Goal: Information Seeking & Learning: Learn about a topic

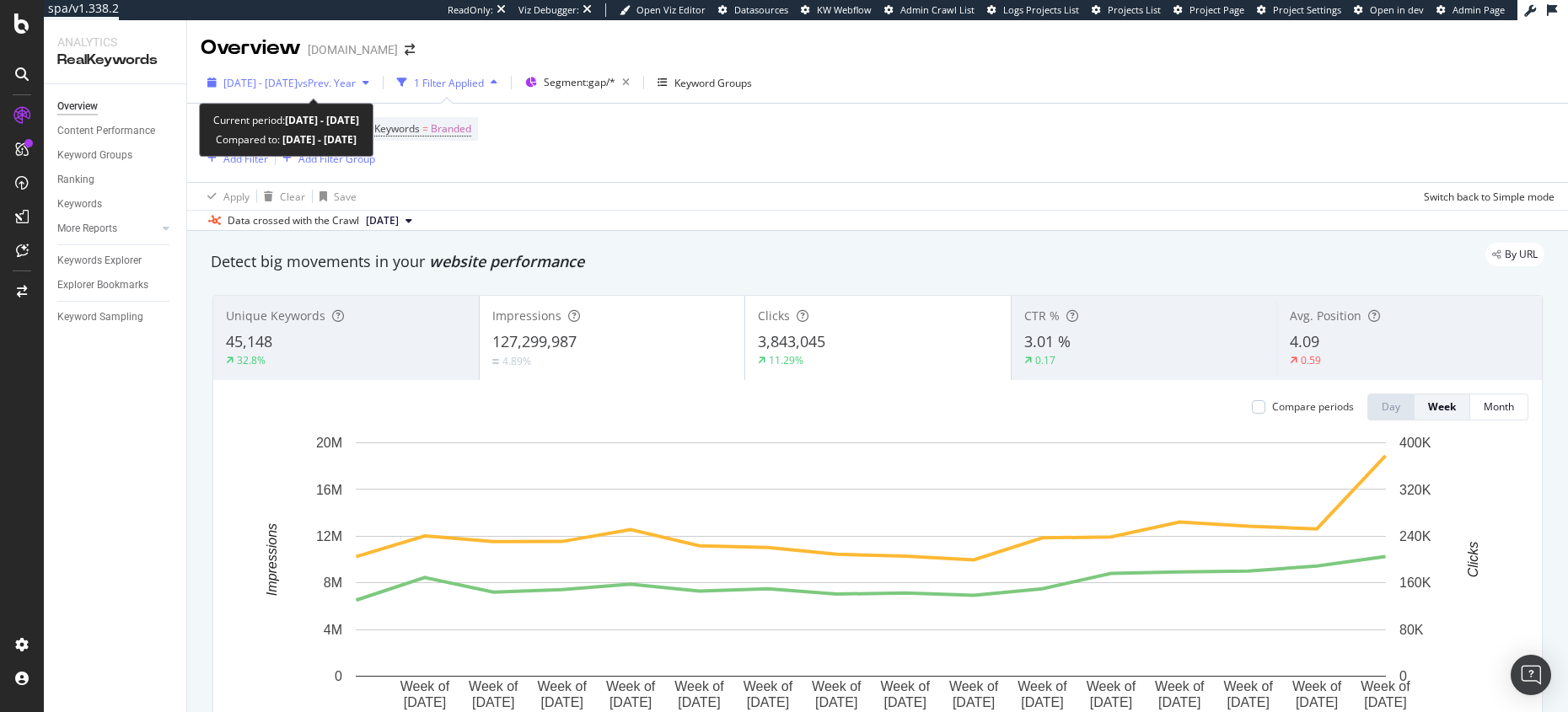
click at [298, 86] on span "[DATE] - [DATE]" at bounding box center [260, 83] width 74 height 15
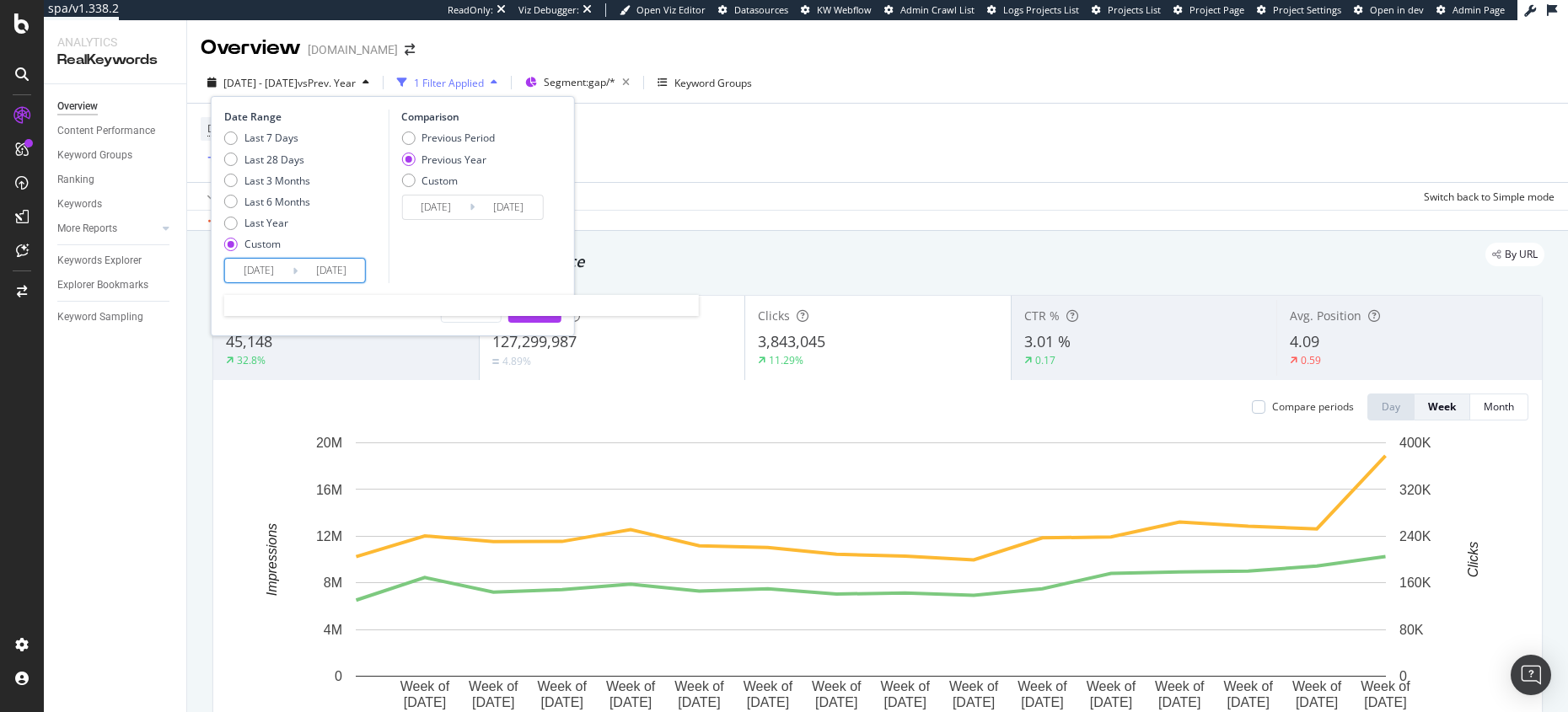
click at [344, 258] on input "2025/08/23" at bounding box center [331, 270] width 68 height 24
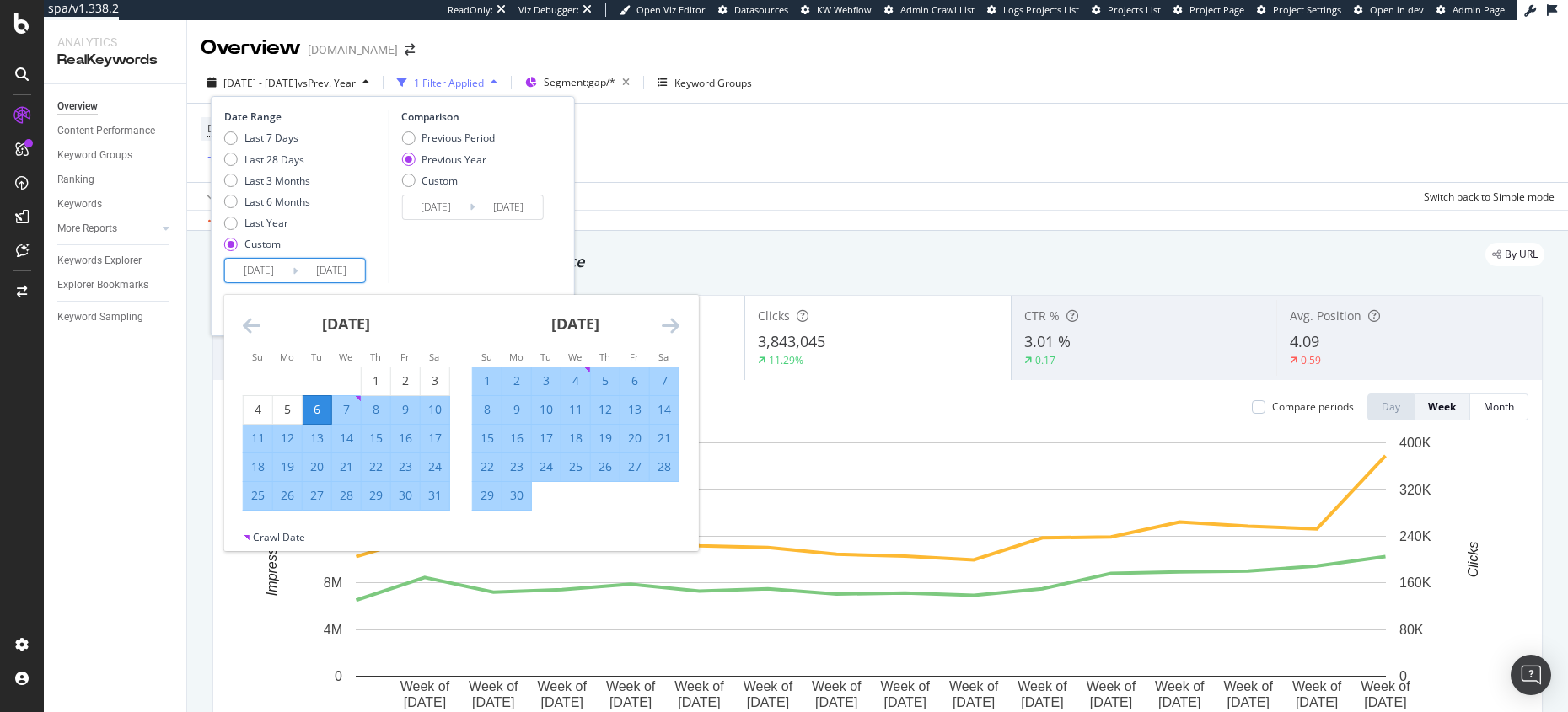
click at [664, 318] on icon "Move forward to switch to the next month." at bounding box center [670, 325] width 18 height 21
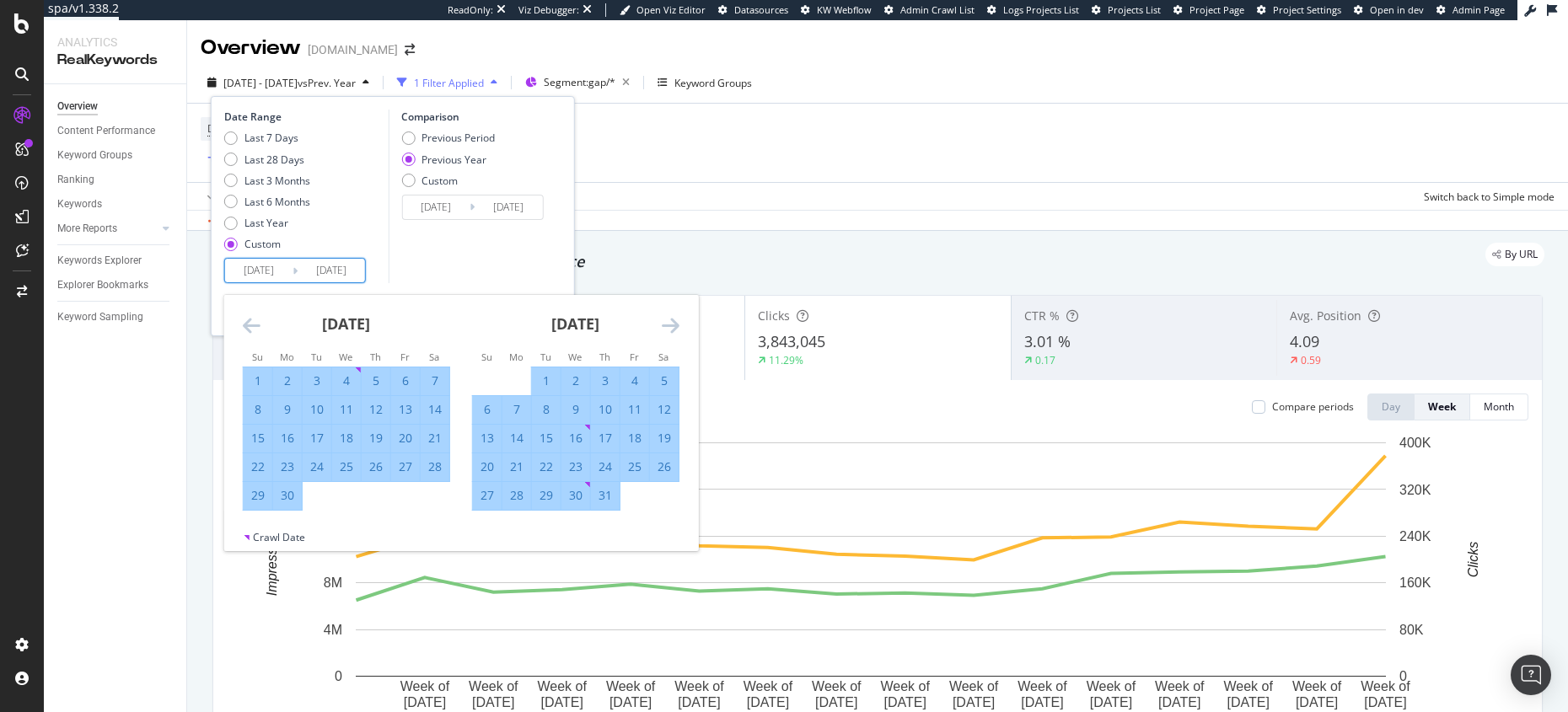
click at [664, 318] on icon "Move forward to switch to the next month." at bounding box center [670, 325] width 18 height 21
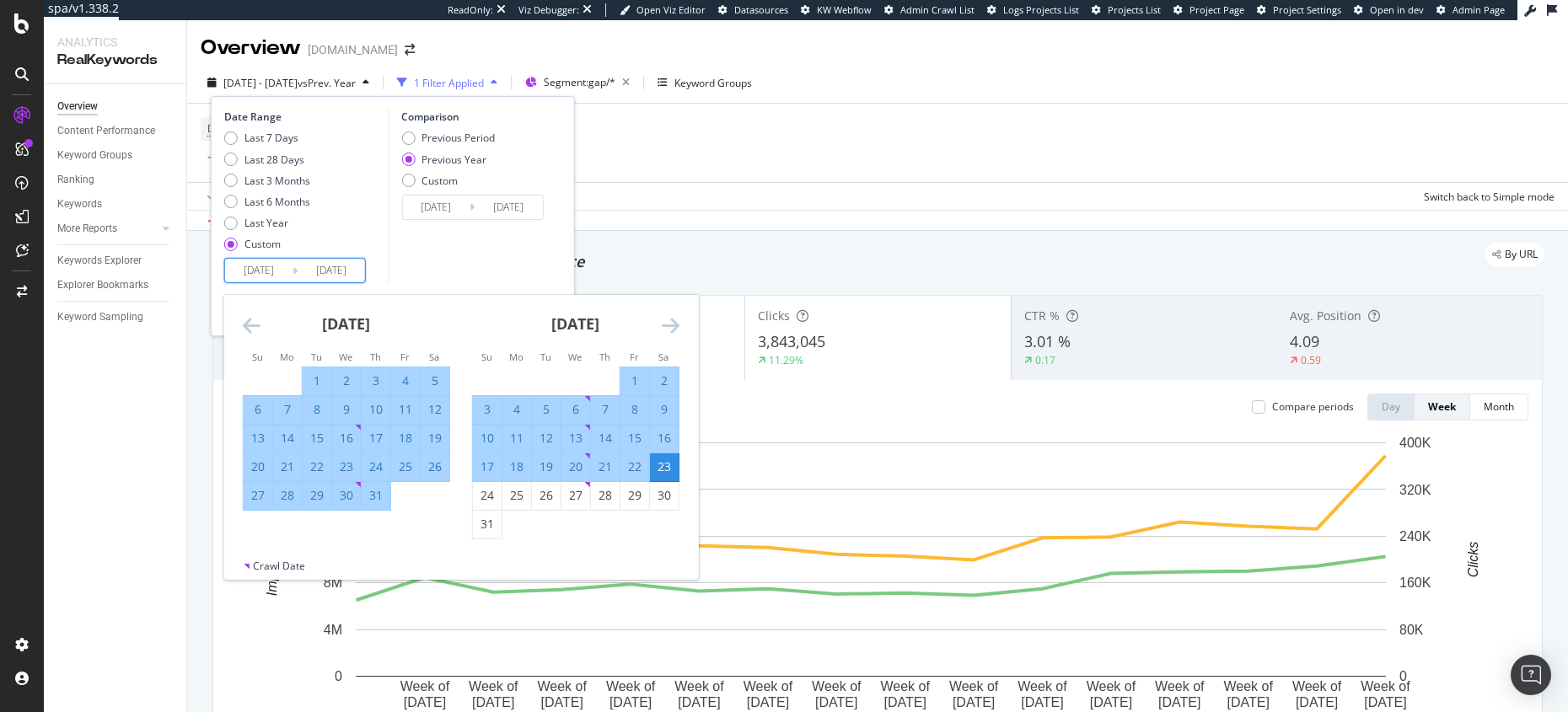
click at [664, 318] on icon "Move forward to switch to the next month." at bounding box center [670, 325] width 18 height 21
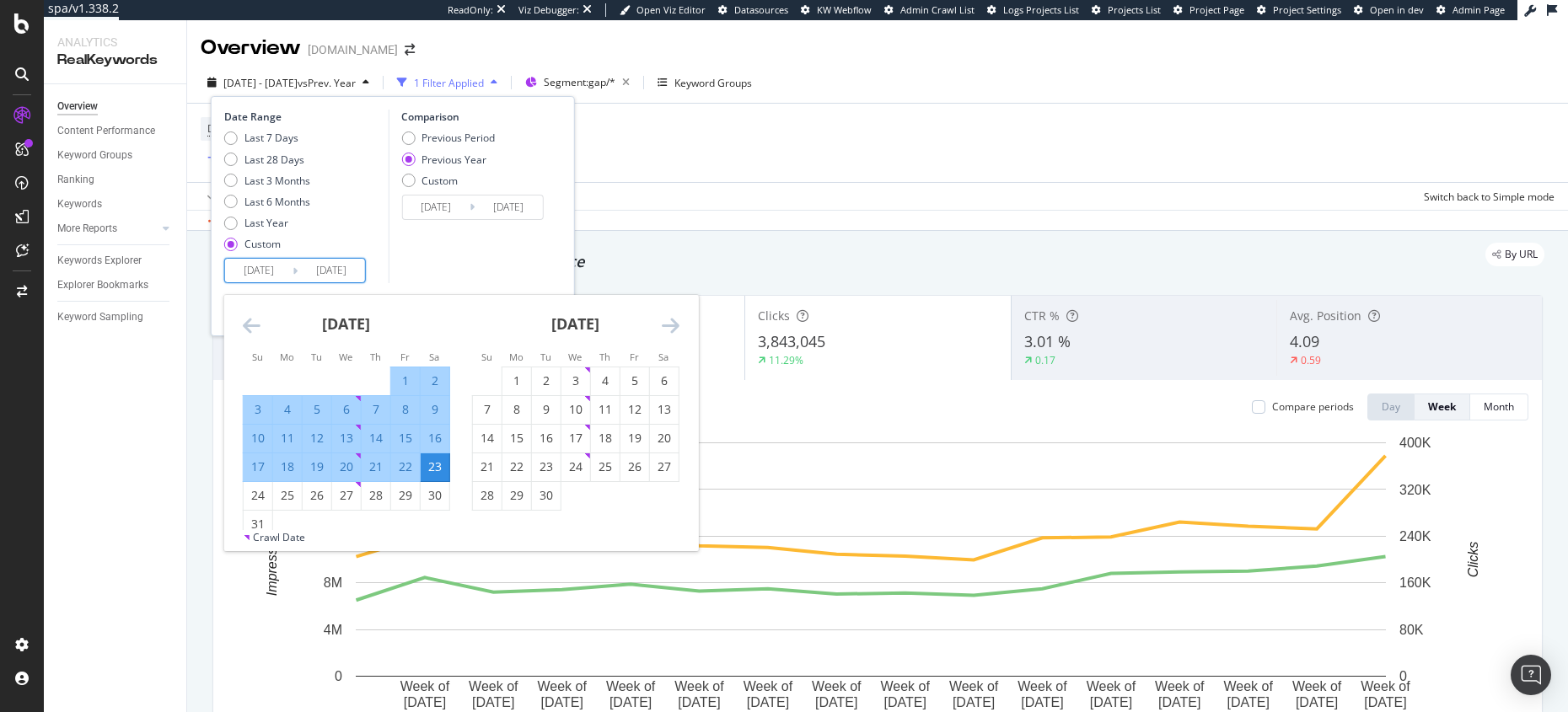
click at [669, 323] on icon "Move forward to switch to the next month." at bounding box center [670, 325] width 18 height 21
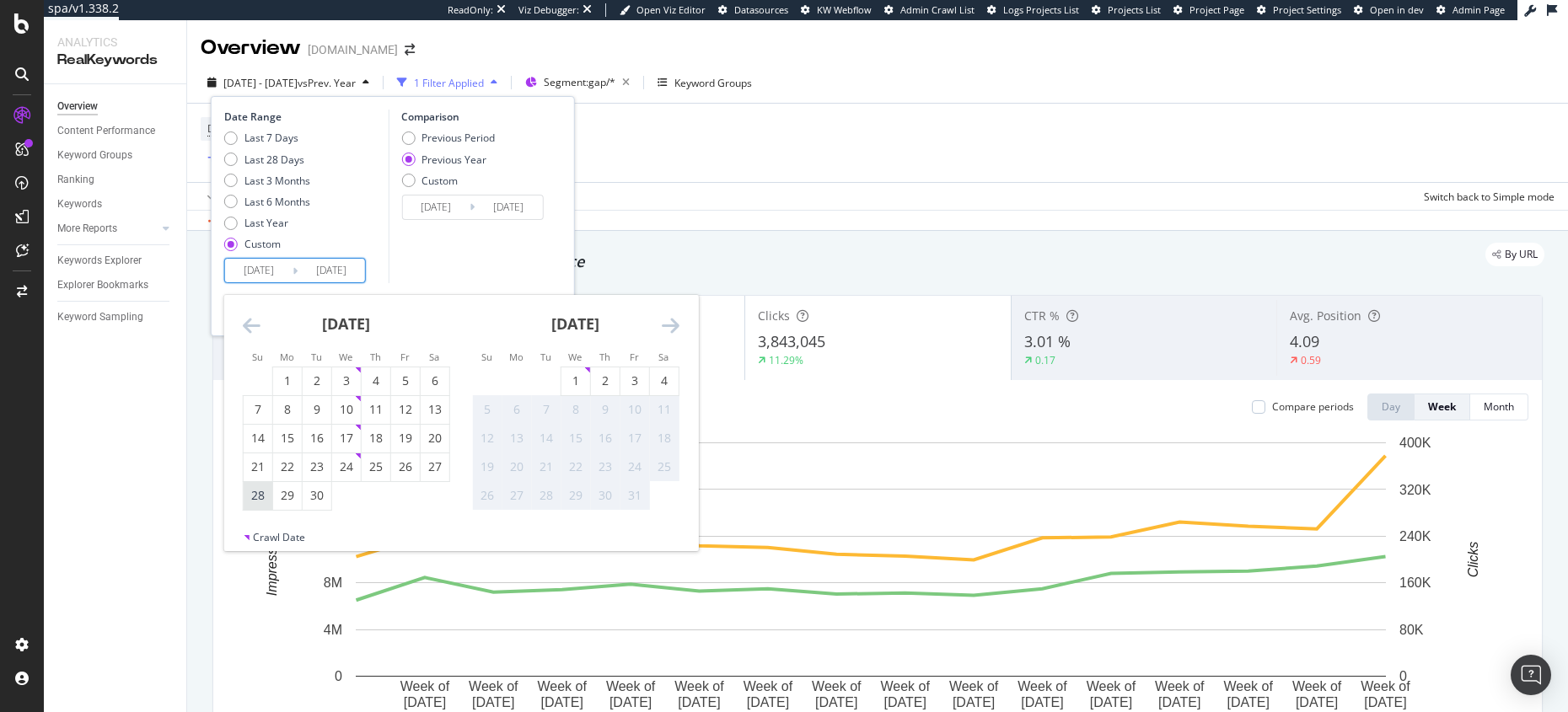
click at [264, 502] on div "28" at bounding box center [258, 495] width 28 height 17
type input "2025/09/28"
type input "2024/09/29"
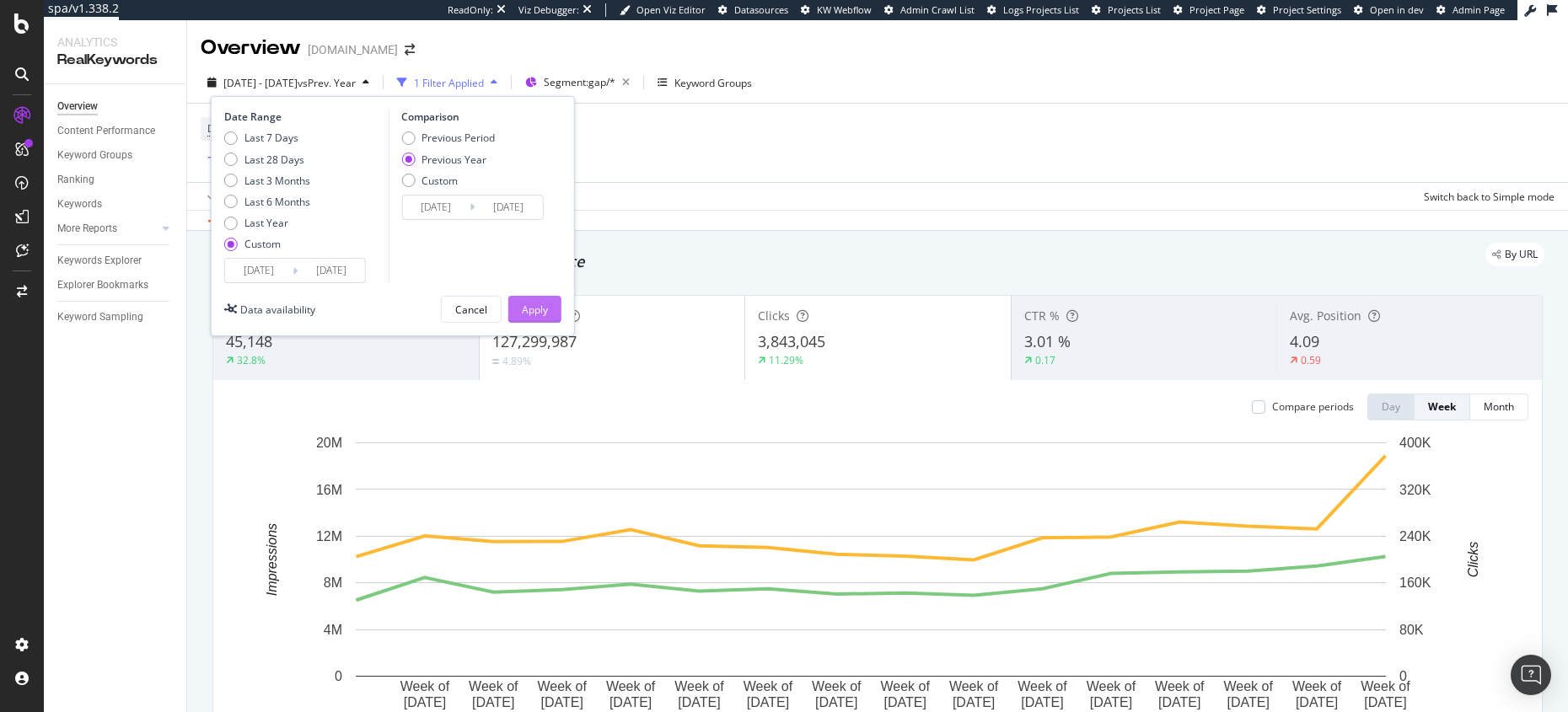
click at [520, 312] on button "Apply" at bounding box center [535, 310] width 53 height 27
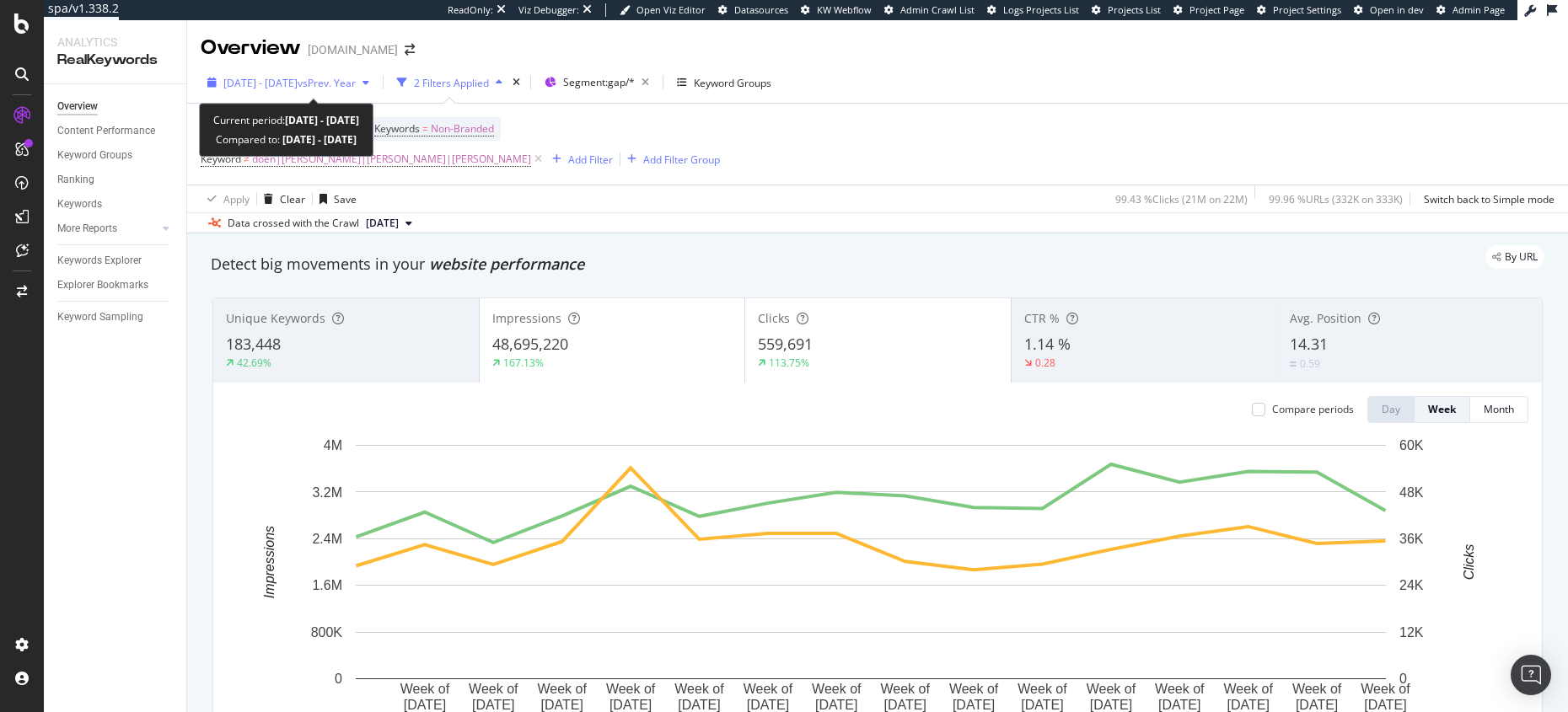
click at [258, 80] on span "2025 May. 6th - Aug. 23rd" at bounding box center [260, 83] width 74 height 15
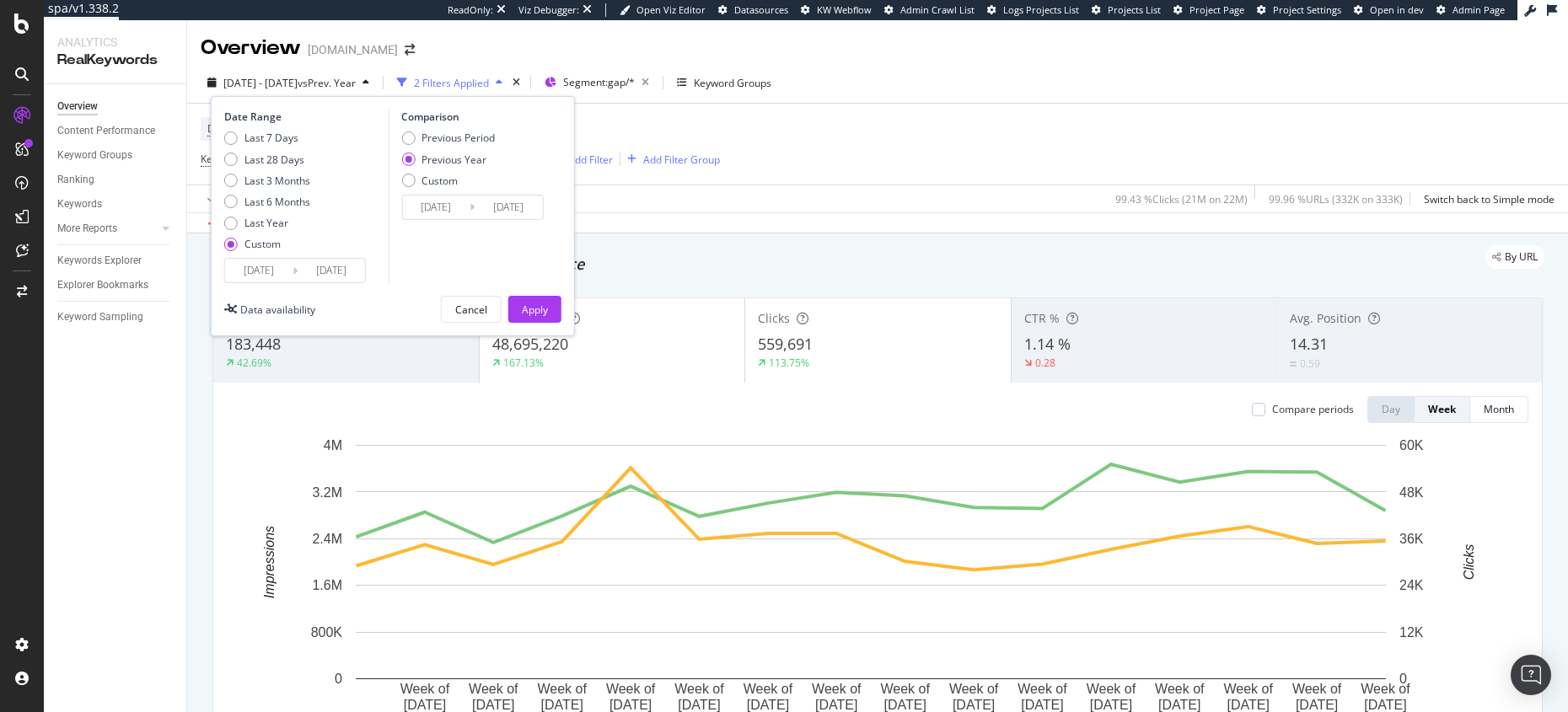
click at [339, 274] on input "2025/08/23" at bounding box center [331, 270] width 68 height 24
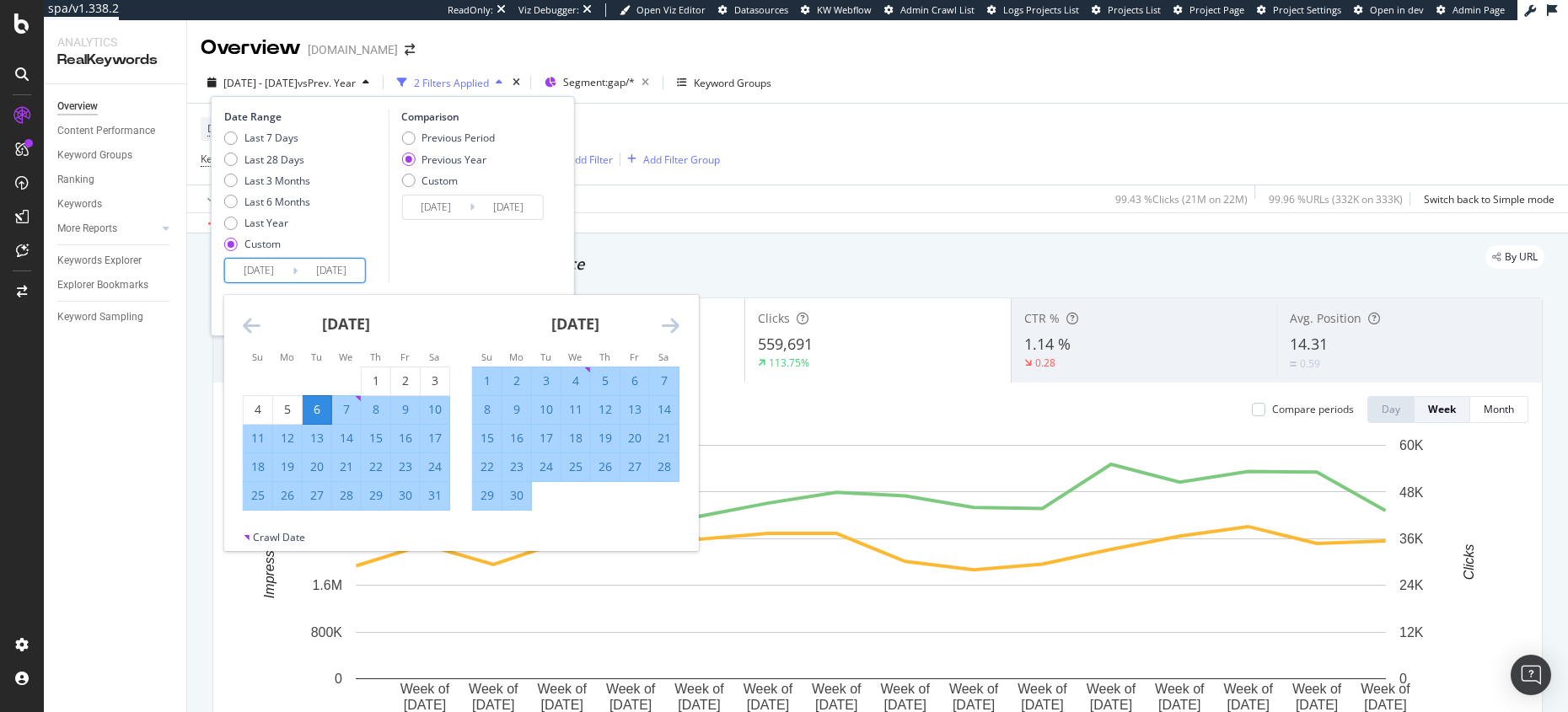
click at [672, 320] on icon "Move forward to switch to the next month." at bounding box center [670, 325] width 18 height 21
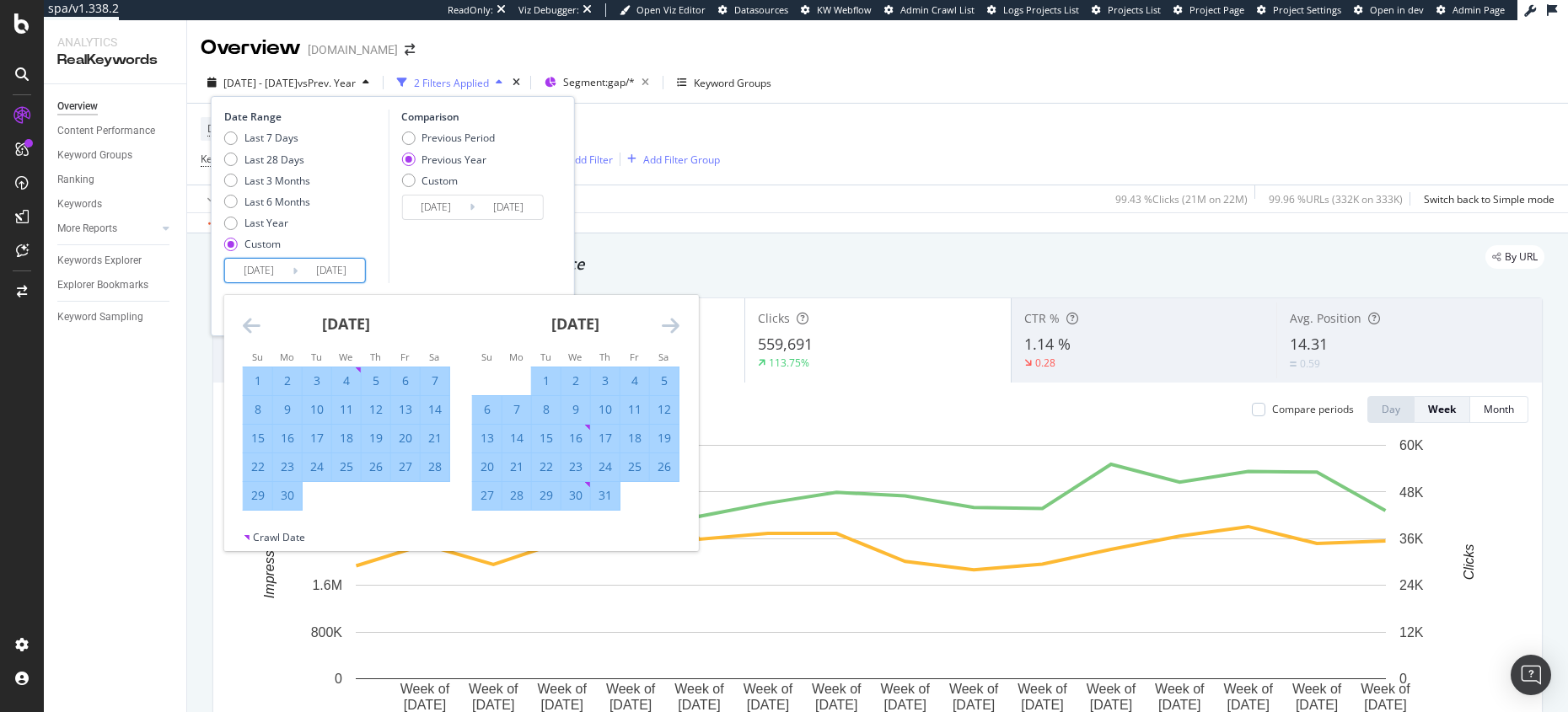
click at [673, 320] on icon "Move forward to switch to the next month." at bounding box center [670, 325] width 18 height 21
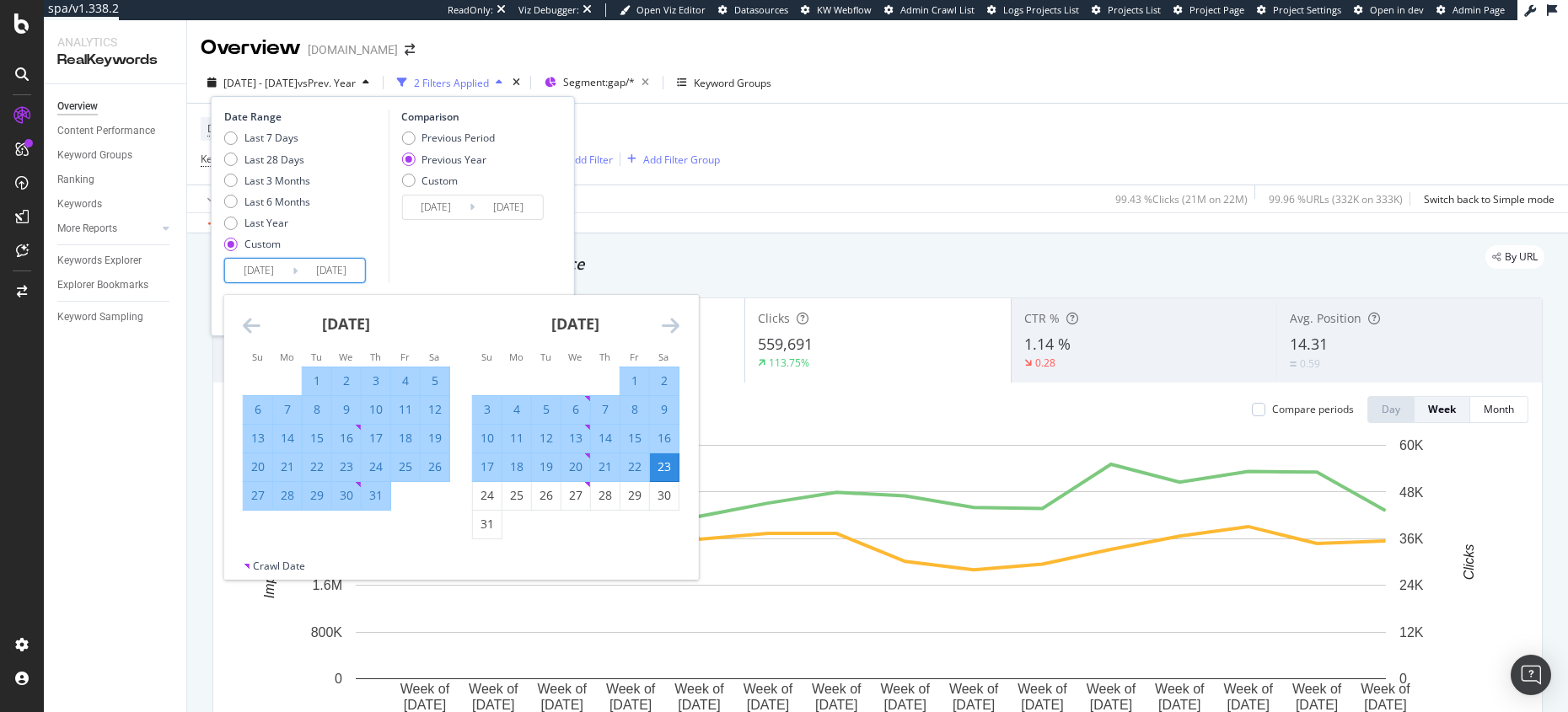
click at [673, 320] on icon "Move forward to switch to the next month." at bounding box center [670, 325] width 18 height 21
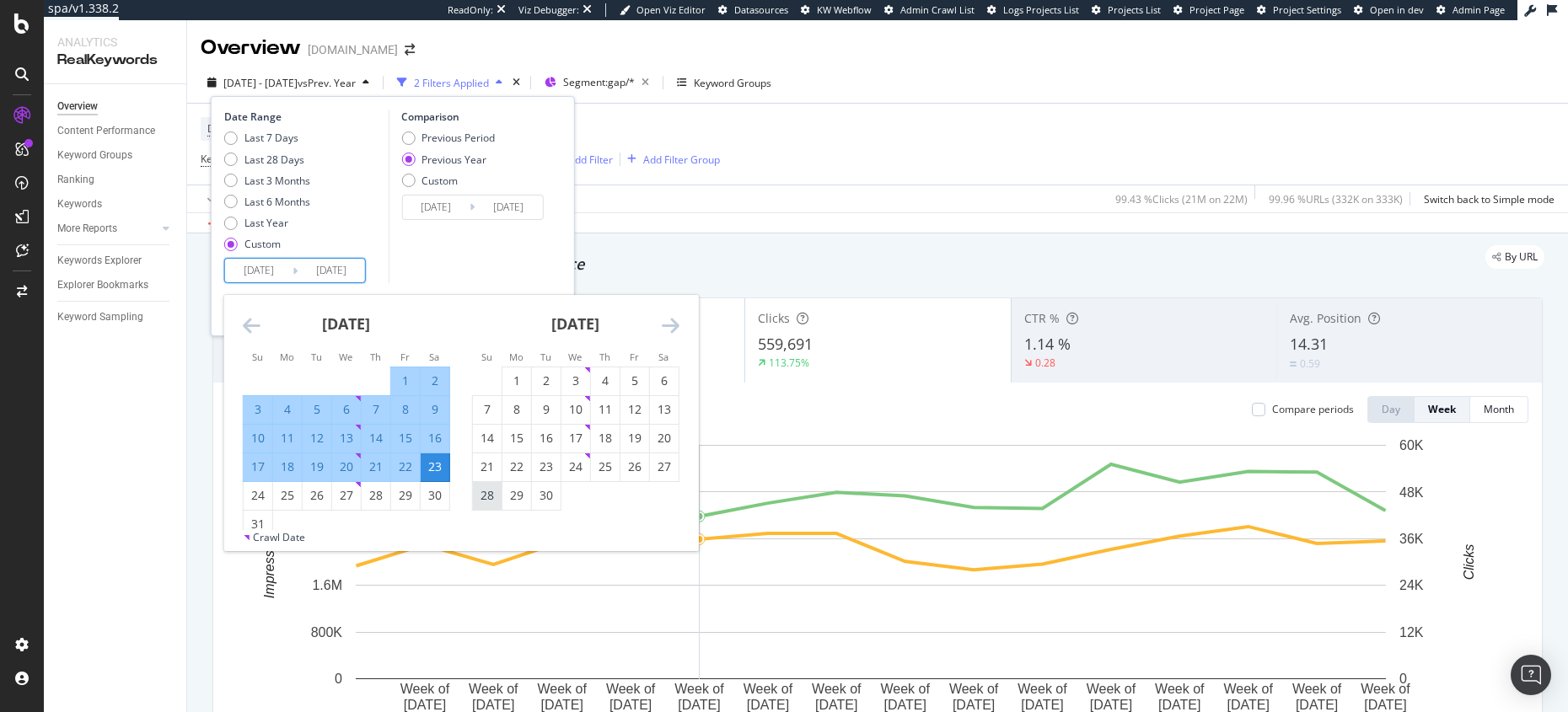
click at [483, 496] on div "28" at bounding box center [487, 495] width 28 height 17
type input "[DATE]"
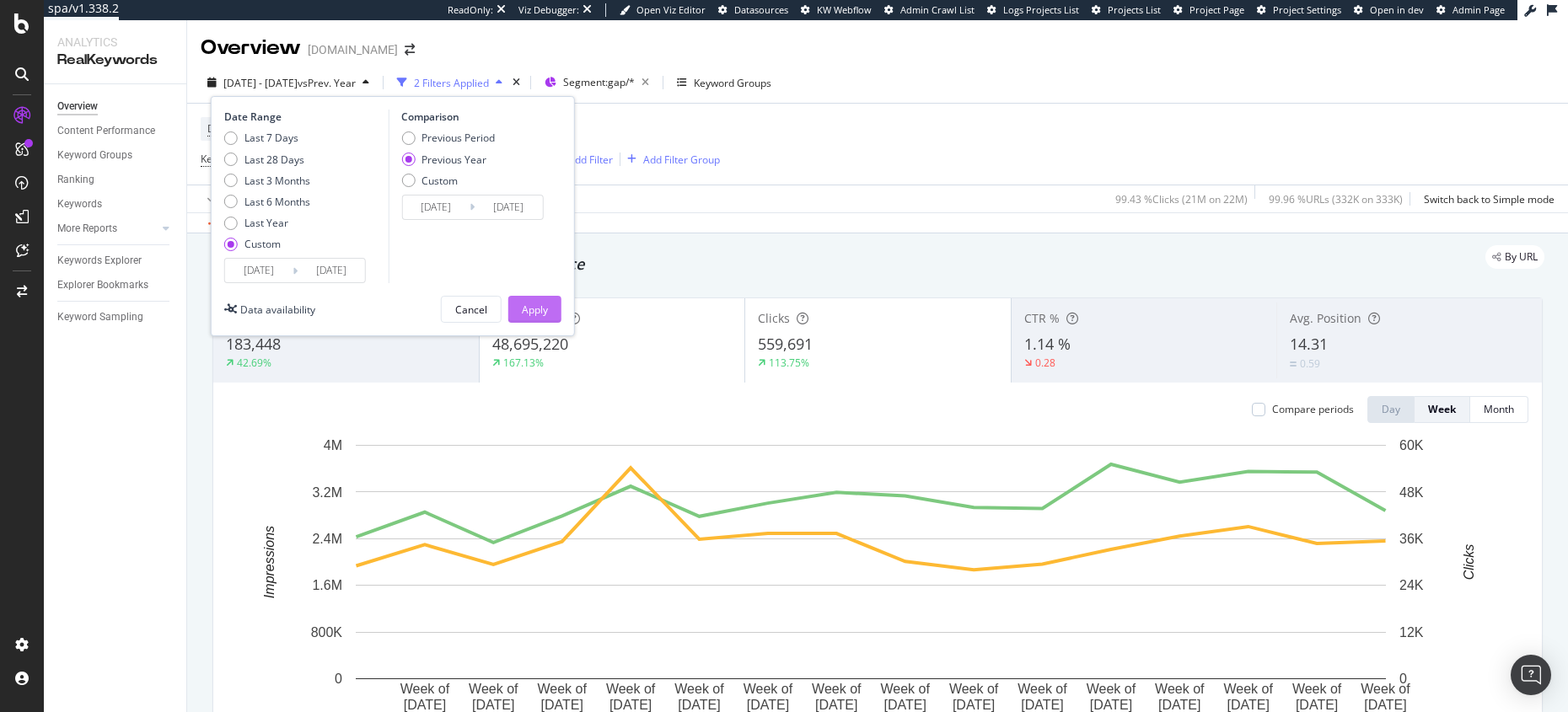
click at [554, 307] on button "Apply" at bounding box center [535, 310] width 53 height 27
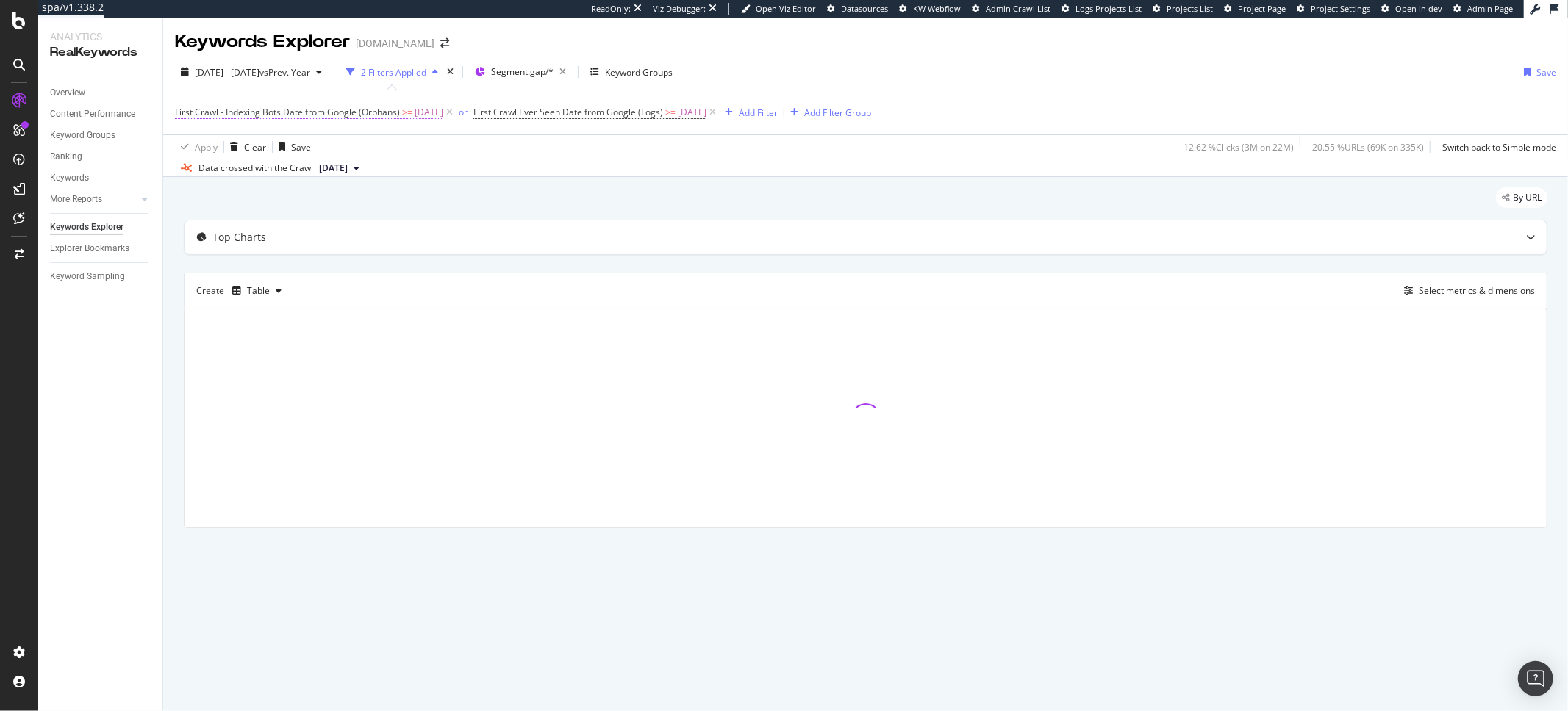
click at [295, 116] on span "First Crawl - Indexing Bots Date from Google (Orphans)" at bounding box center [287, 112] width 225 height 13
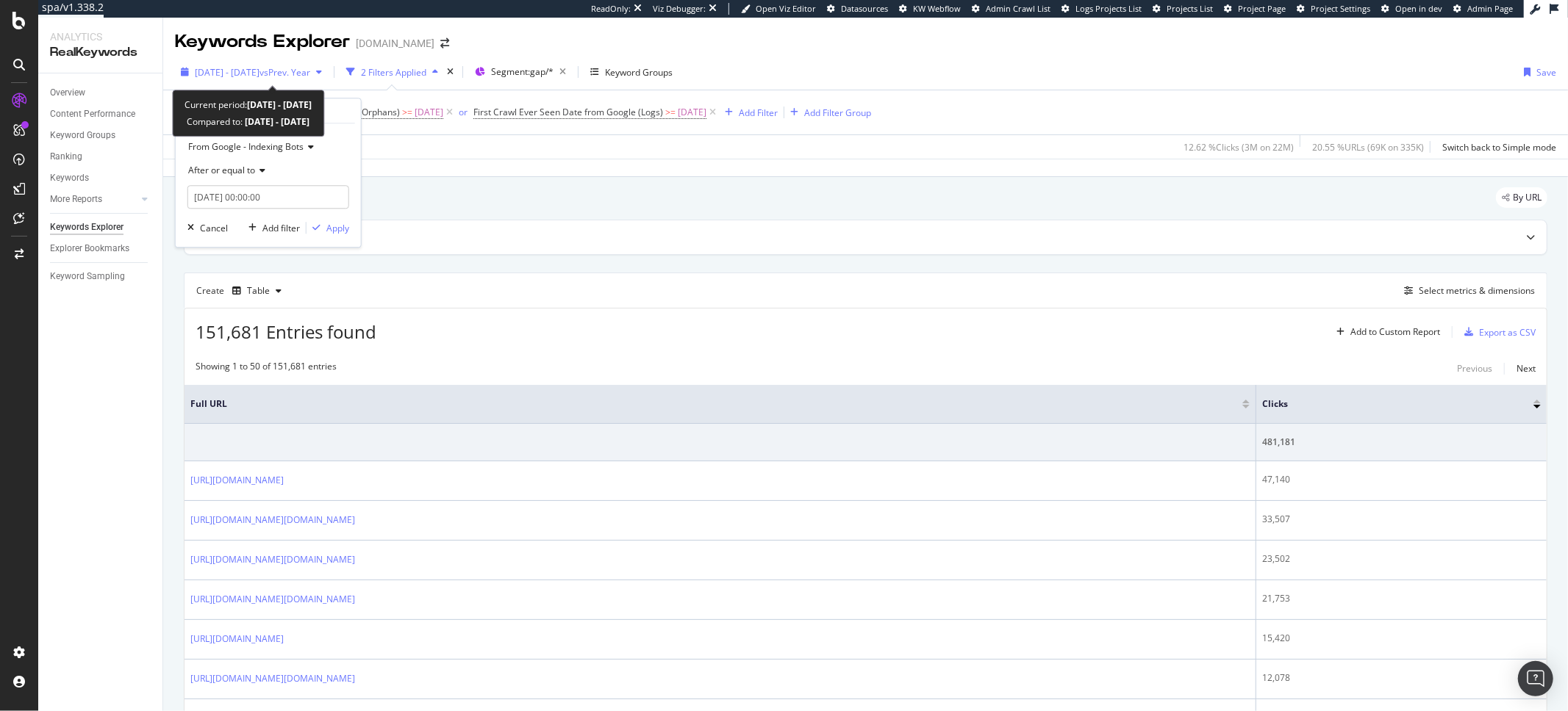
click at [260, 72] on span "[DATE] - [DATE]" at bounding box center [227, 72] width 65 height 13
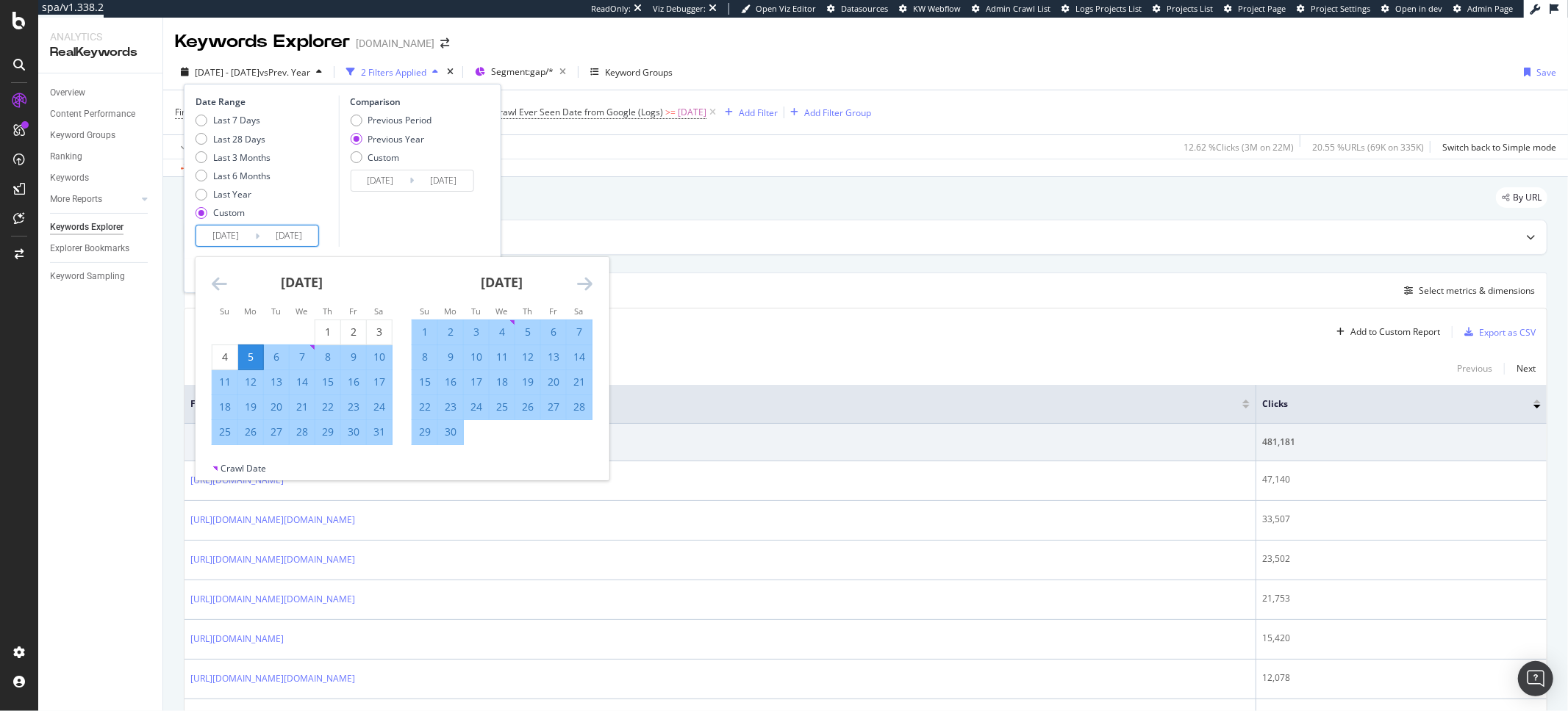
click at [287, 239] on input "2025/08/24" at bounding box center [289, 236] width 59 height 21
click at [585, 281] on icon "Move forward to switch to the next month." at bounding box center [584, 284] width 16 height 18
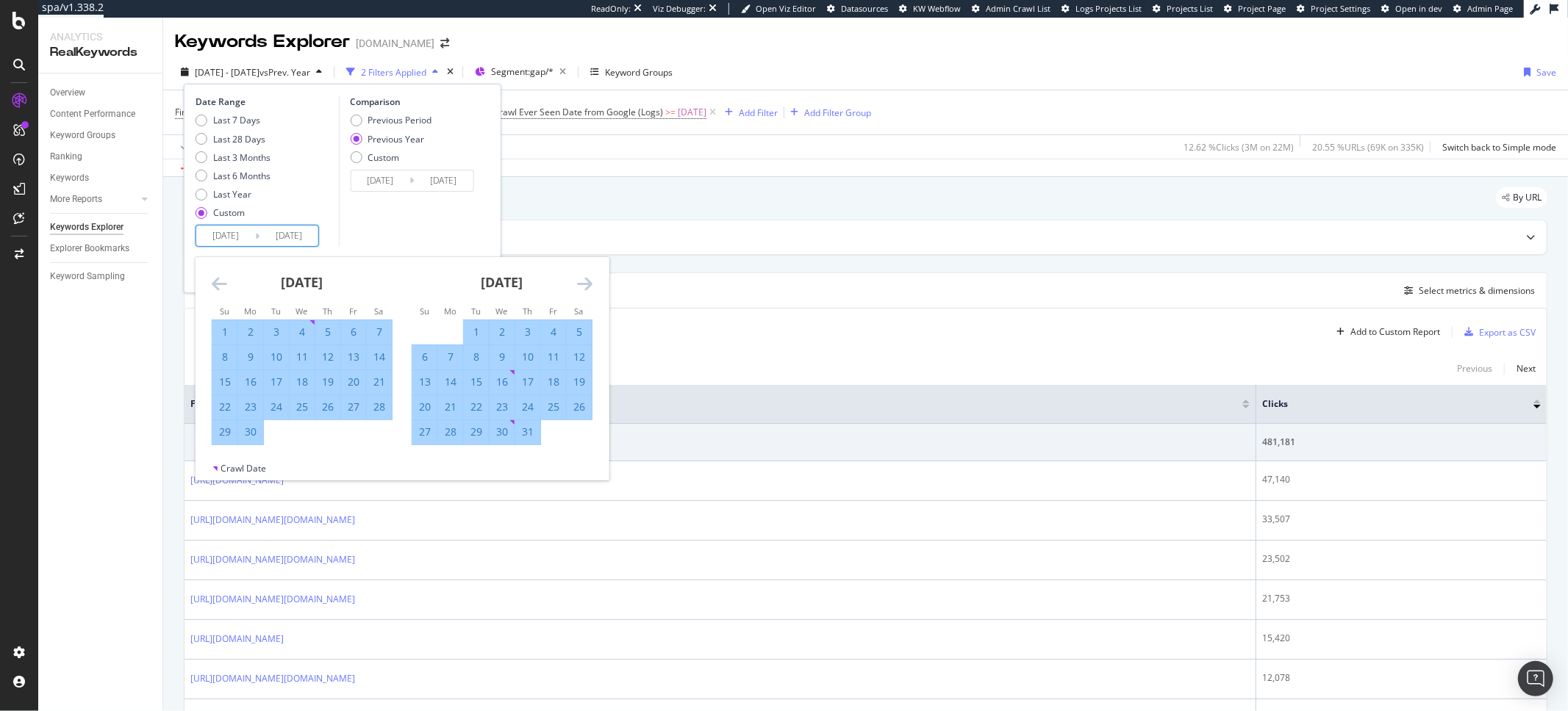
click at [585, 281] on icon "Move forward to switch to the next month." at bounding box center [584, 284] width 16 height 18
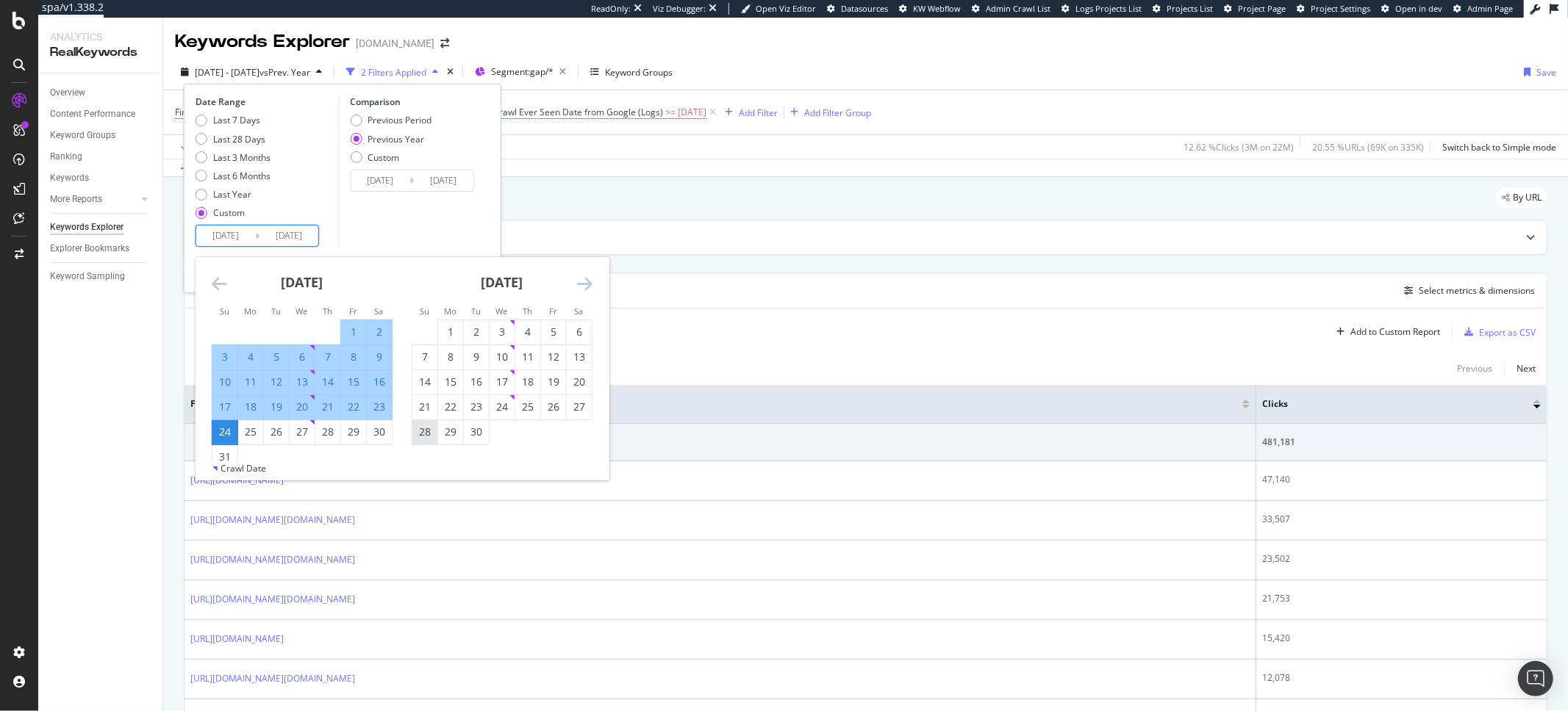
click at [419, 434] on div "28" at bounding box center [425, 432] width 25 height 15
type input "2025/09/28"
type input "2024/09/29"
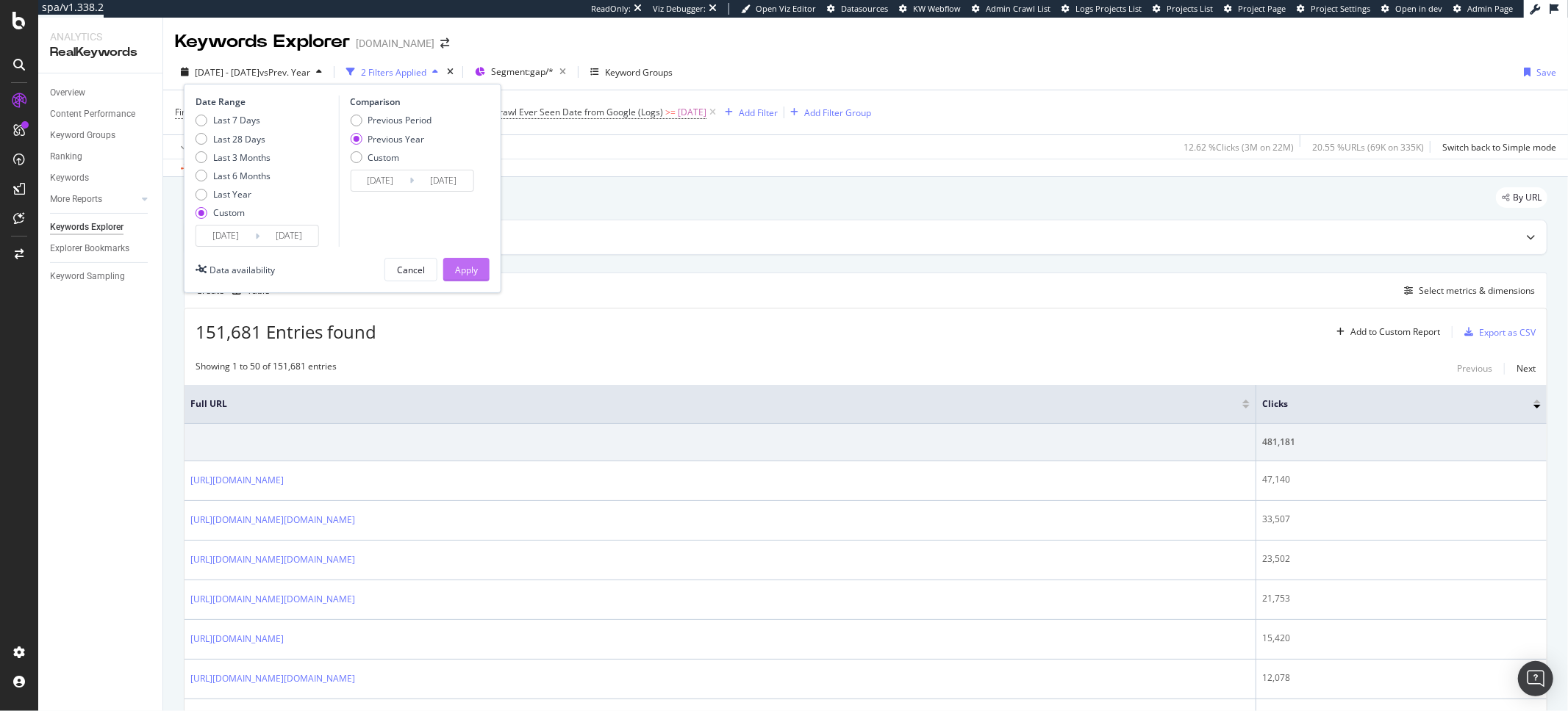
click at [469, 271] on div "Apply" at bounding box center [466, 270] width 23 height 13
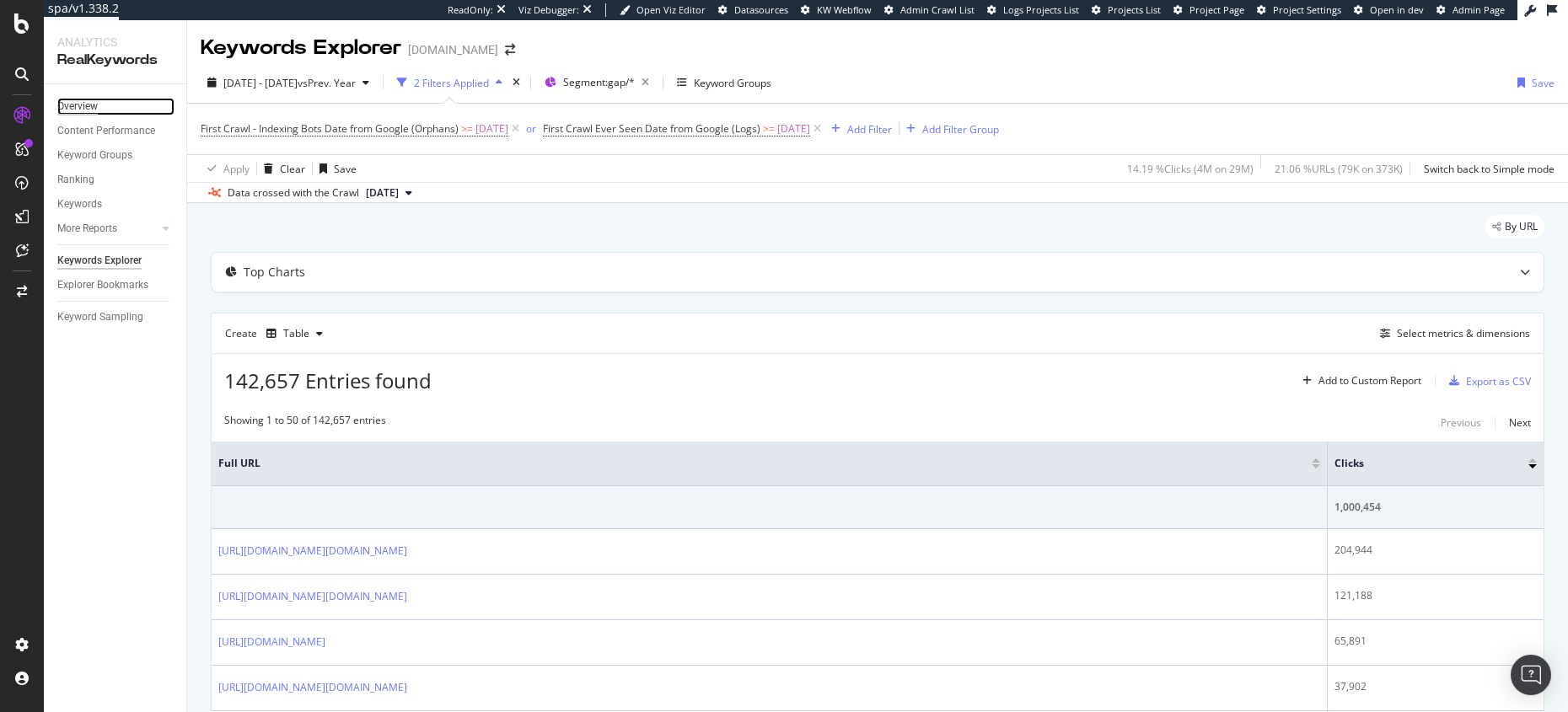
click at [76, 101] on div "Overview" at bounding box center [77, 106] width 40 height 18
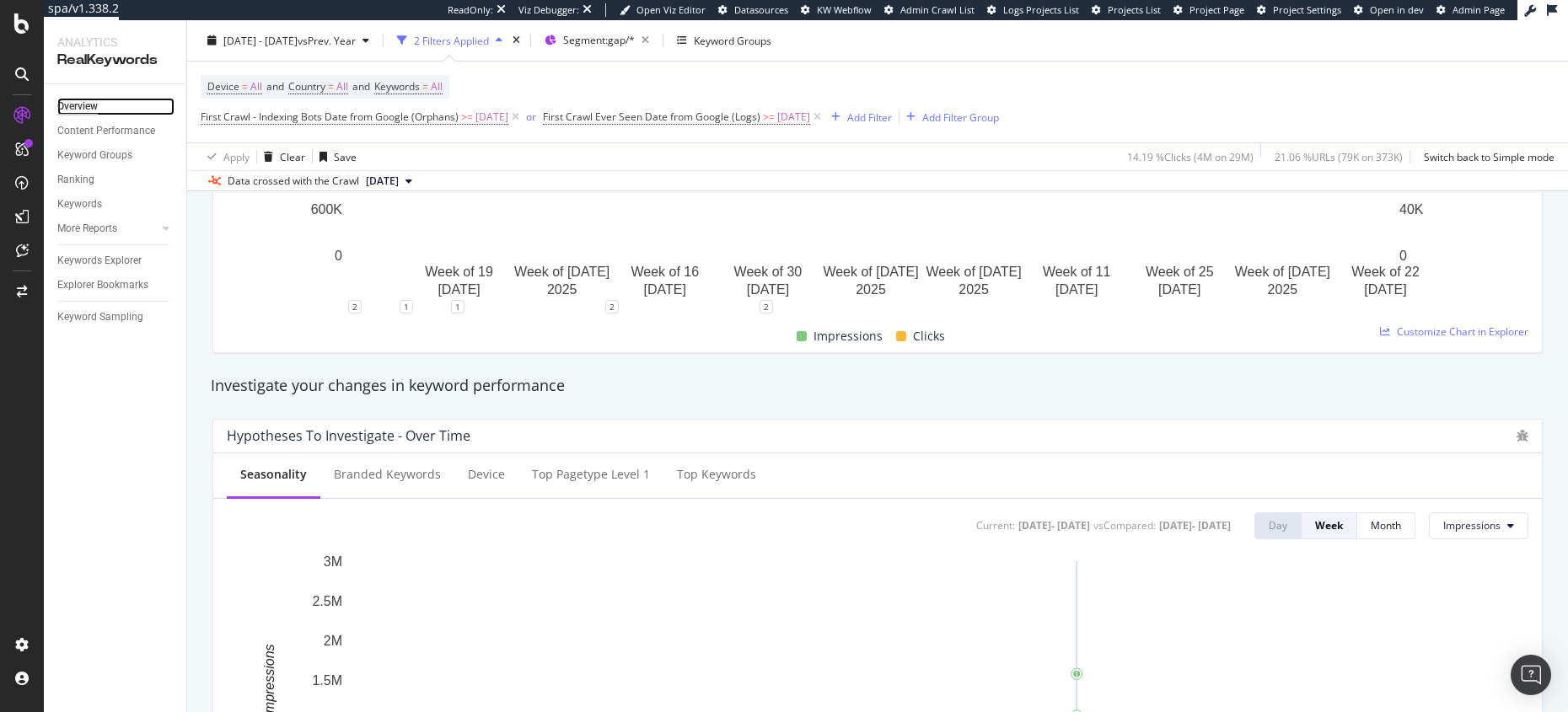
scroll to position [572, 0]
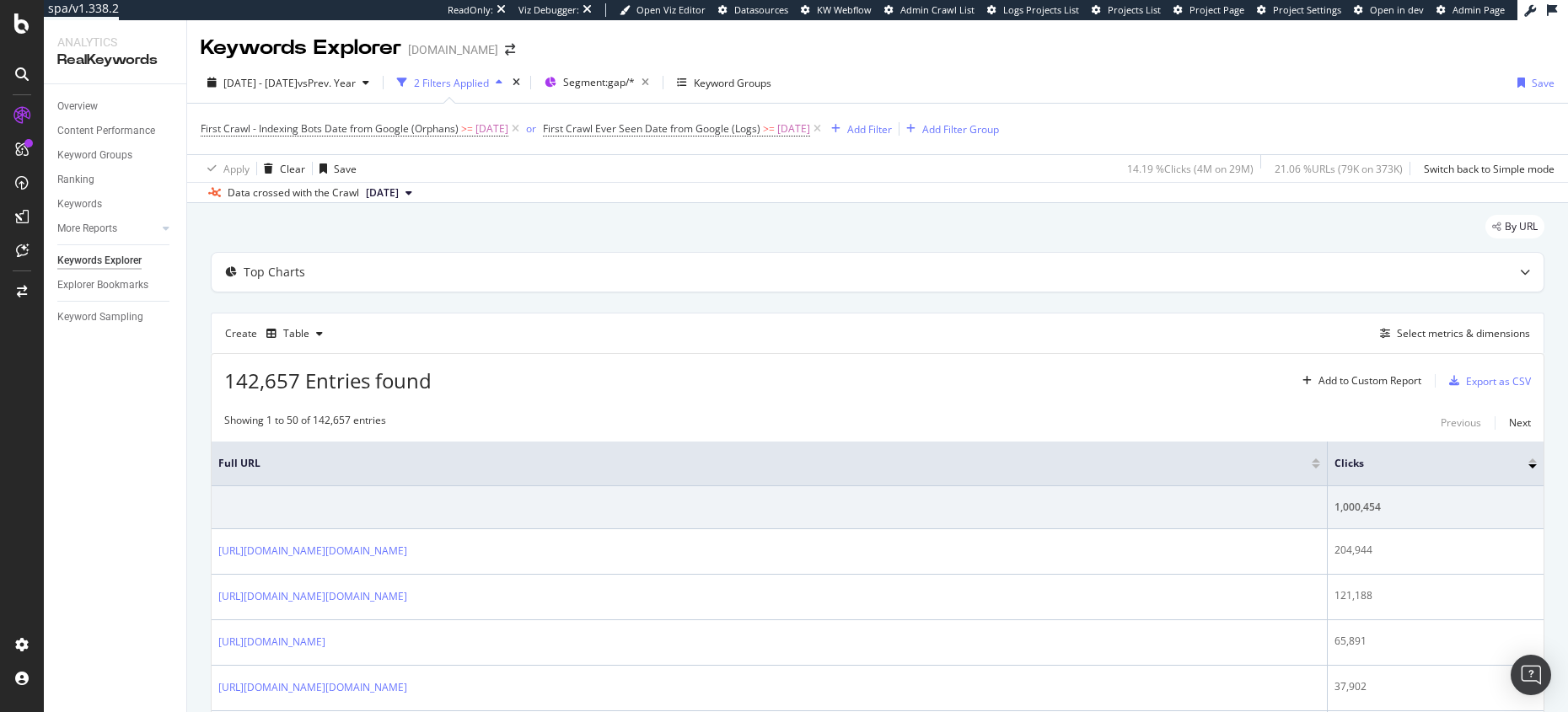
click at [399, 192] on span "[DATE]" at bounding box center [382, 193] width 33 height 15
click at [472, 263] on div "410K URLs" at bounding box center [446, 259] width 50 height 15
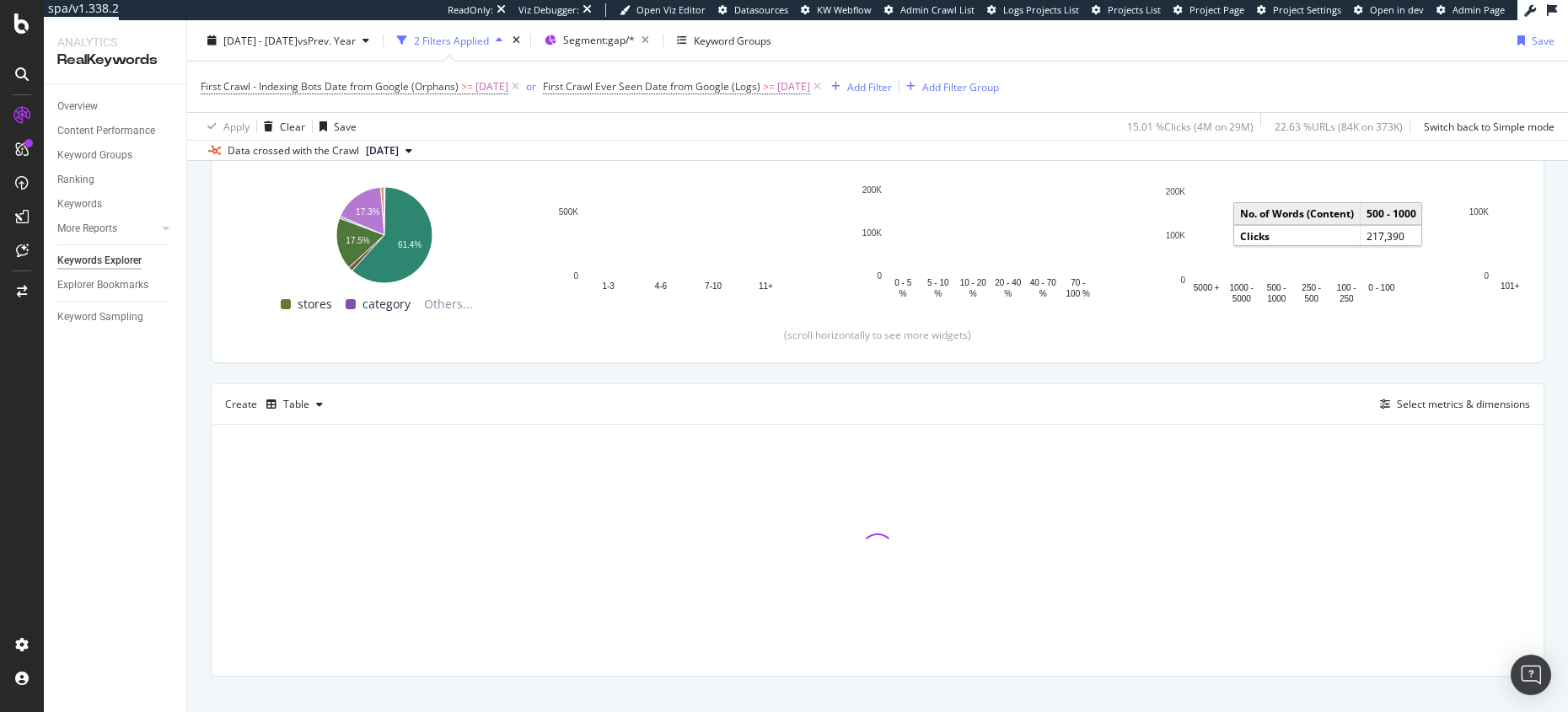
scroll to position [261, 0]
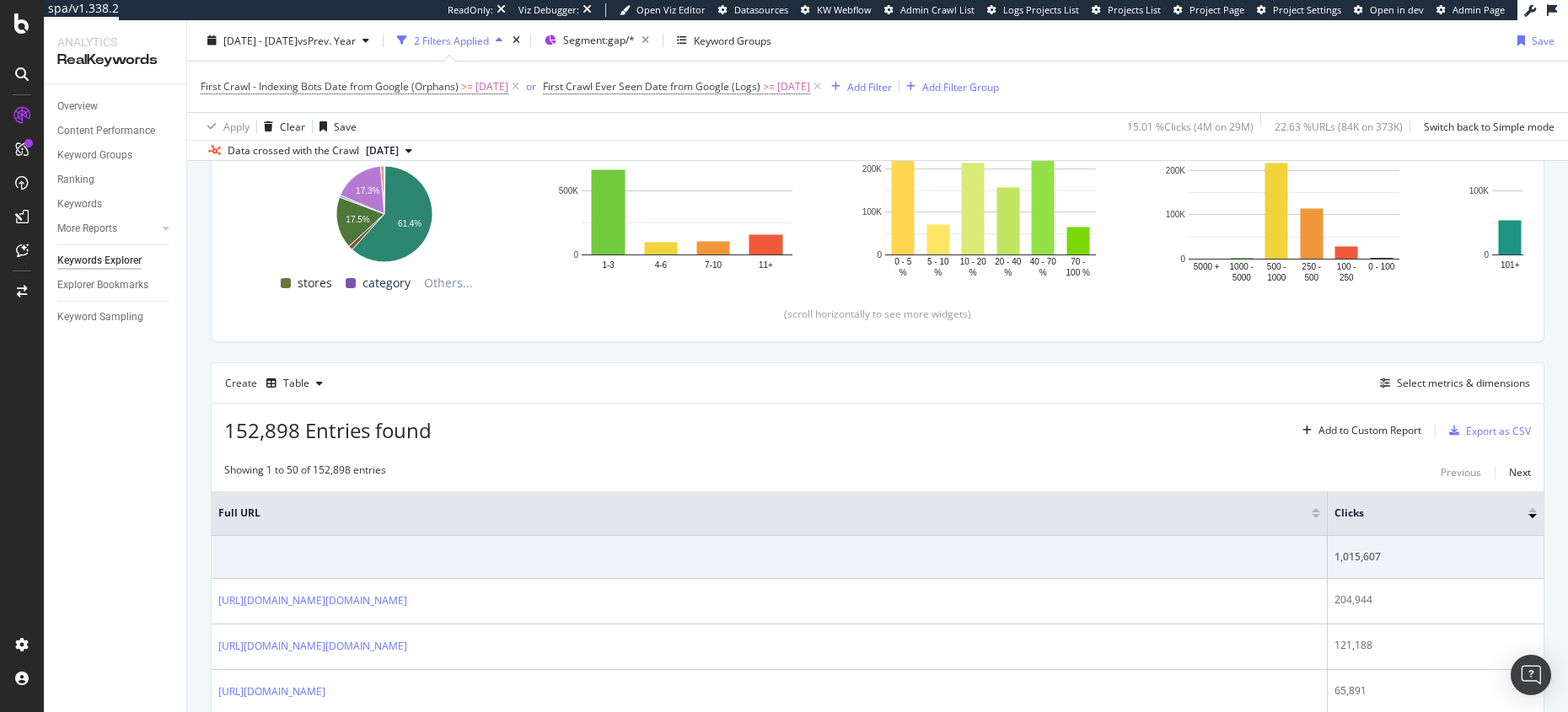
click at [398, 146] on span "2025 Aug. 27th" at bounding box center [382, 151] width 33 height 15
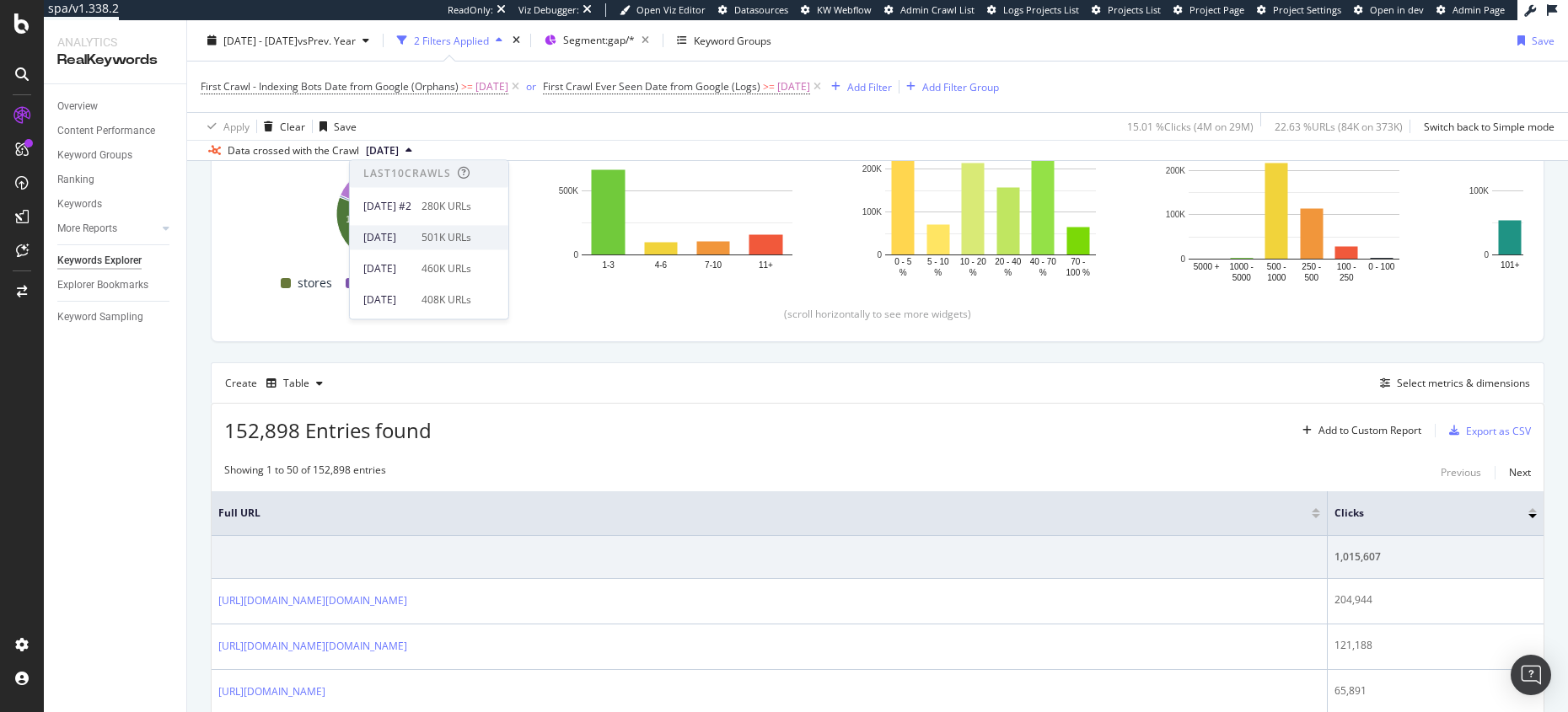
click at [464, 234] on div "501K URLs" at bounding box center [446, 238] width 50 height 15
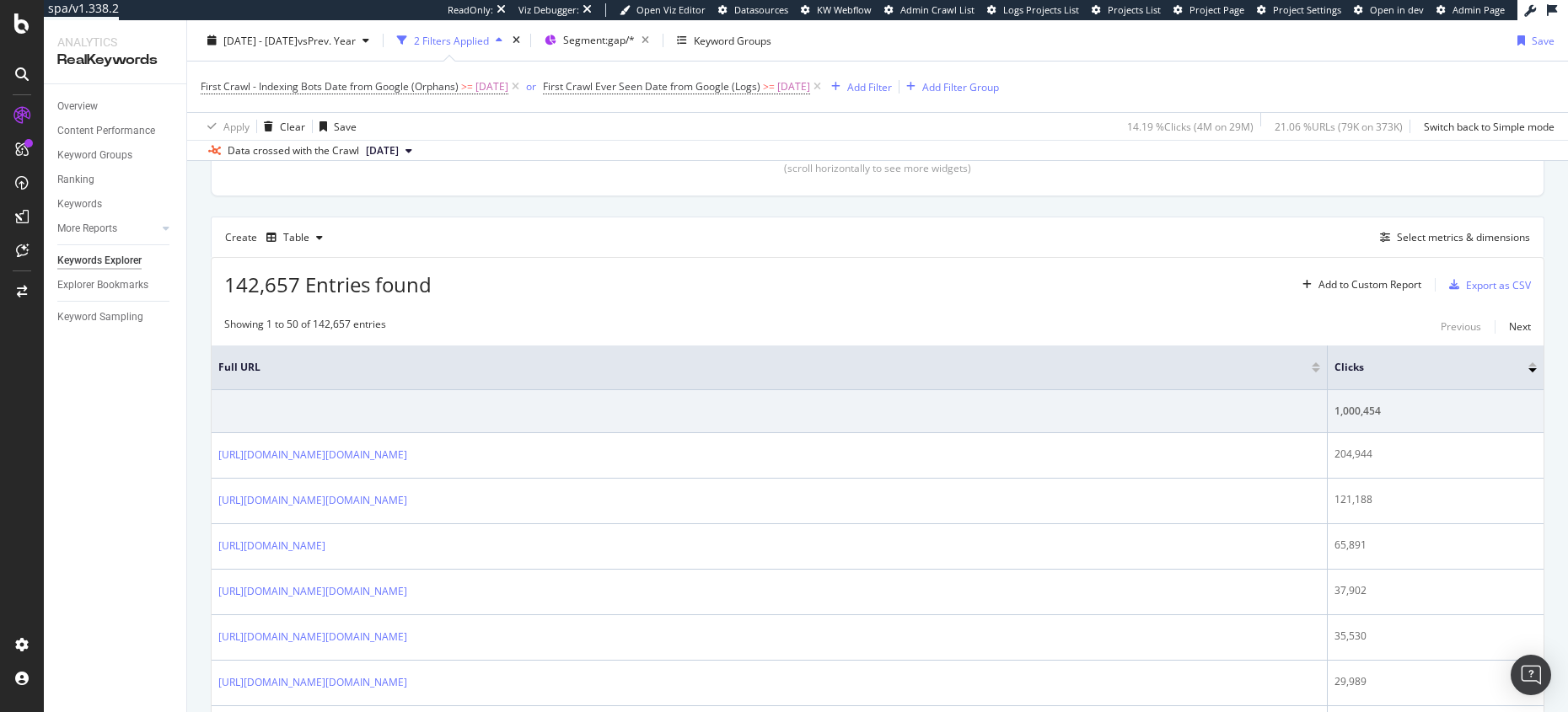
scroll to position [442, 0]
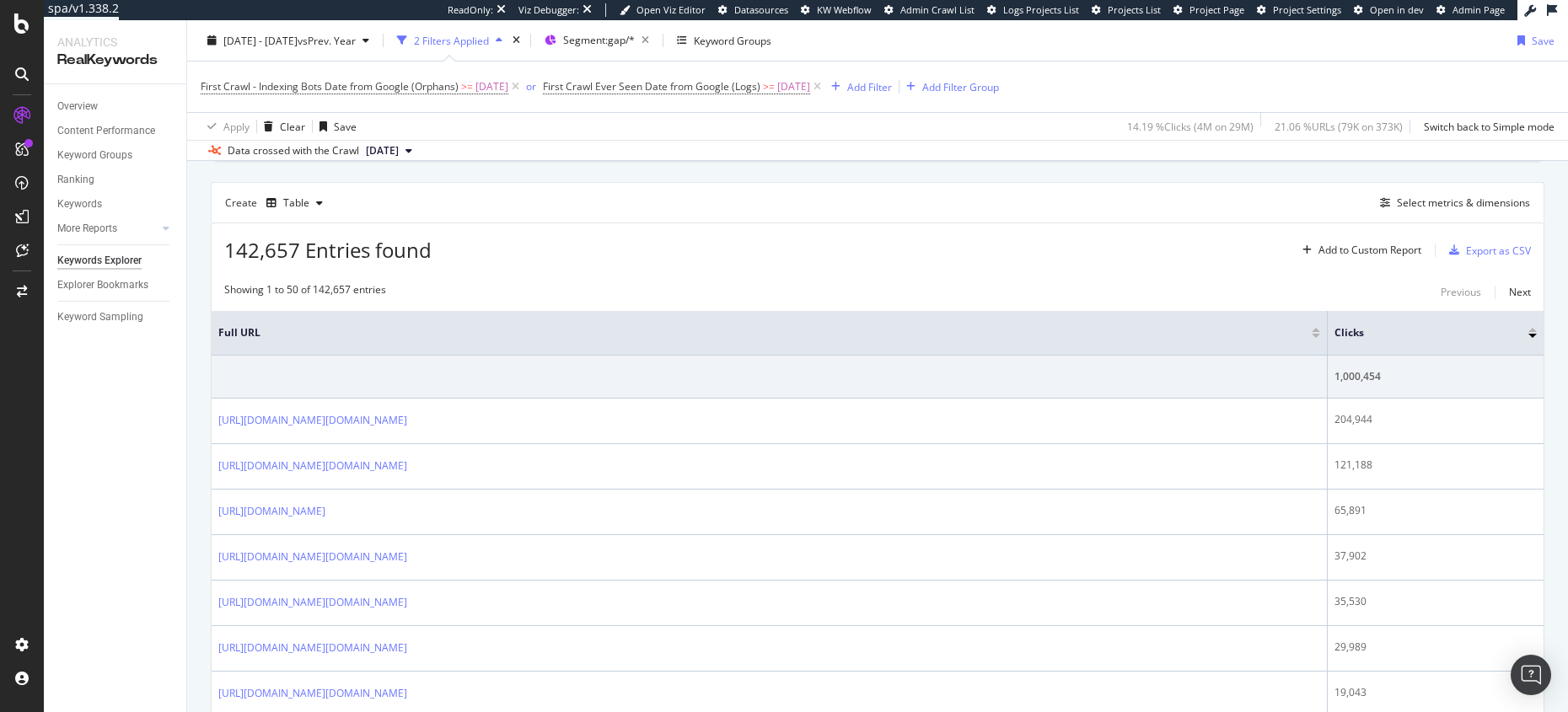
click at [399, 151] on span "[DATE]" at bounding box center [382, 151] width 33 height 15
click at [740, 249] on div "142,657 Entries found Add to Custom Report Export as CSV" at bounding box center [877, 244] width 1332 height 41
click at [419, 150] on button "[DATE]" at bounding box center [389, 151] width 60 height 21
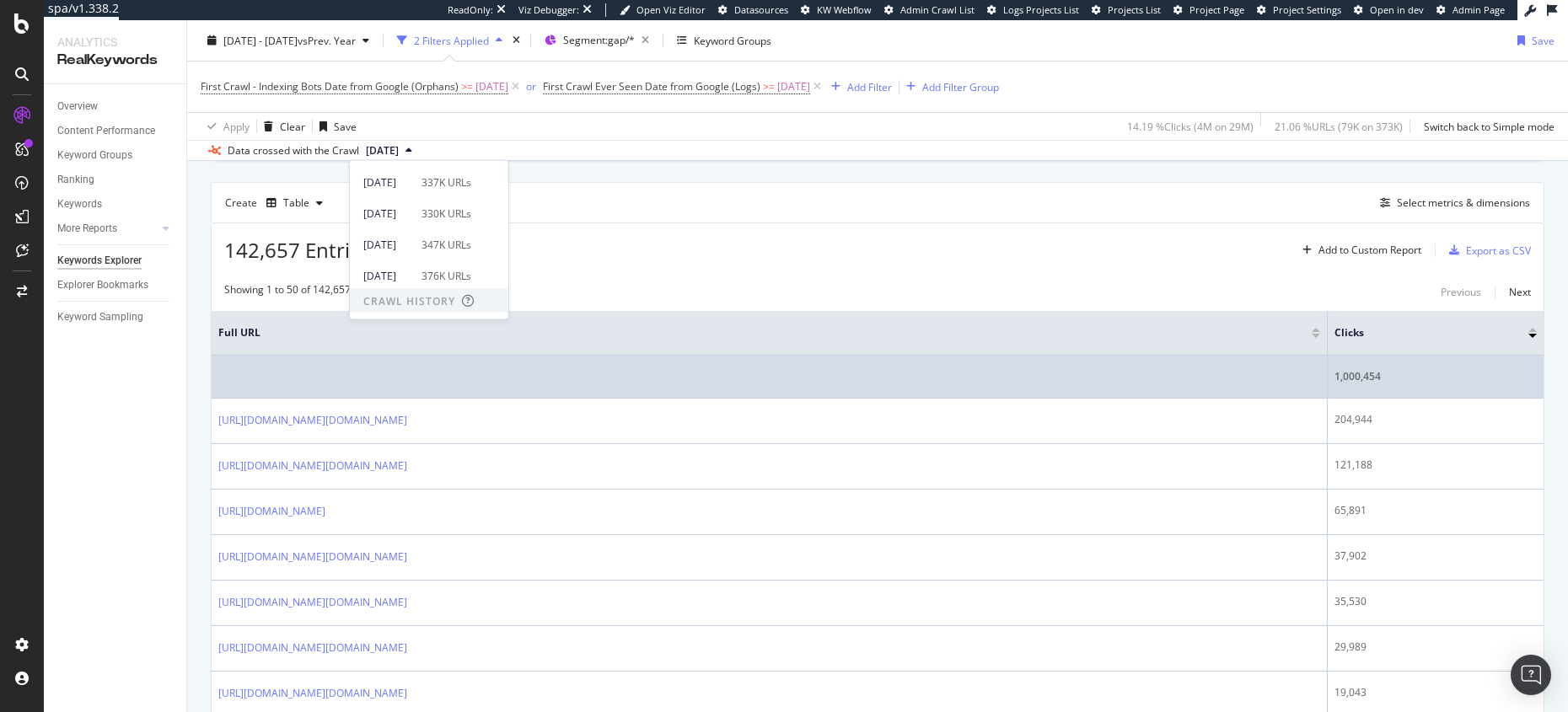
scroll to position [200, 0]
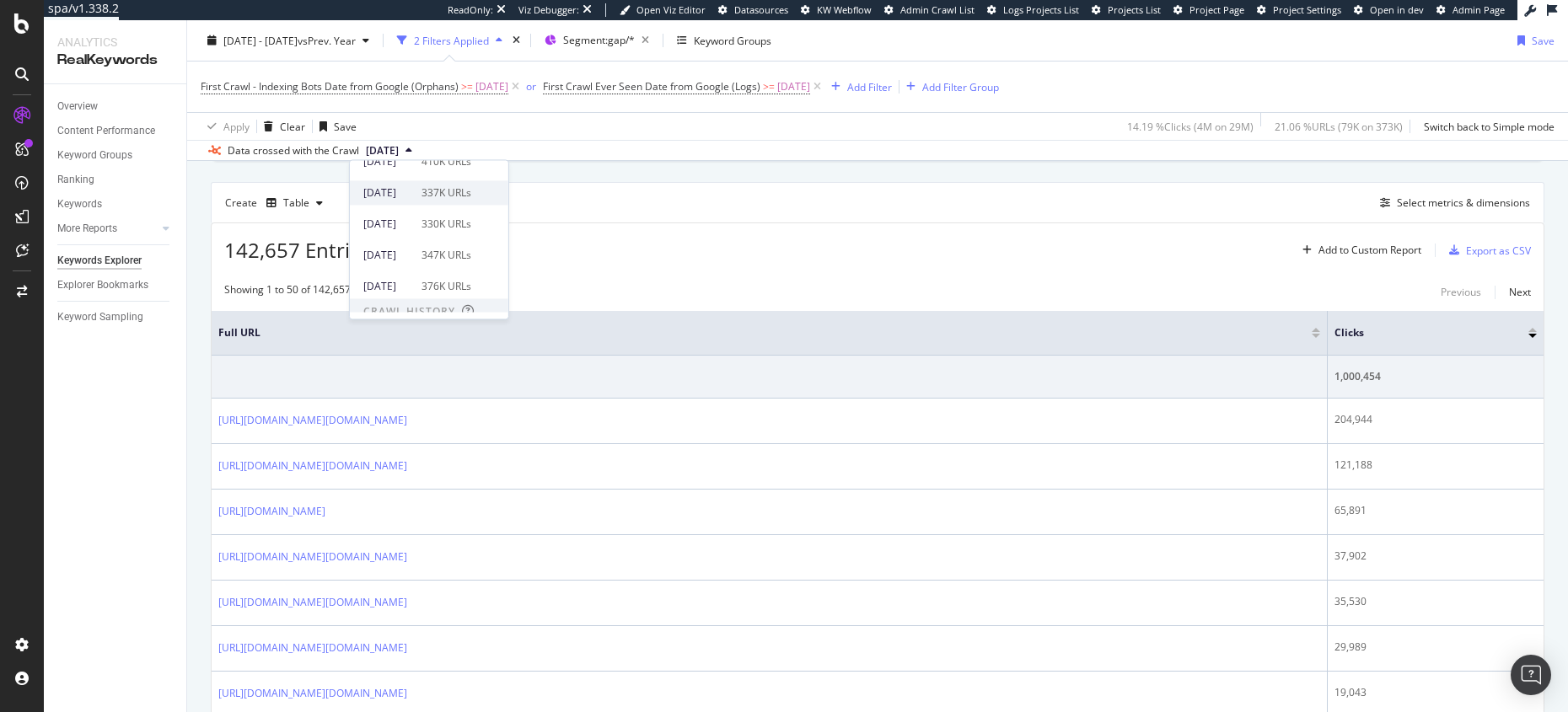
click at [405, 193] on div "[DATE]" at bounding box center [388, 193] width 48 height 15
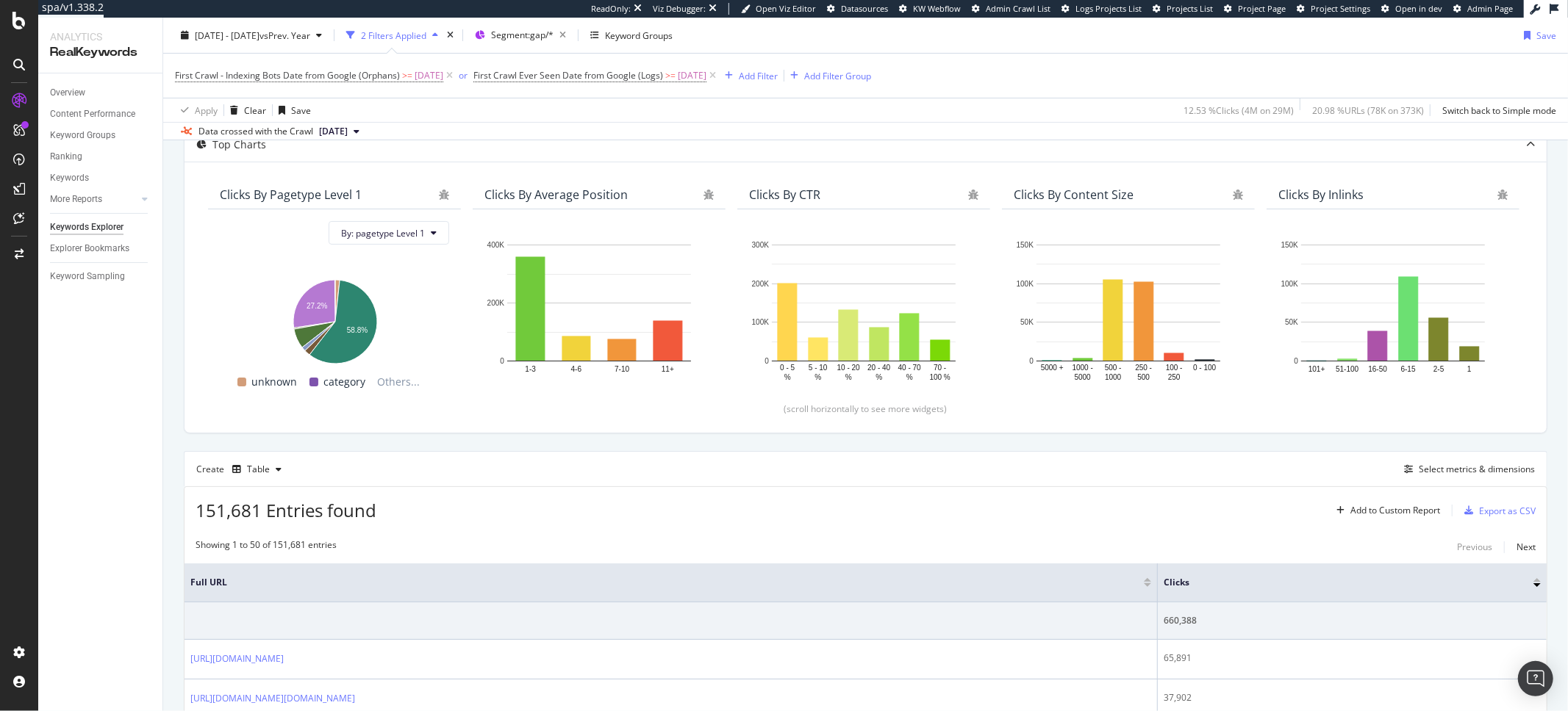
scroll to position [108, 0]
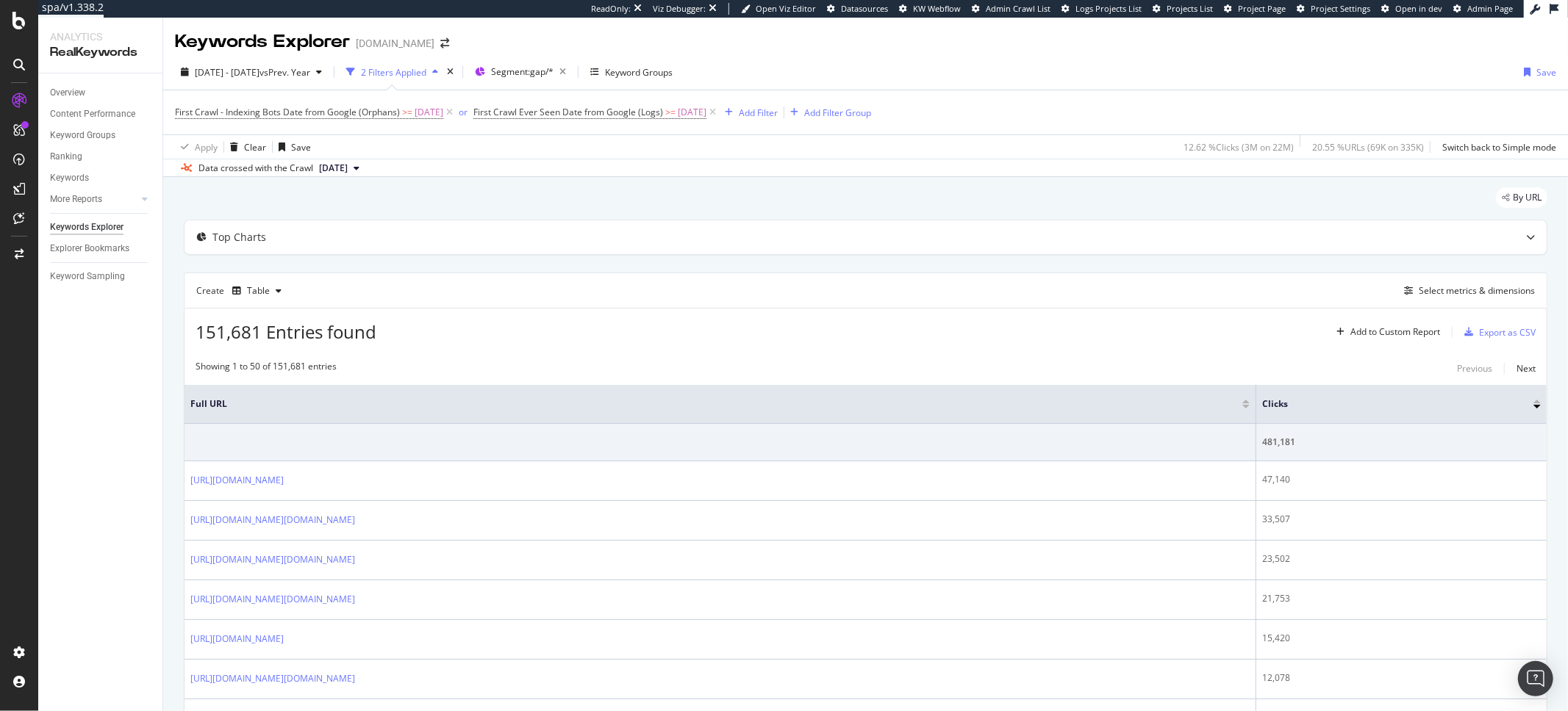
click at [346, 171] on span "[DATE]" at bounding box center [333, 169] width 28 height 13
click at [410, 251] on div "501K URLs" at bounding box center [388, 246] width 43 height 13
click at [348, 169] on span "[DATE]" at bounding box center [333, 169] width 28 height 13
drag, startPoint x: 630, startPoint y: 241, endPoint x: 642, endPoint y: 253, distance: 17.0
click at [630, 241] on div "Top Charts" at bounding box center [836, 237] width 1304 height 15
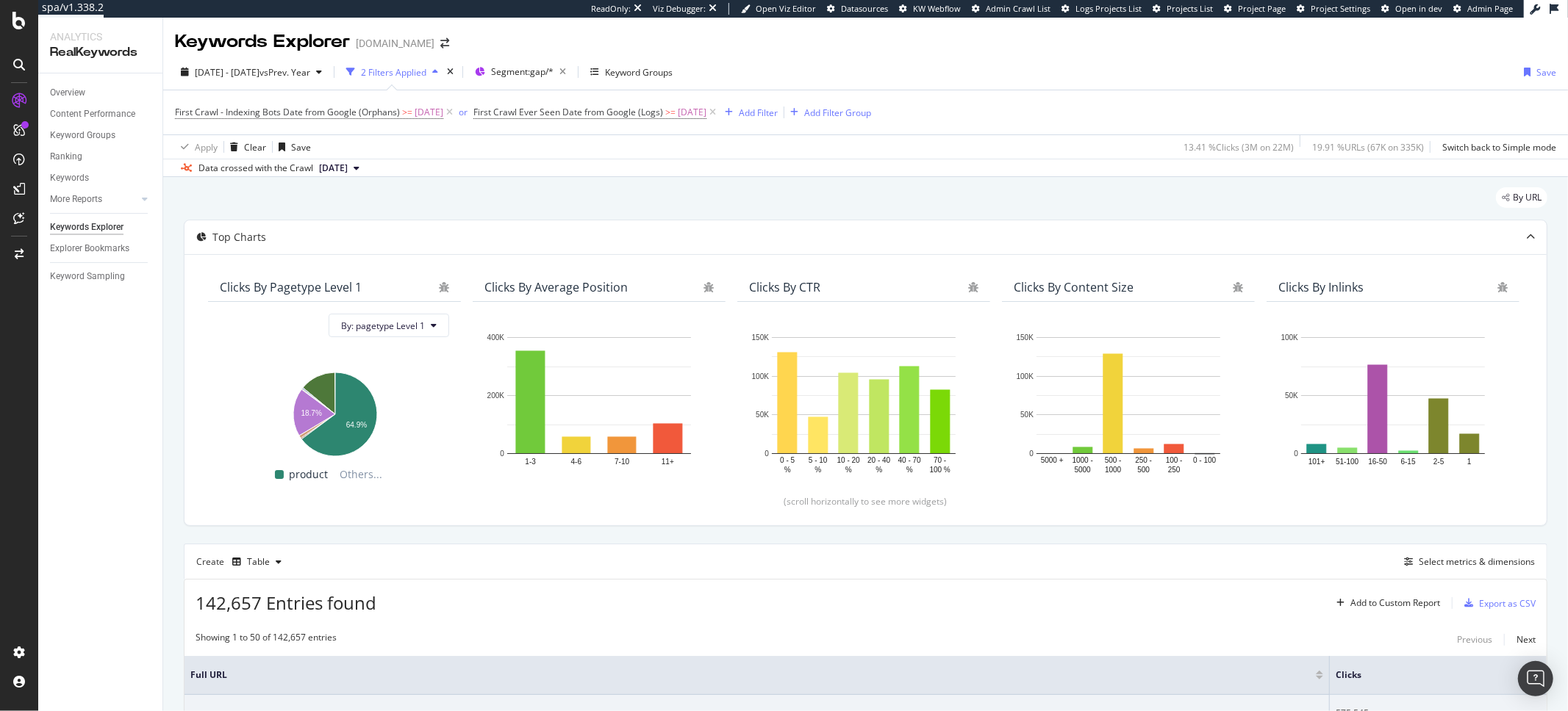
click at [348, 165] on span "[DATE]" at bounding box center [333, 169] width 28 height 13
click at [410, 295] on div "619K URLs" at bounding box center [388, 292] width 43 height 13
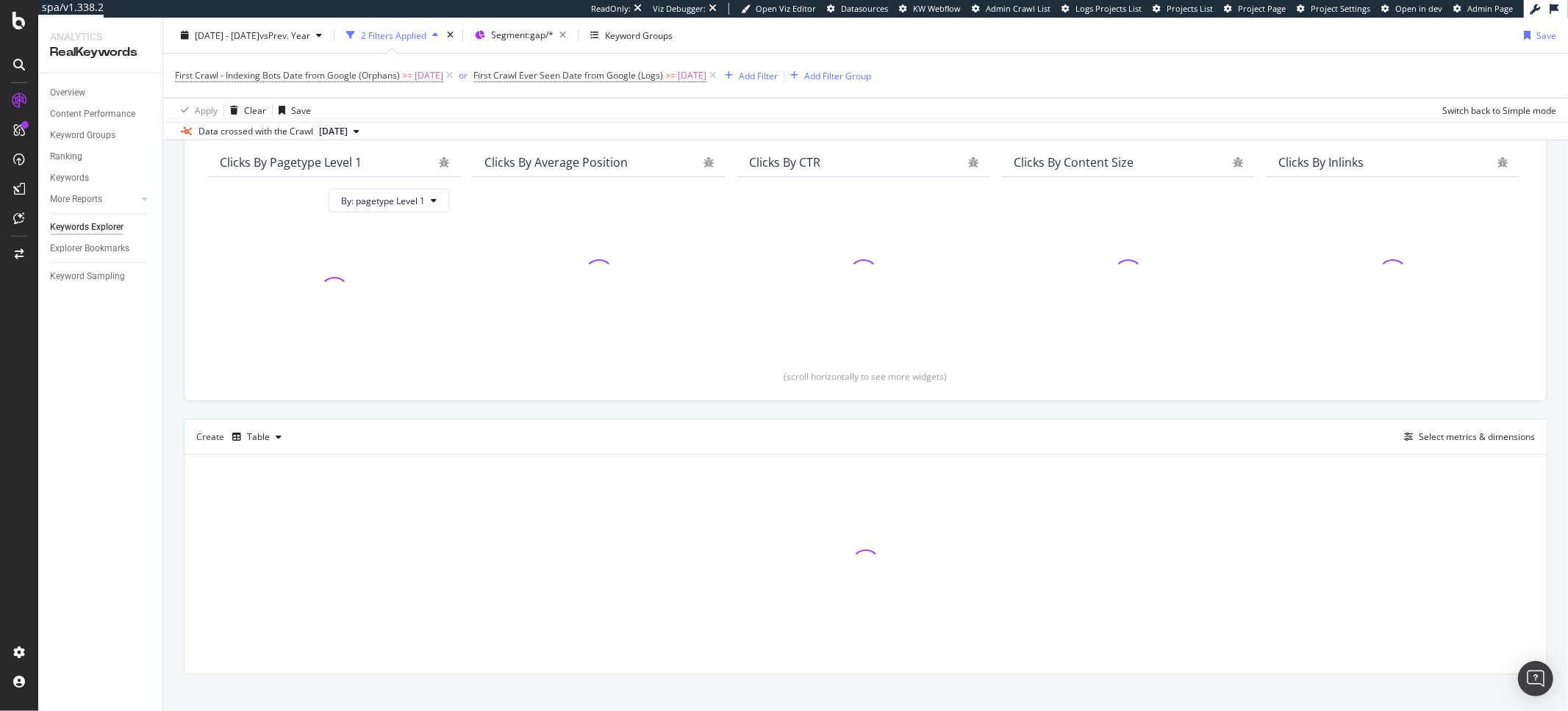
scroll to position [140, 0]
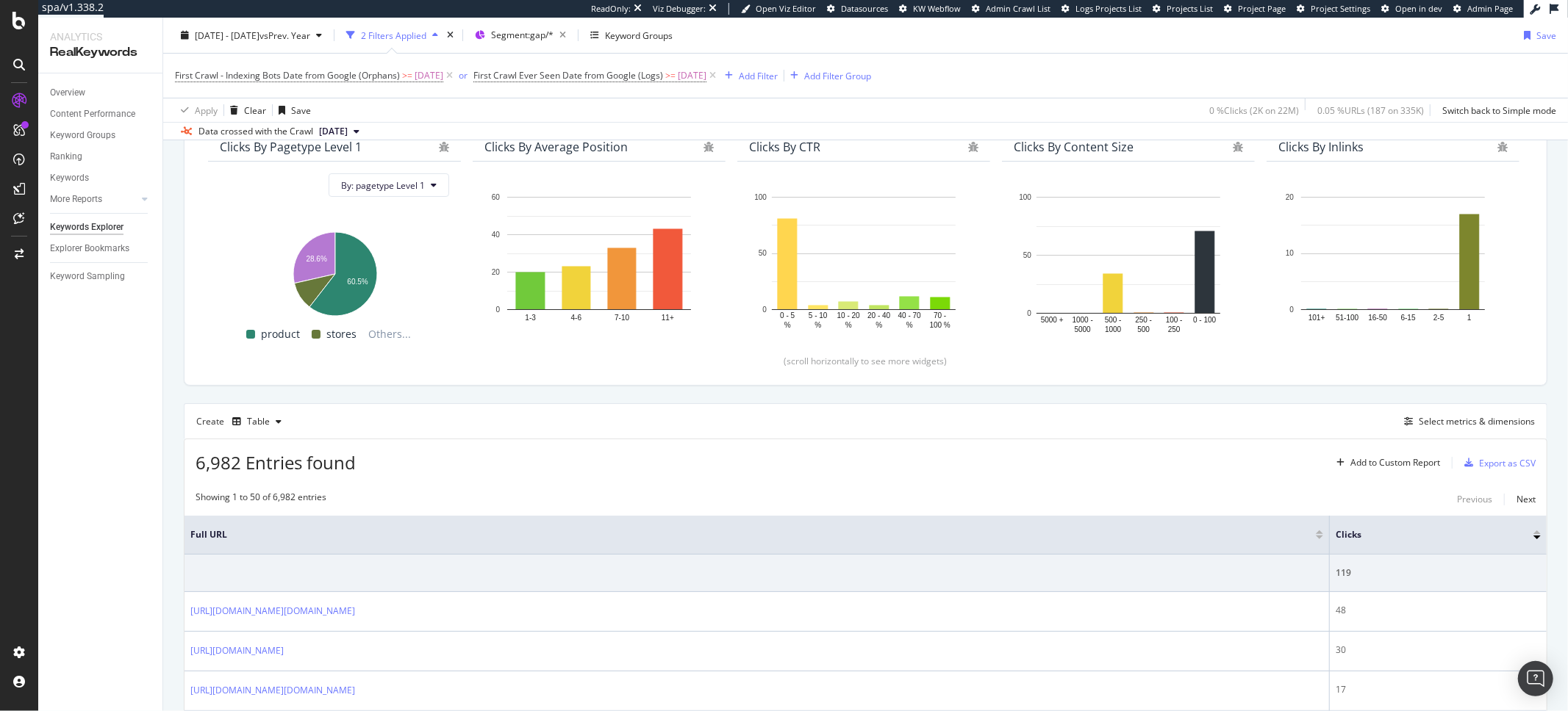
click at [348, 131] on span "[DATE]" at bounding box center [333, 131] width 28 height 13
click at [693, 435] on div "Create Table Select metrics & dimensions" at bounding box center [865, 421] width 1364 height 35
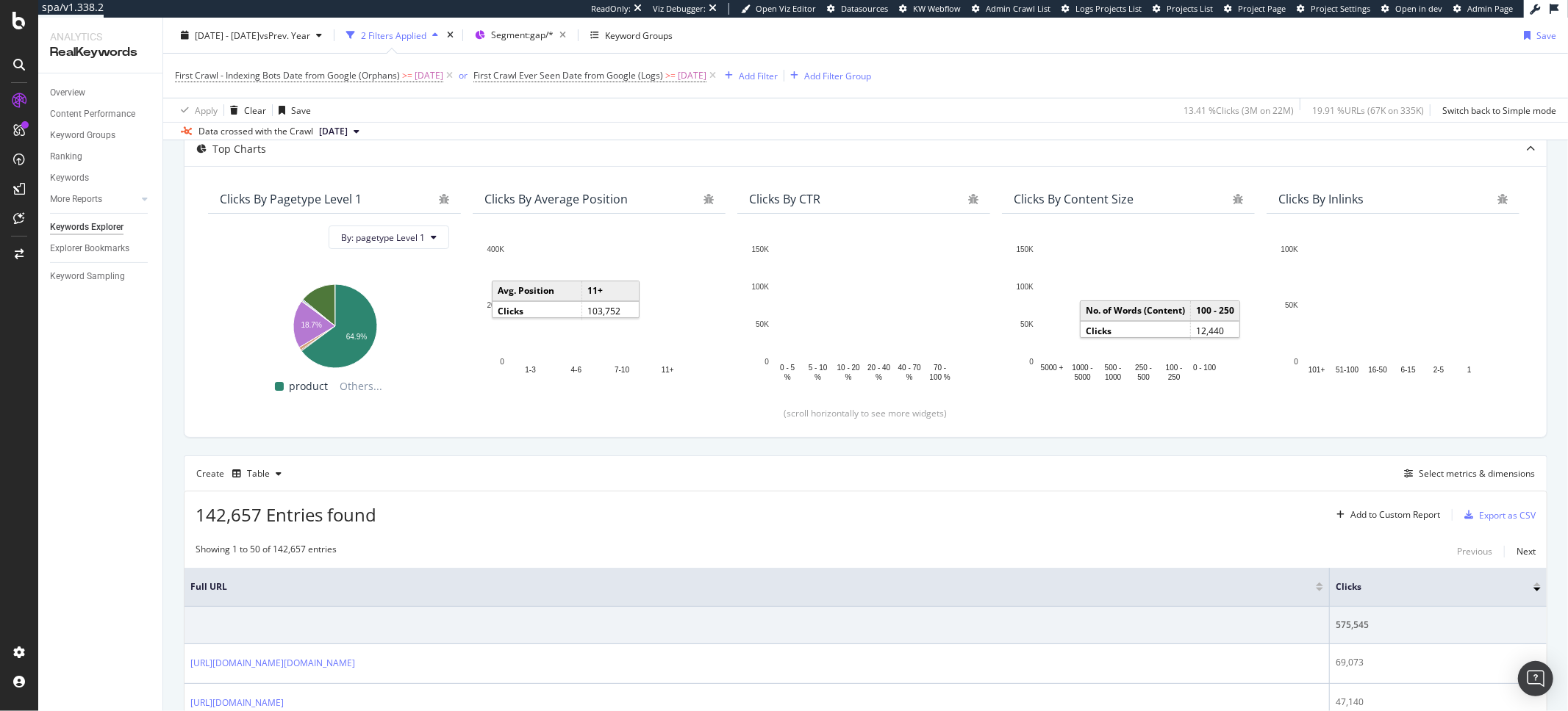
scroll to position [164, 0]
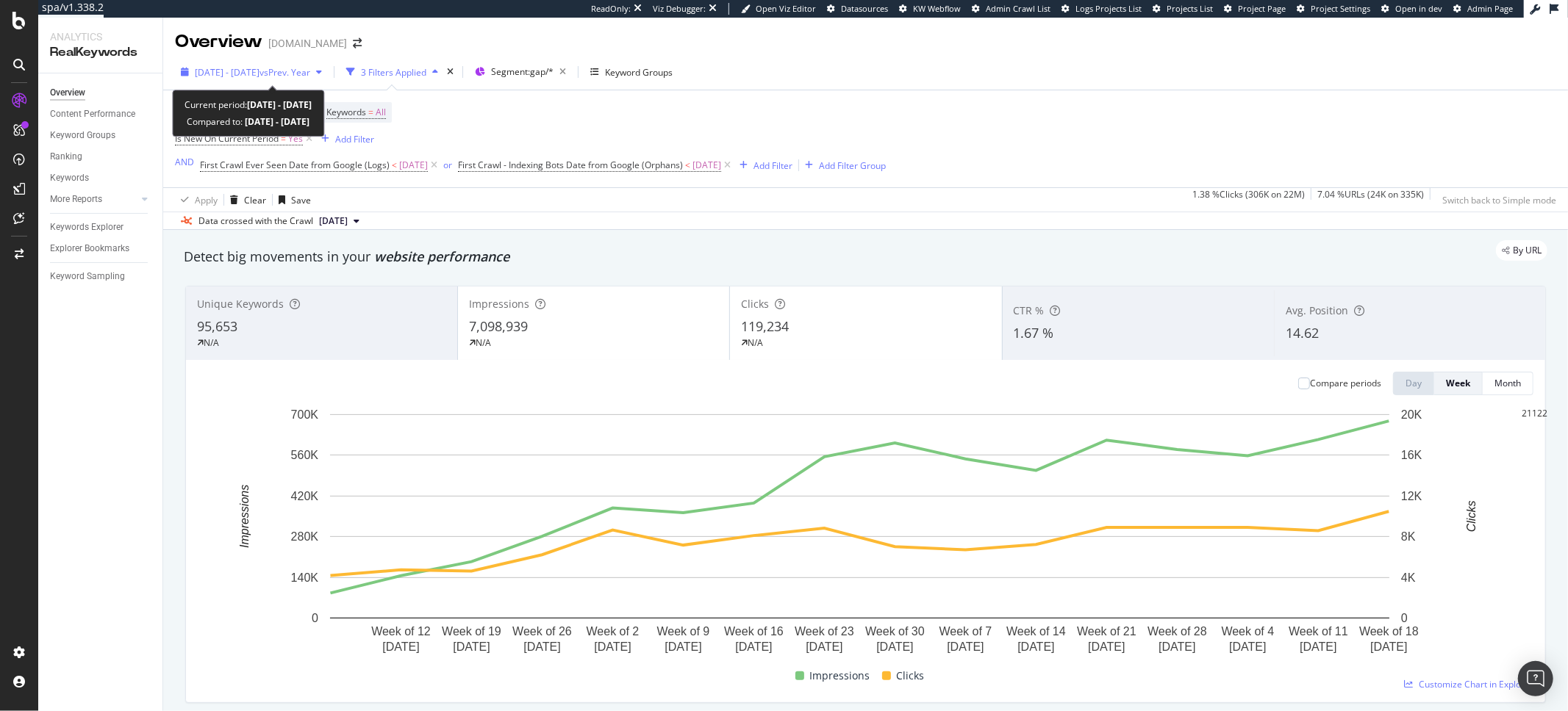
click at [260, 75] on span "2025 May. 5th - Aug. 24th" at bounding box center [227, 72] width 65 height 13
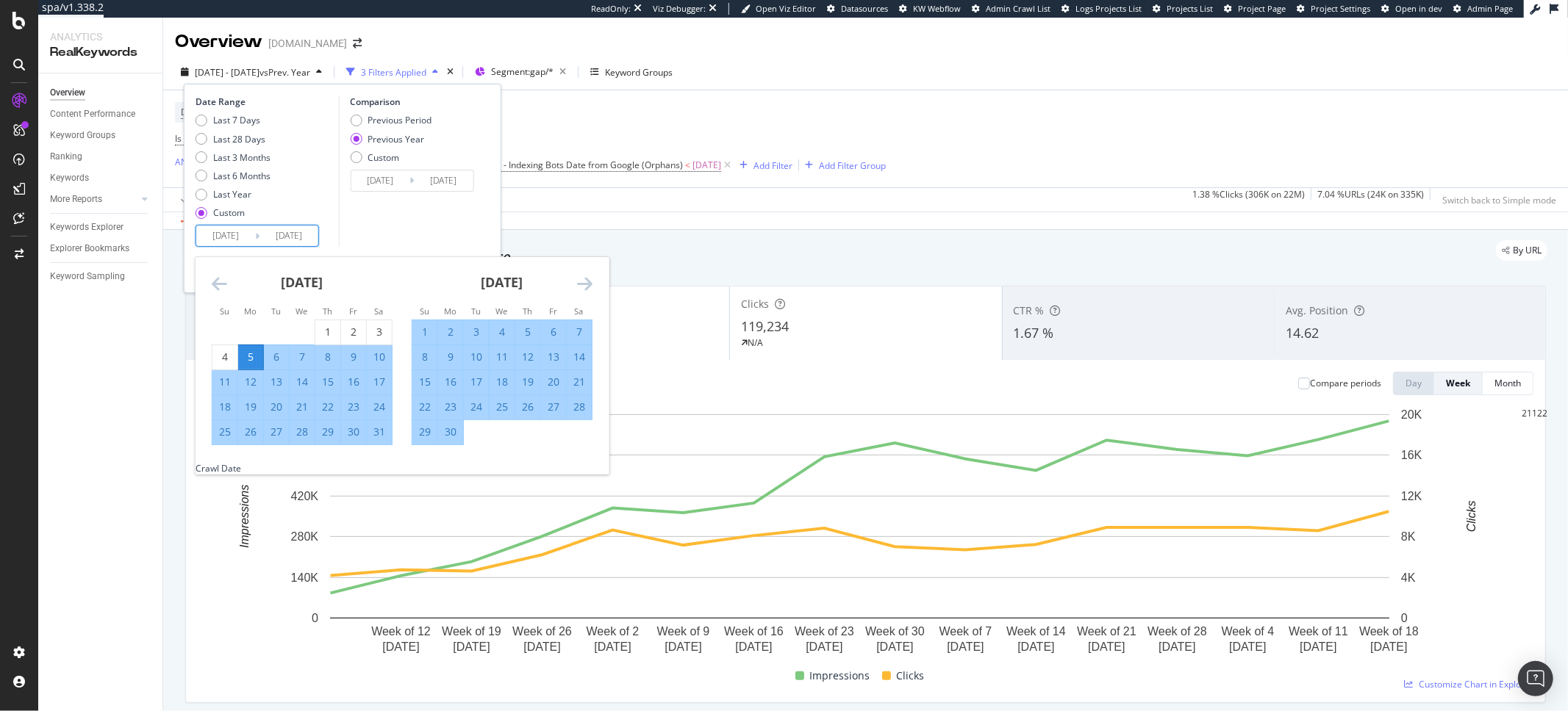
click at [308, 236] on input "[DATE]" at bounding box center [289, 236] width 59 height 21
click at [590, 285] on icon "Move forward to switch to the next month." at bounding box center [584, 284] width 16 height 18
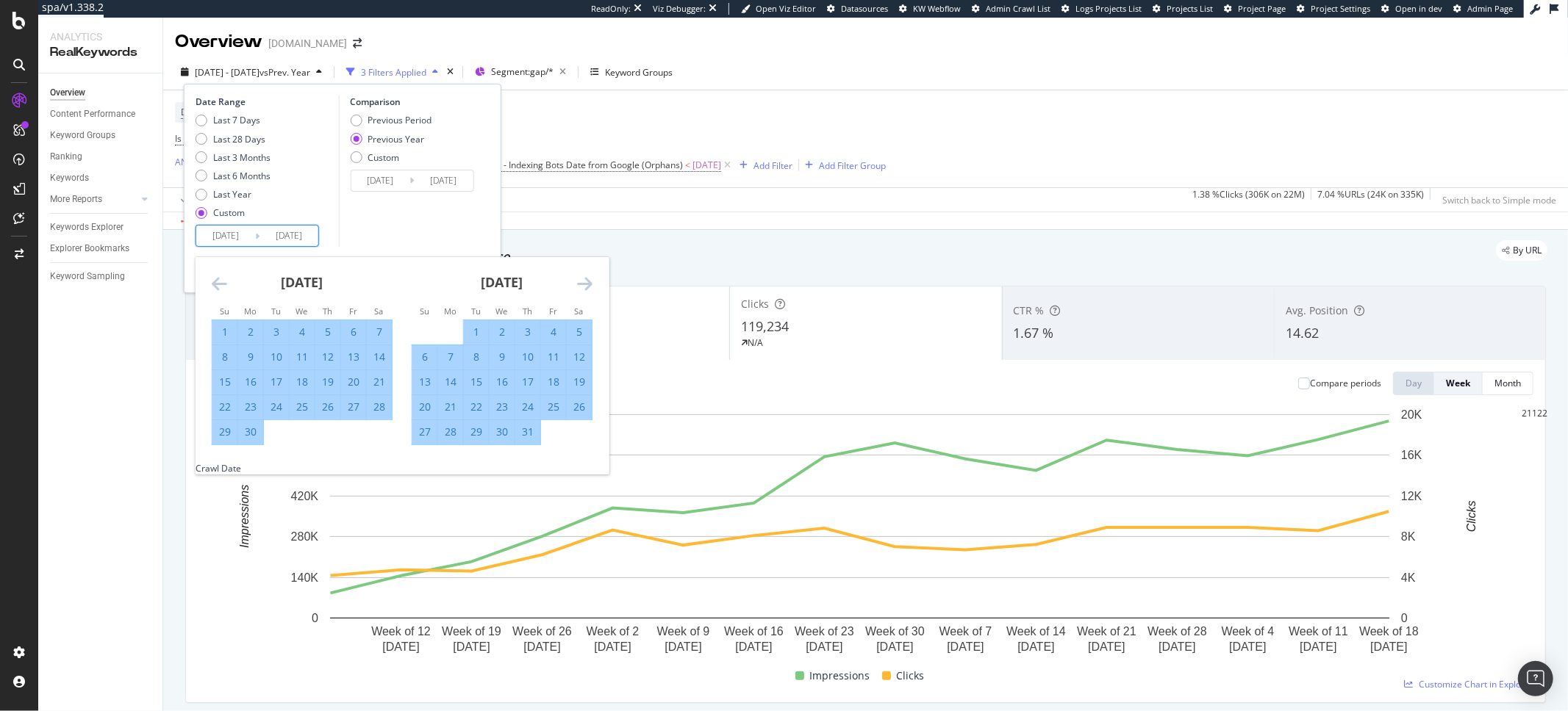
click at [590, 285] on icon "Move forward to switch to the next month." at bounding box center [584, 284] width 16 height 18
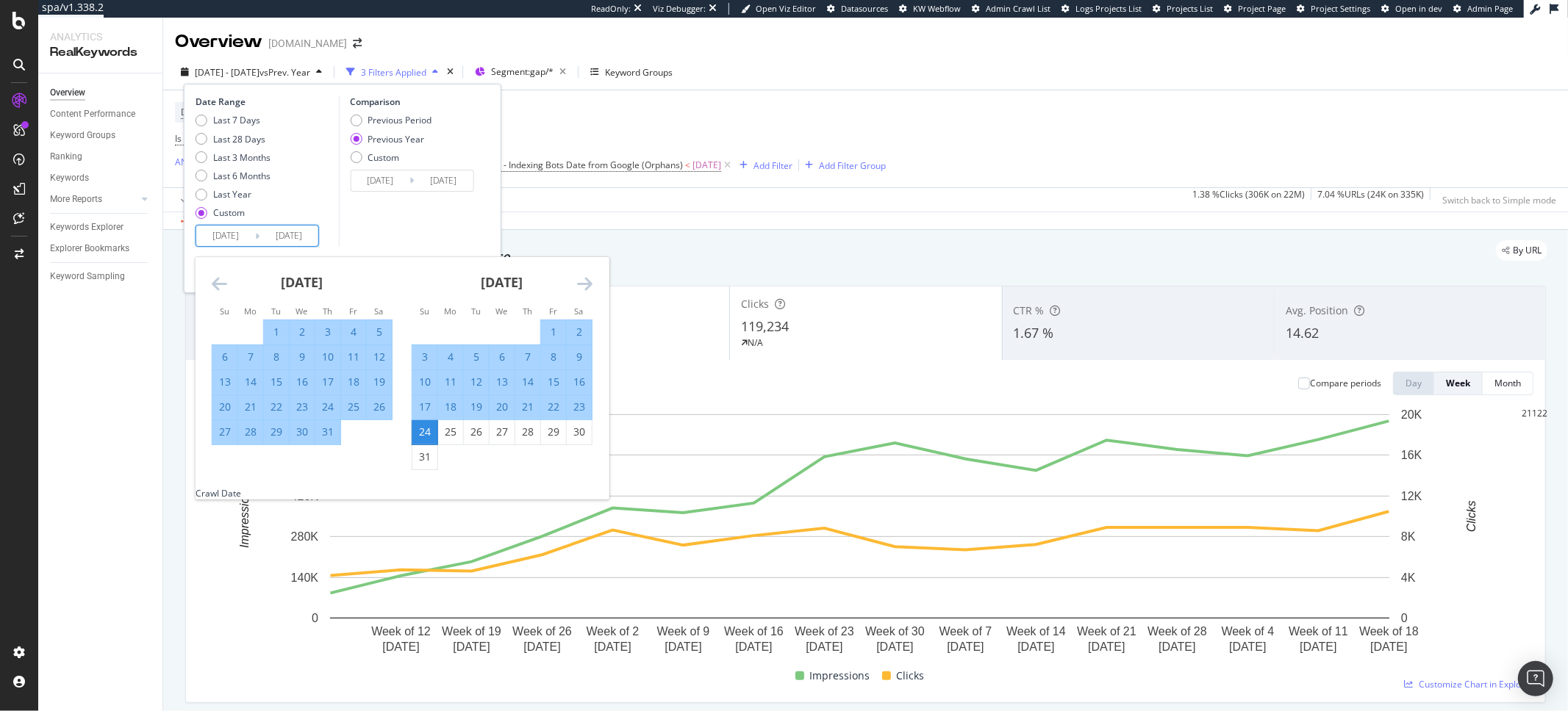
click at [590, 285] on icon "Move forward to switch to the next month." at bounding box center [584, 284] width 16 height 18
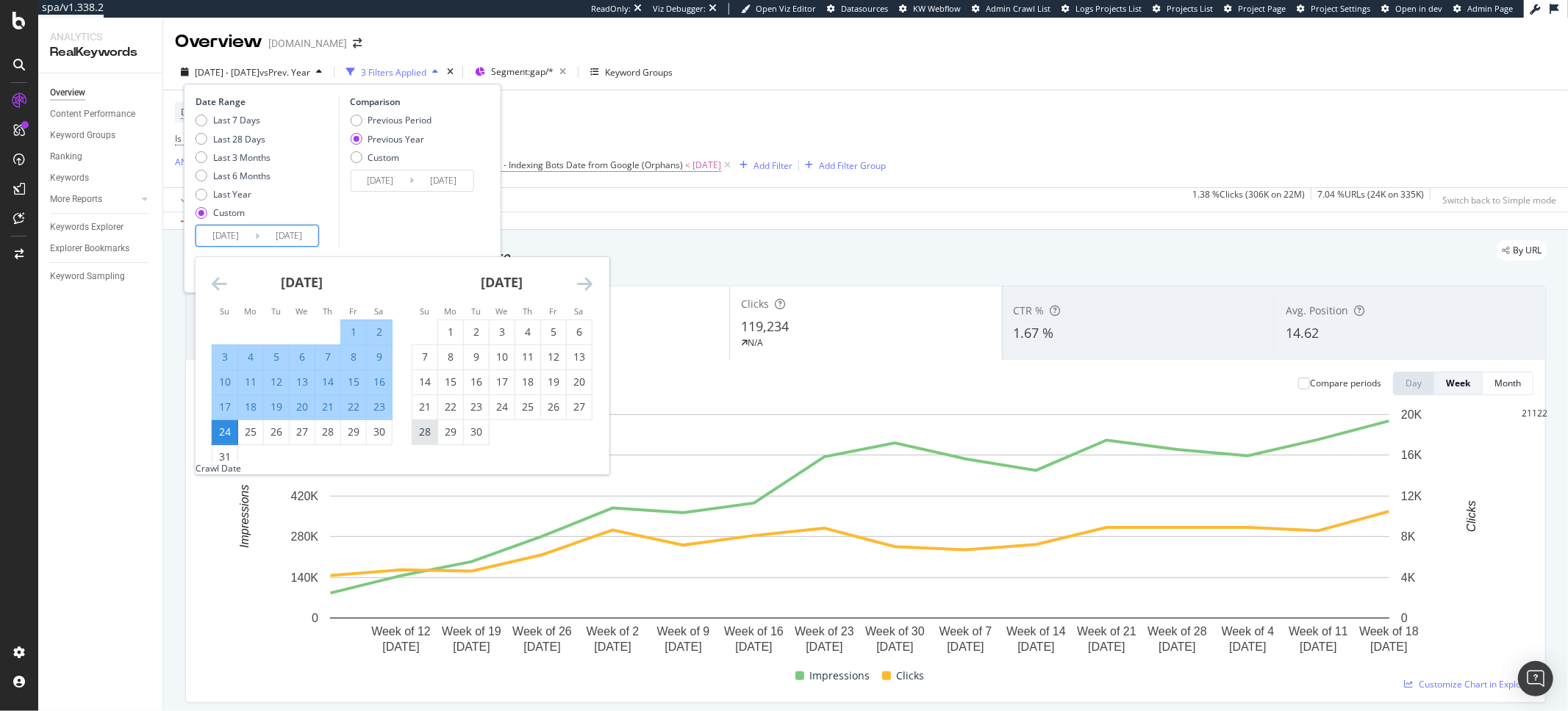
click at [426, 435] on div "28" at bounding box center [425, 432] width 25 height 15
type input "[DATE]"
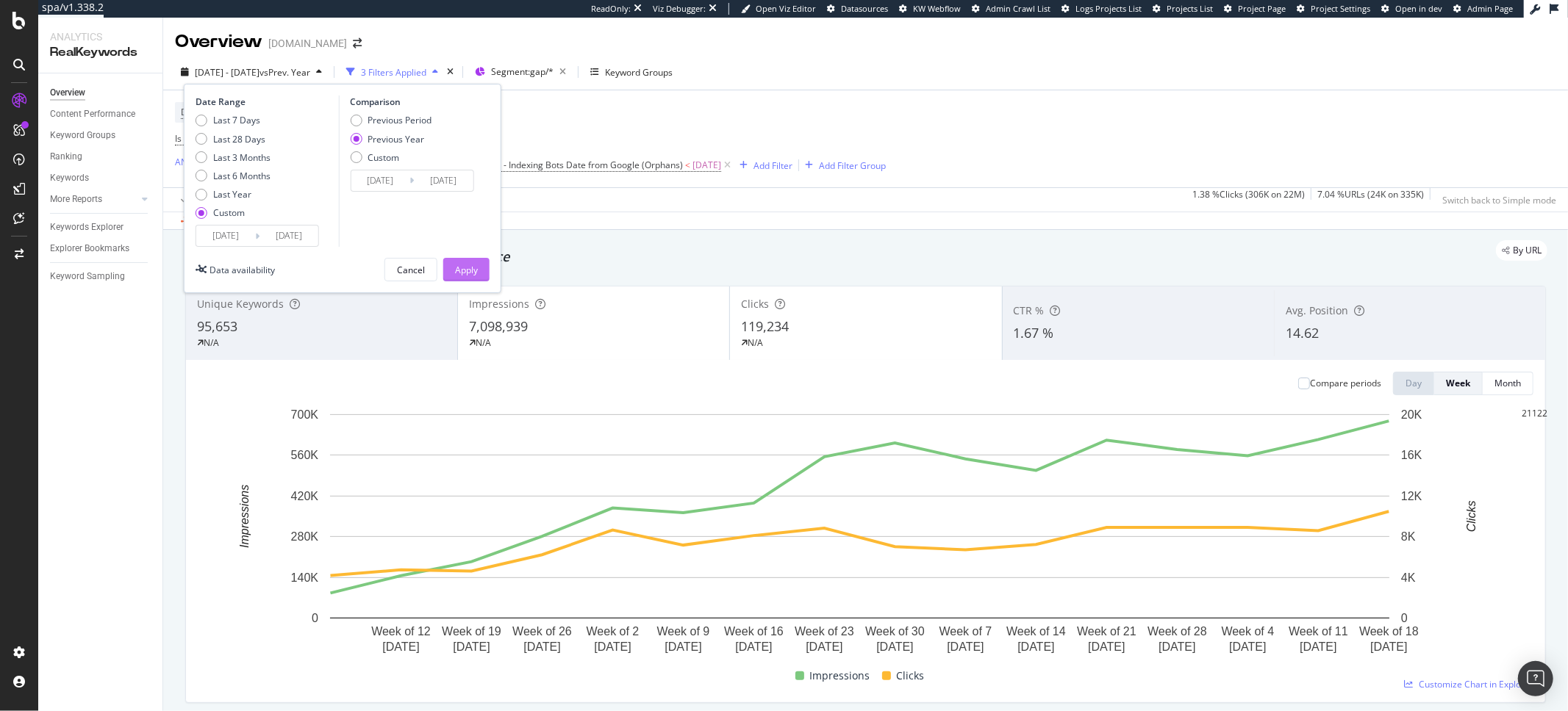
click at [468, 266] on div "Apply" at bounding box center [466, 270] width 23 height 13
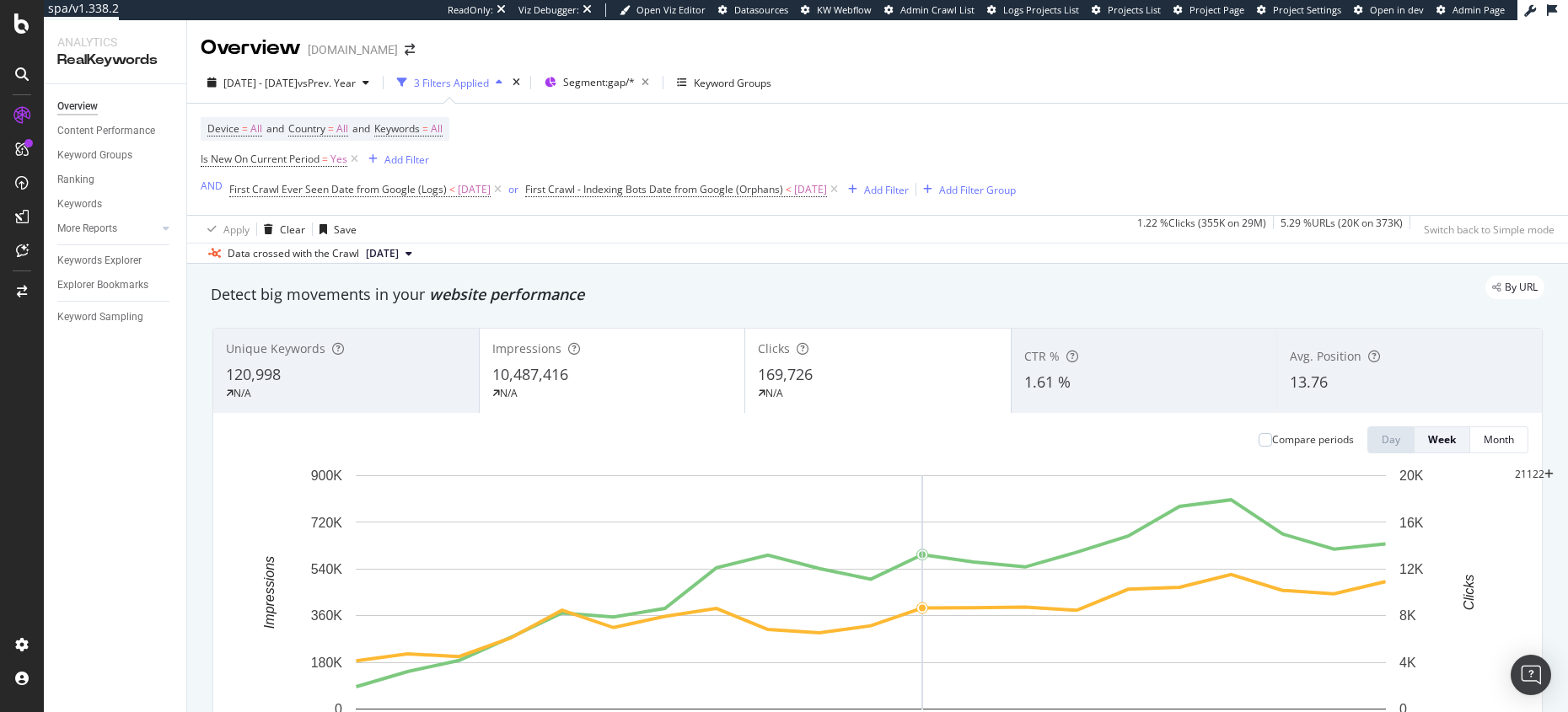
click at [347, 386] on div "N/A" at bounding box center [346, 394] width 241 height 15
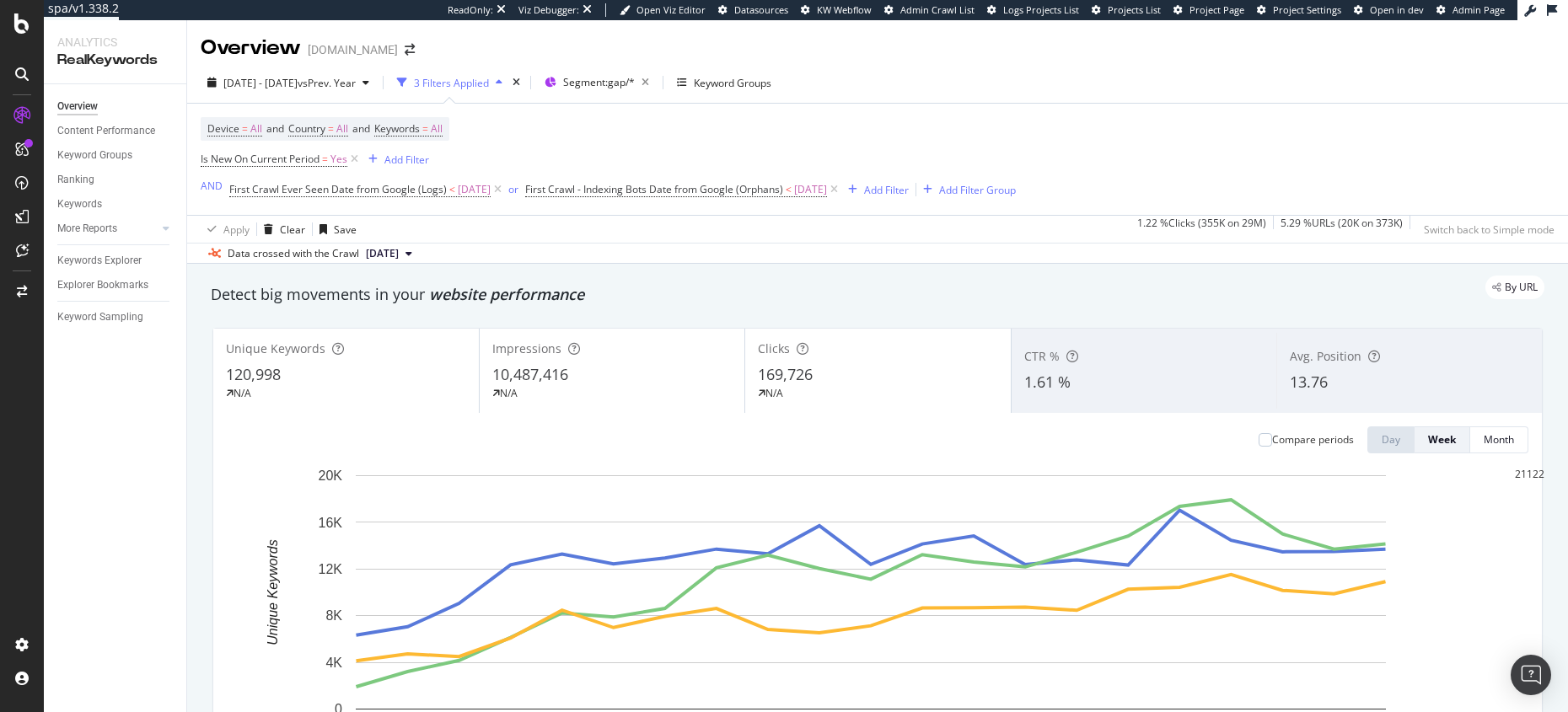
click at [834, 386] on div "N/A" at bounding box center [877, 394] width 241 height 15
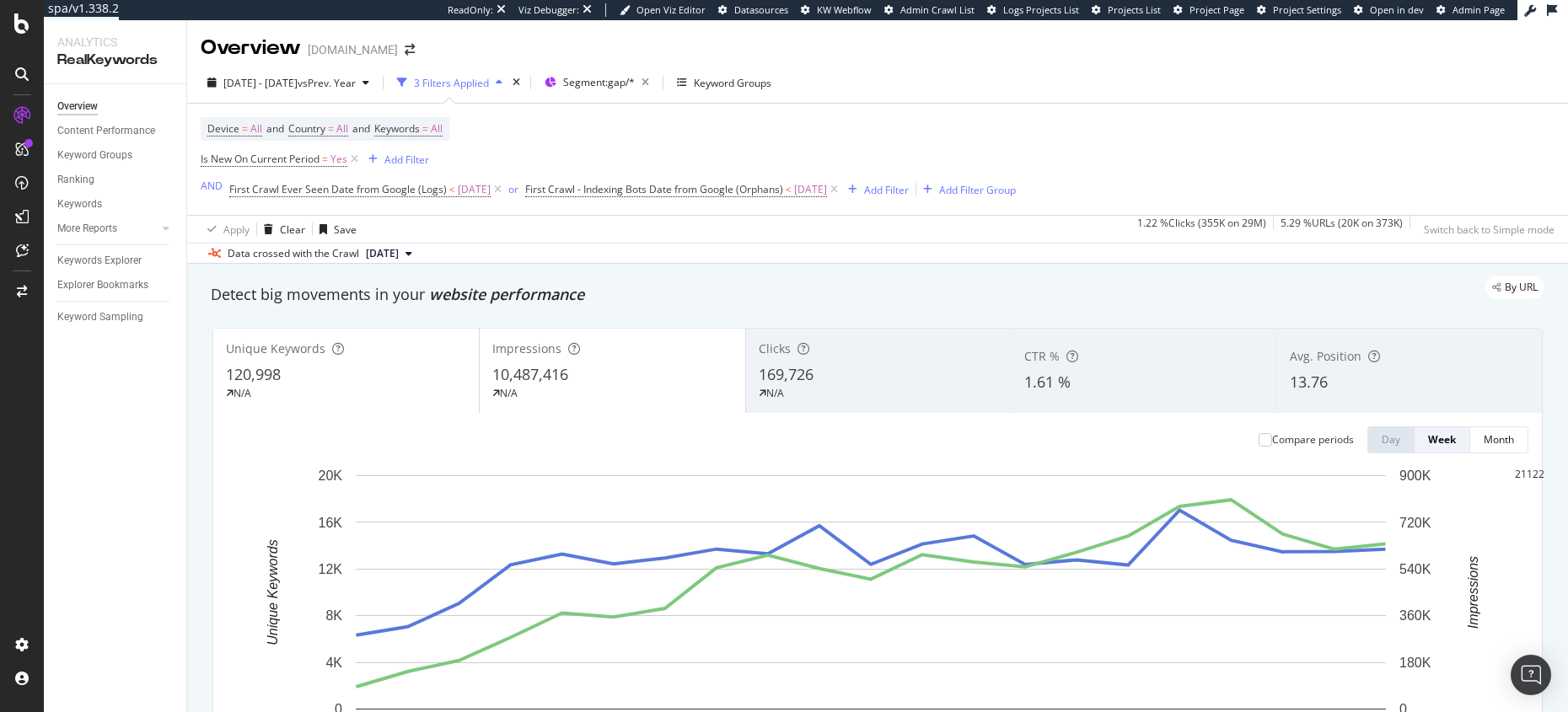
click at [666, 396] on div "N/A" at bounding box center [612, 394] width 241 height 15
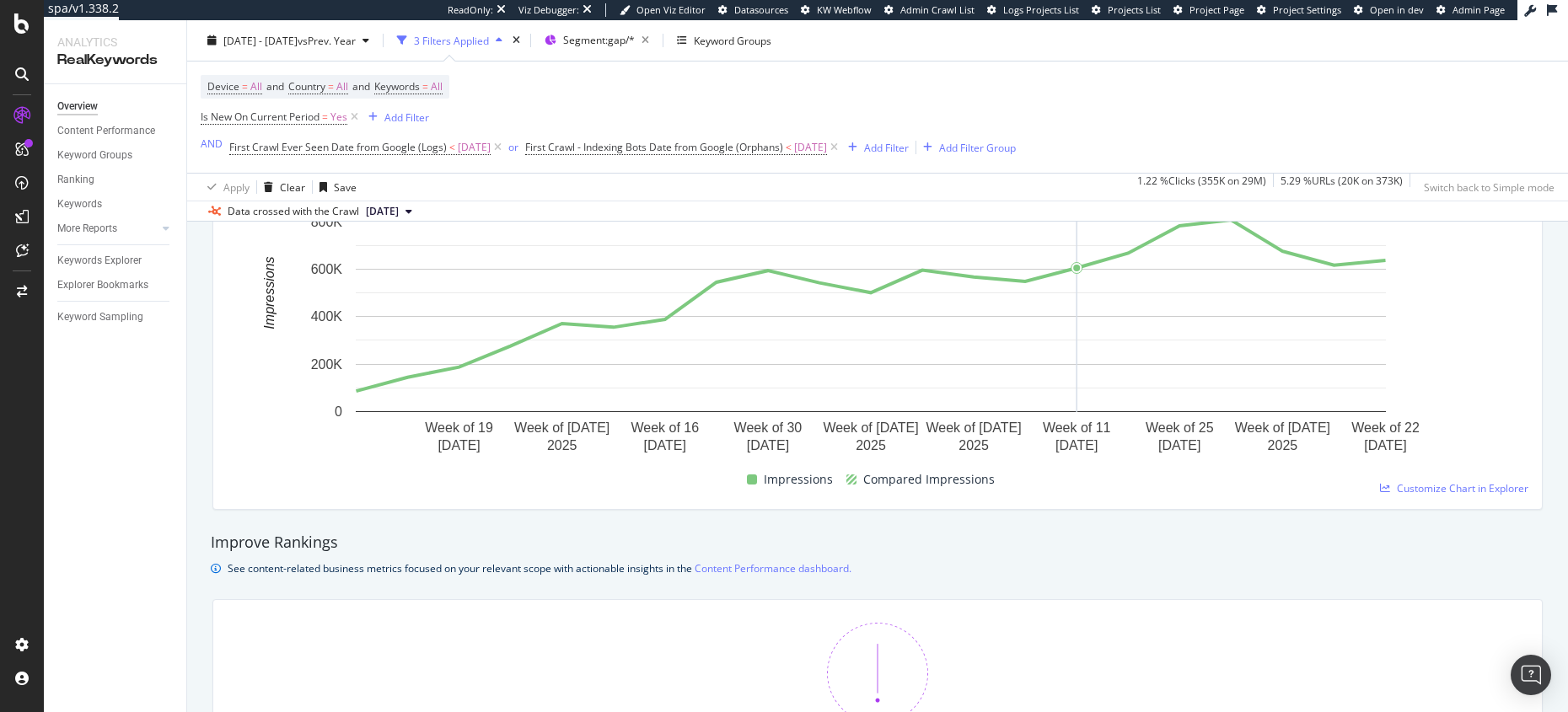
scroll to position [849, 0]
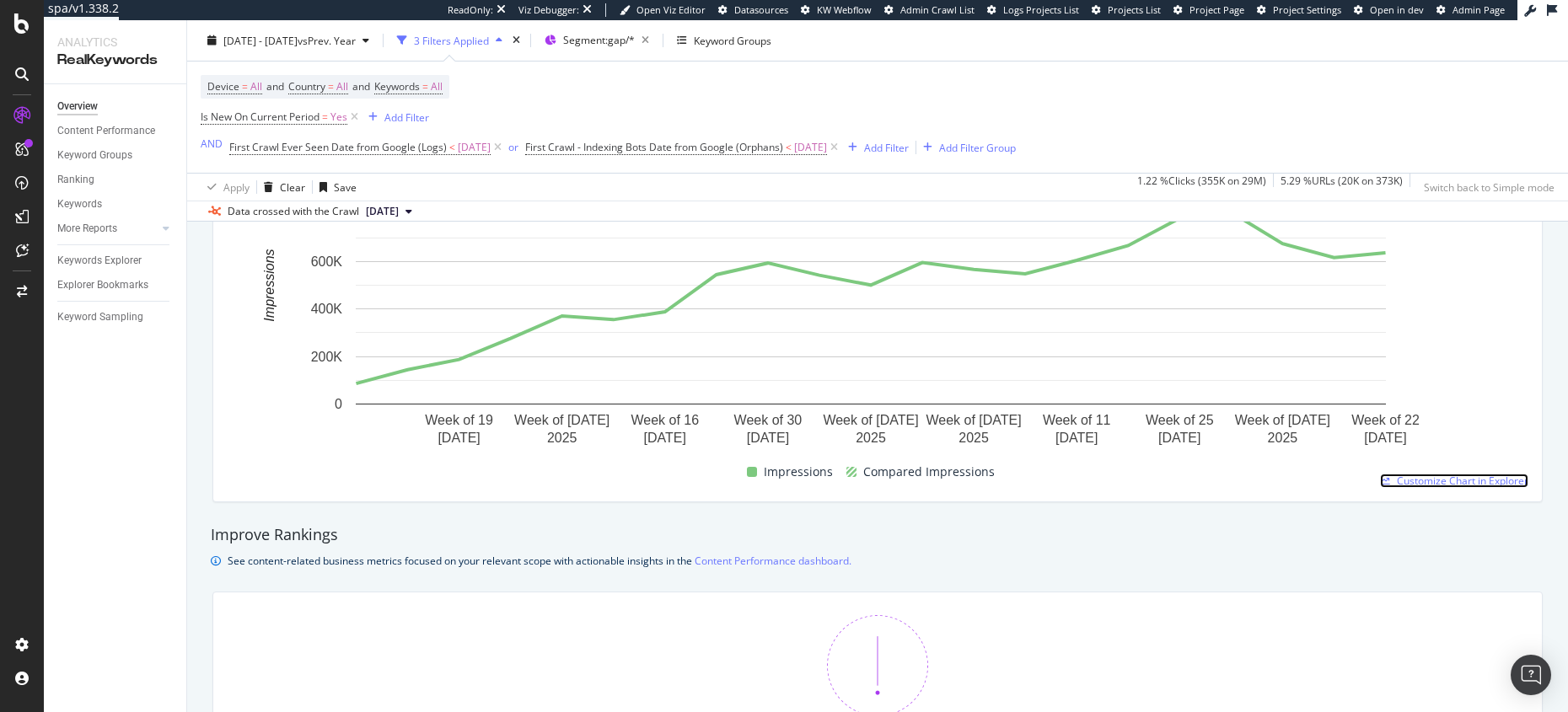
click at [1397, 476] on span "Customize Chart in Explorer" at bounding box center [1463, 481] width 132 height 15
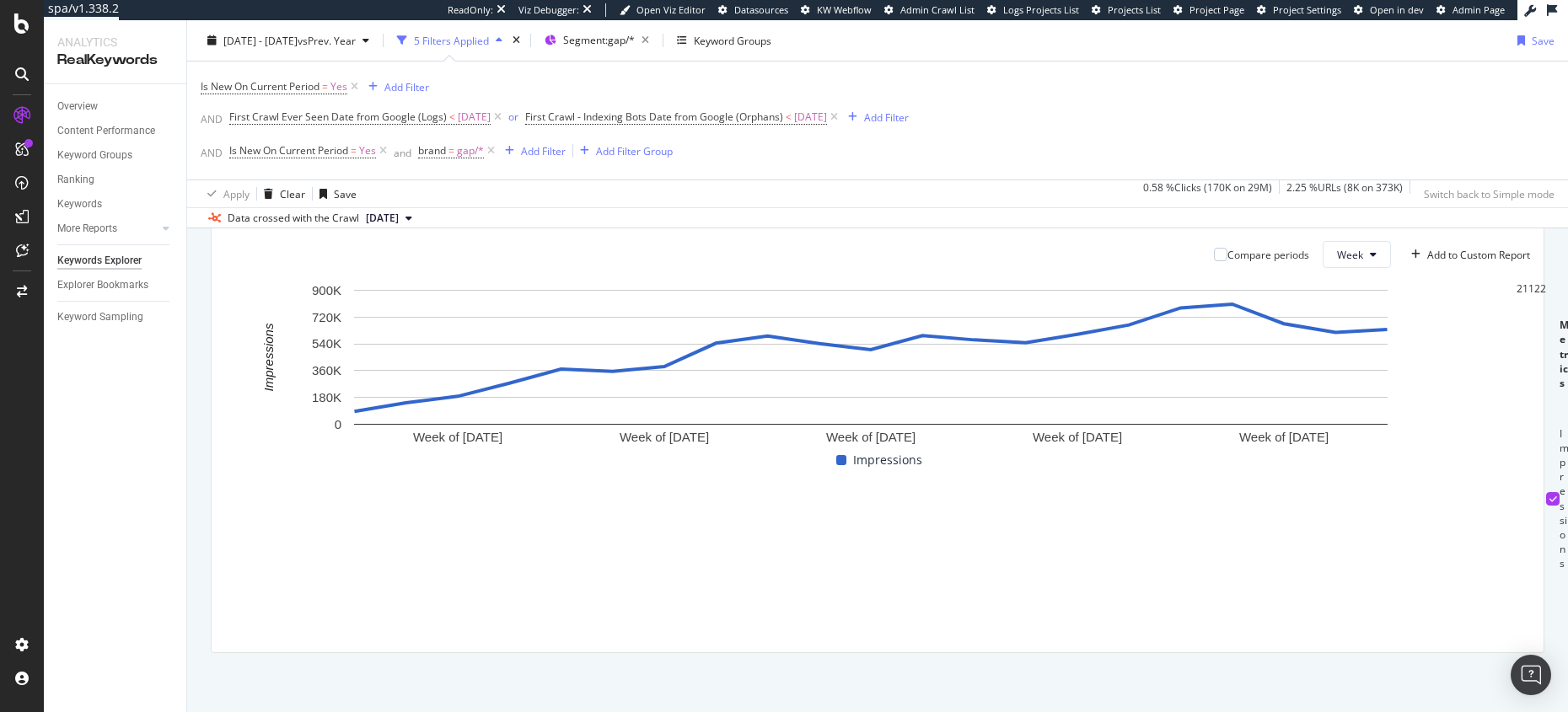
scroll to position [0, 692]
drag, startPoint x: 1101, startPoint y: 521, endPoint x: 1423, endPoint y: 567, distance: 325.3
copy tr "Week of 25 Aug. 2025 Week of 1 Sep. 2025 Week of 8 Sep. 2025 Week of 15 Sep. 20…"
drag, startPoint x: 1121, startPoint y: 587, endPoint x: 1494, endPoint y: 597, distance: 373.1
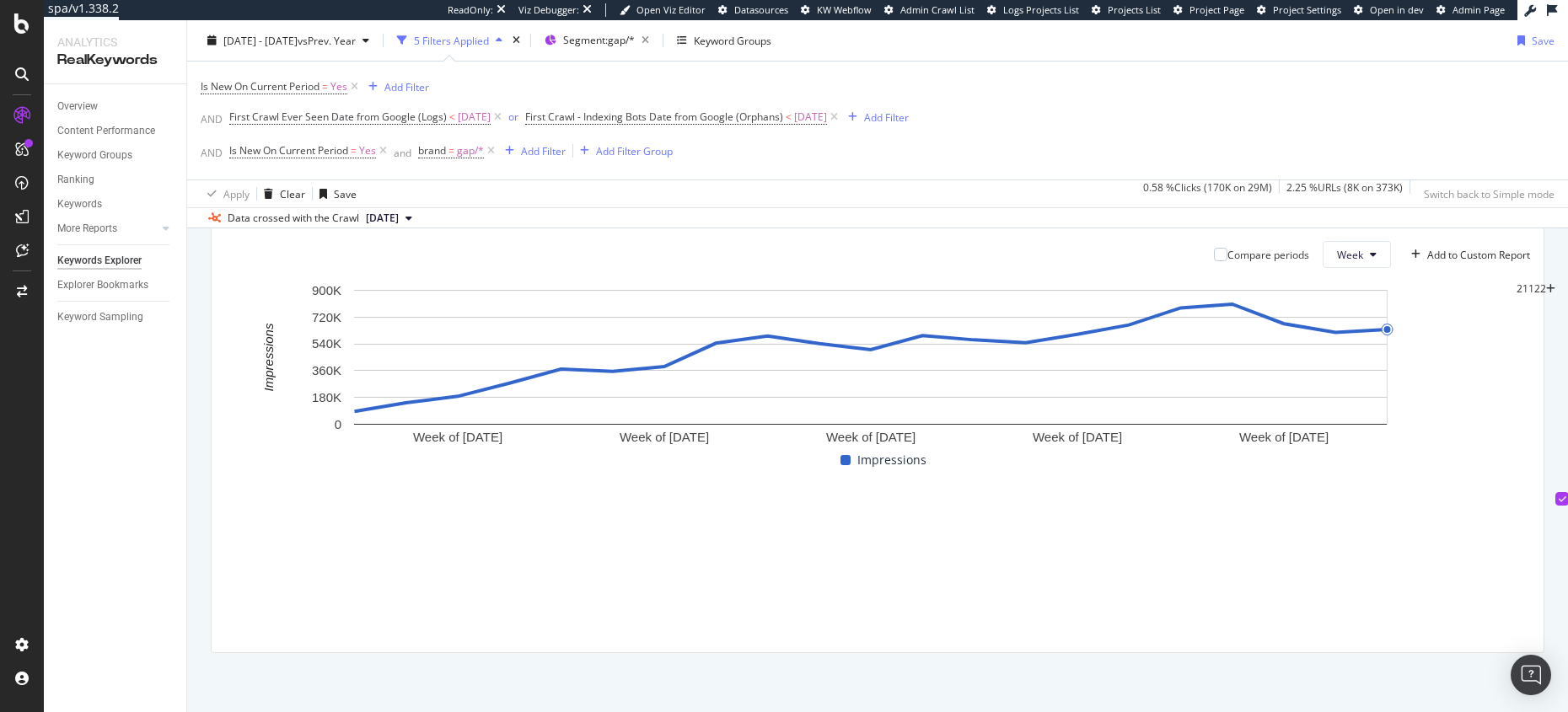
copy tr "781,734 806,939 675,097 616,608 636,655"
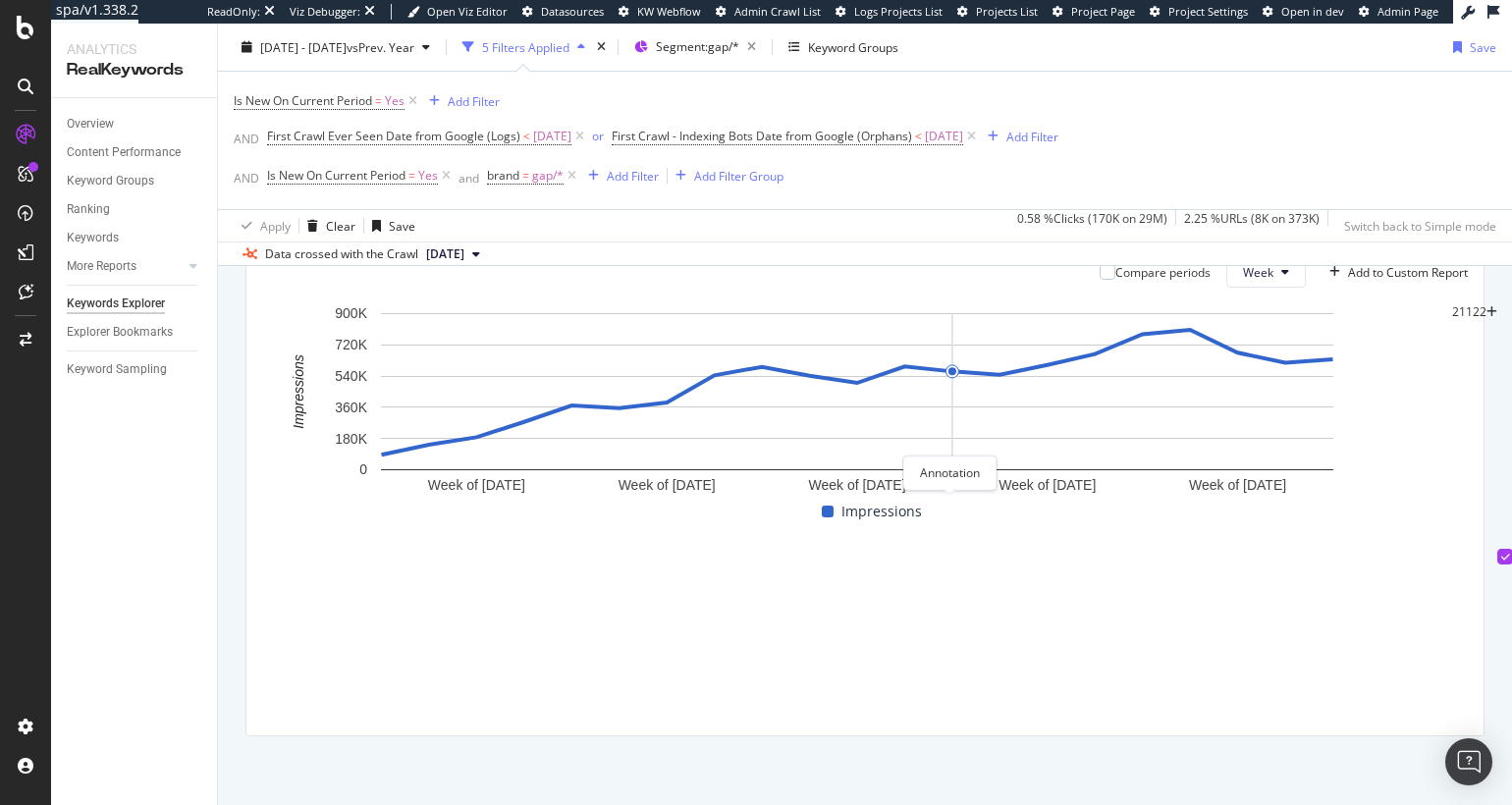
scroll to position [0, 0]
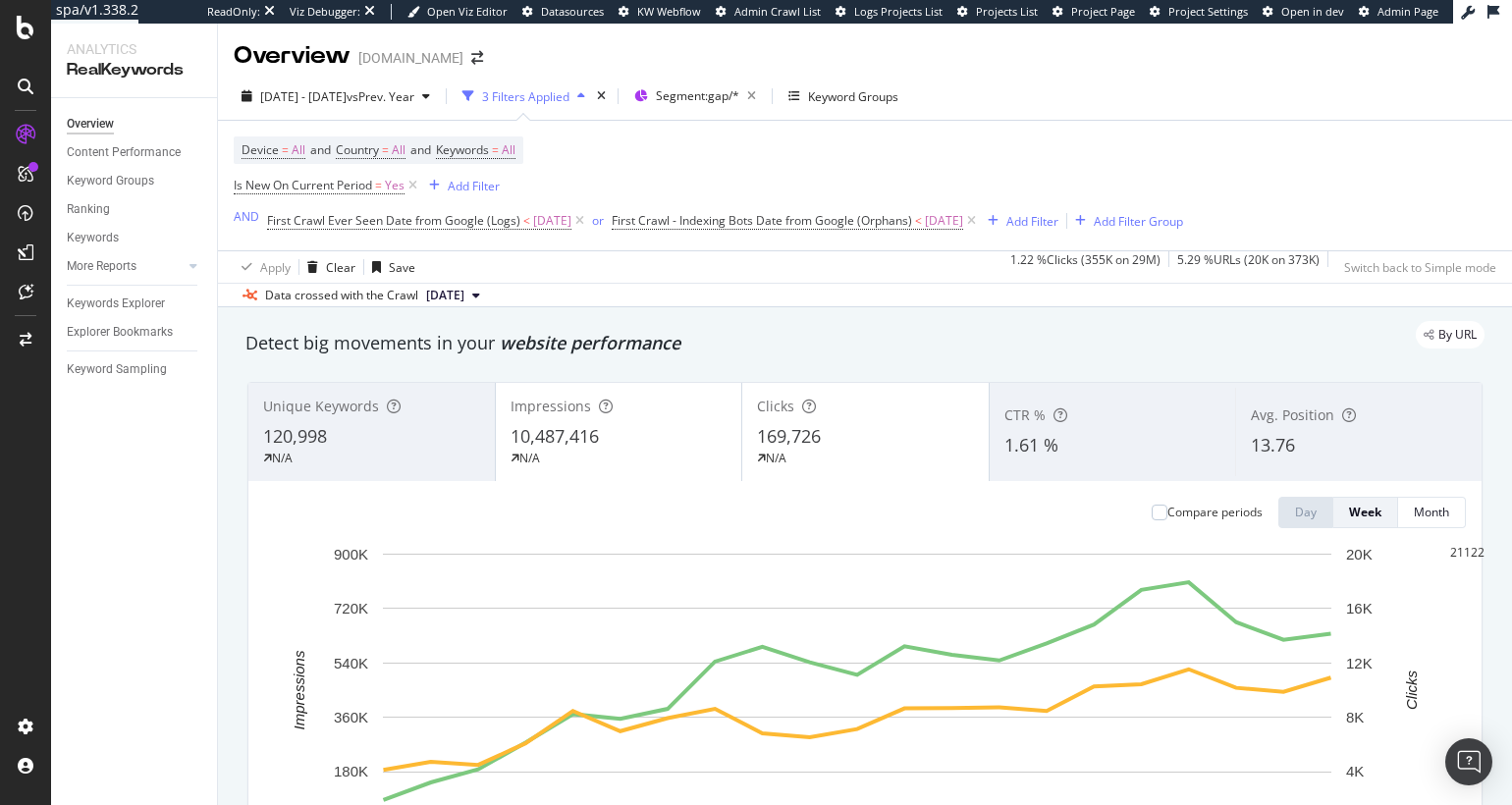
click at [375, 452] on div "N/A" at bounding box center [372, 458] width 217 height 18
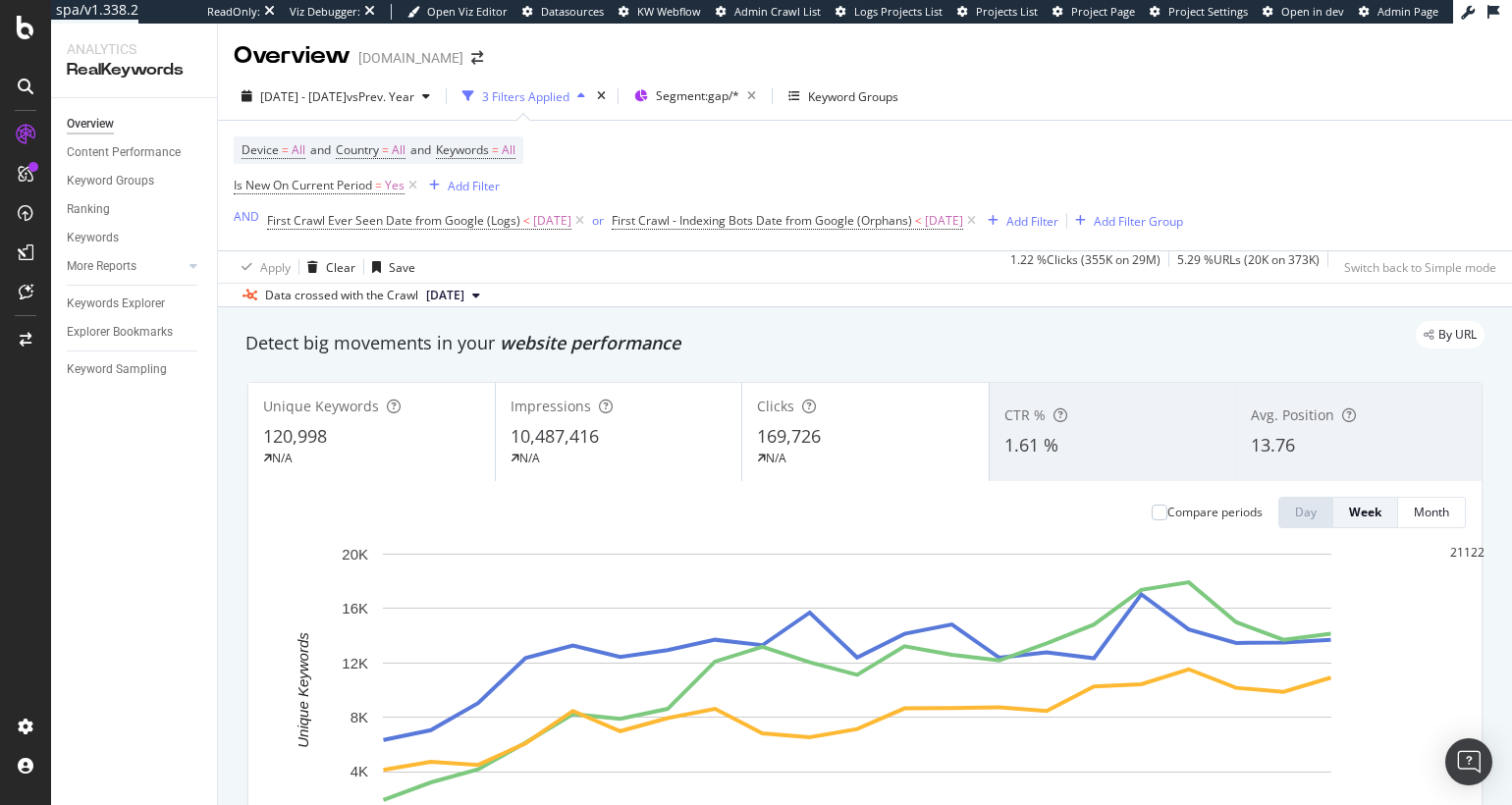
click at [633, 464] on div "N/A" at bounding box center [619, 458] width 217 height 18
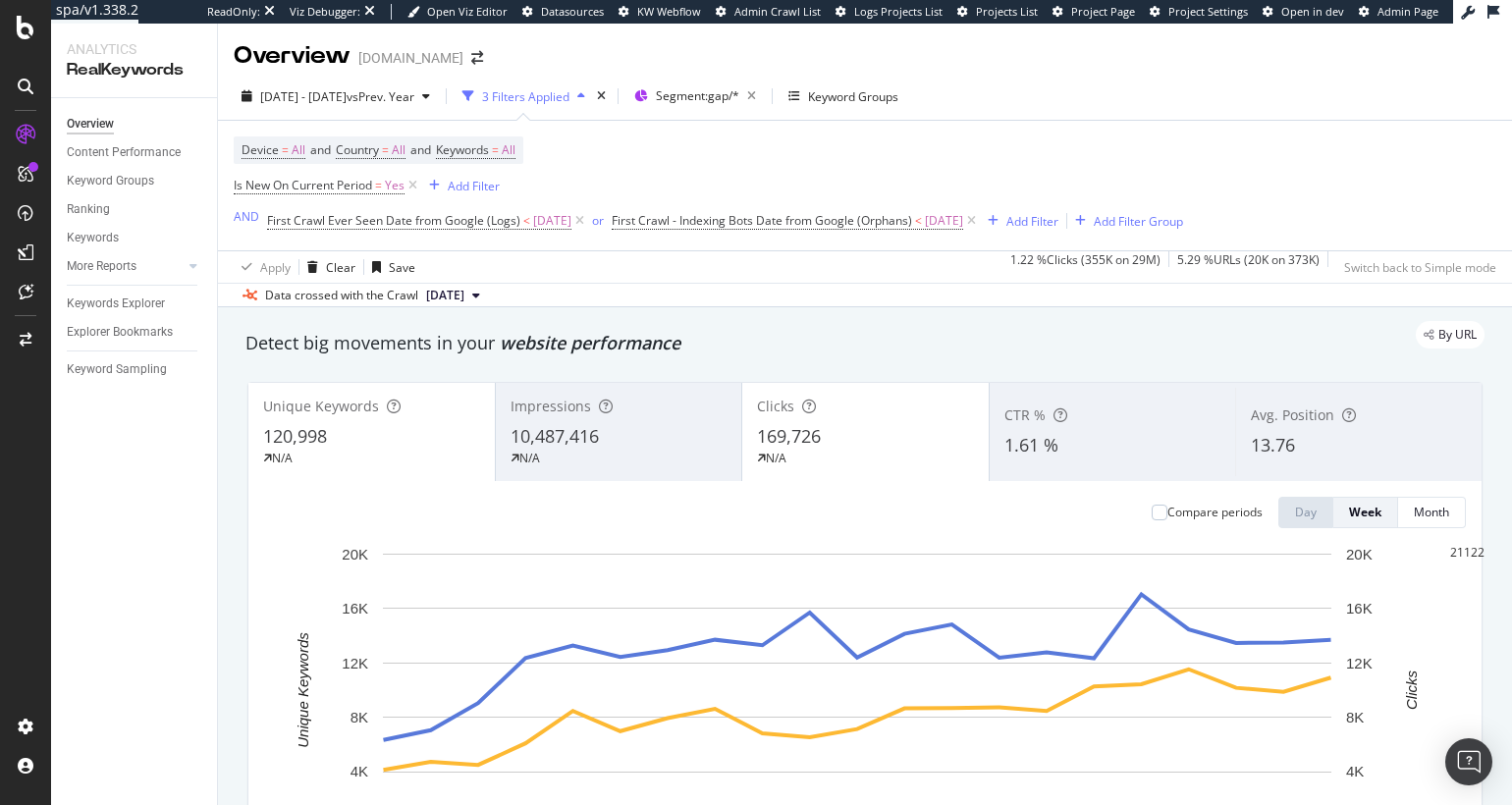
click at [847, 420] on div "Clicks 169,726 N/A" at bounding box center [865, 431] width 246 height 89
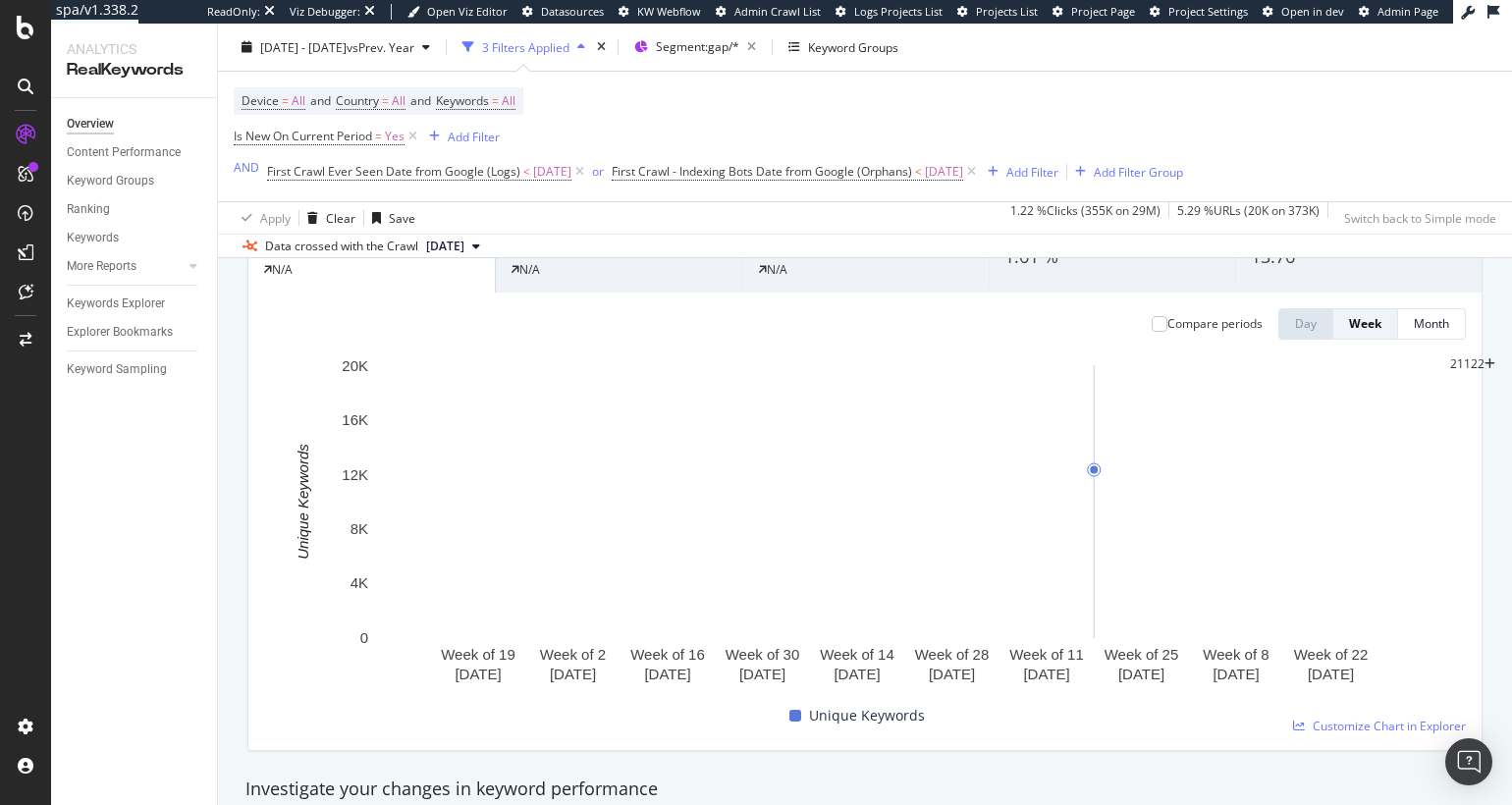
scroll to position [189, 0]
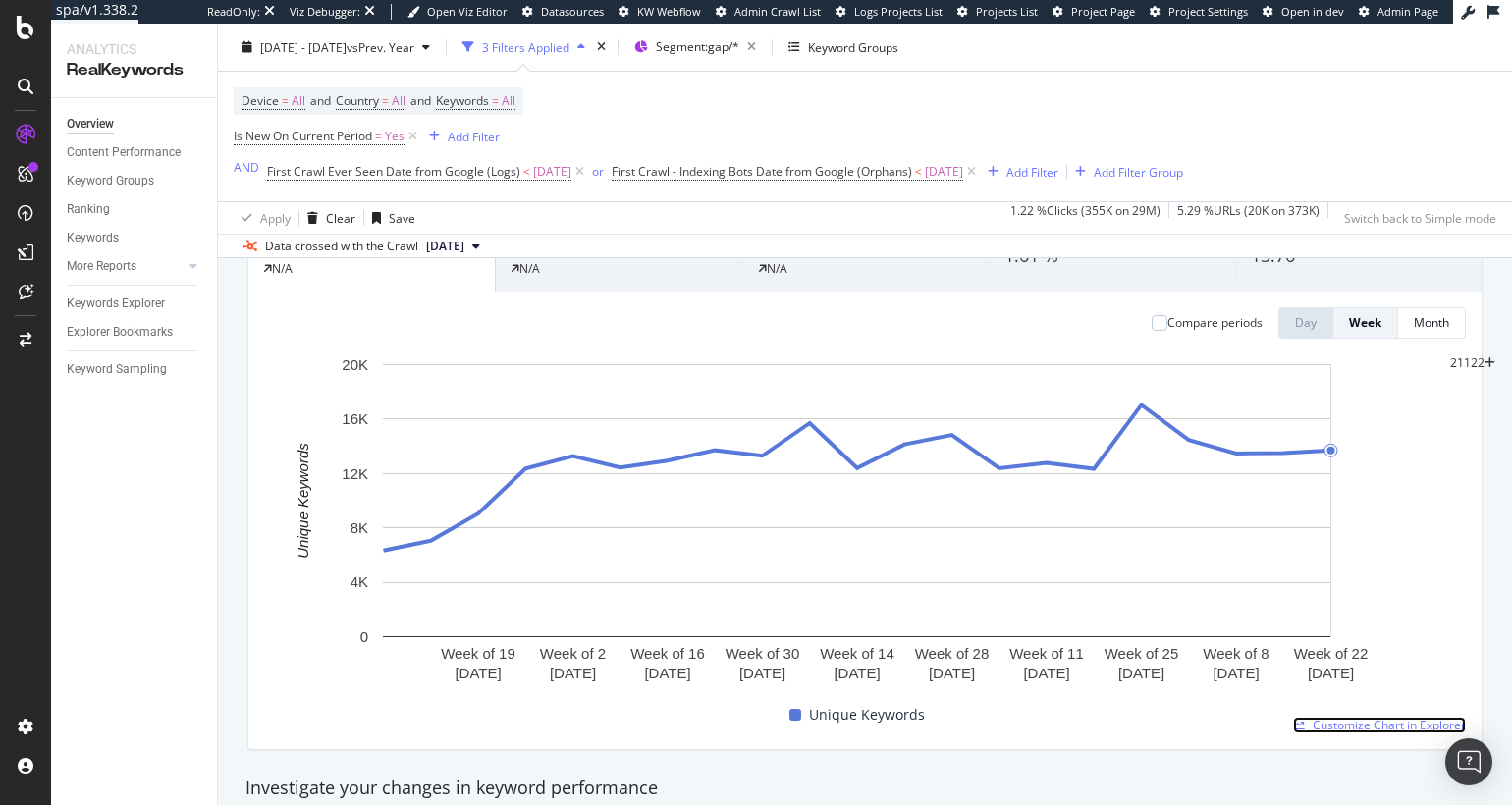
click at [1335, 725] on span "Customize Chart in Explorer" at bounding box center [1389, 724] width 153 height 17
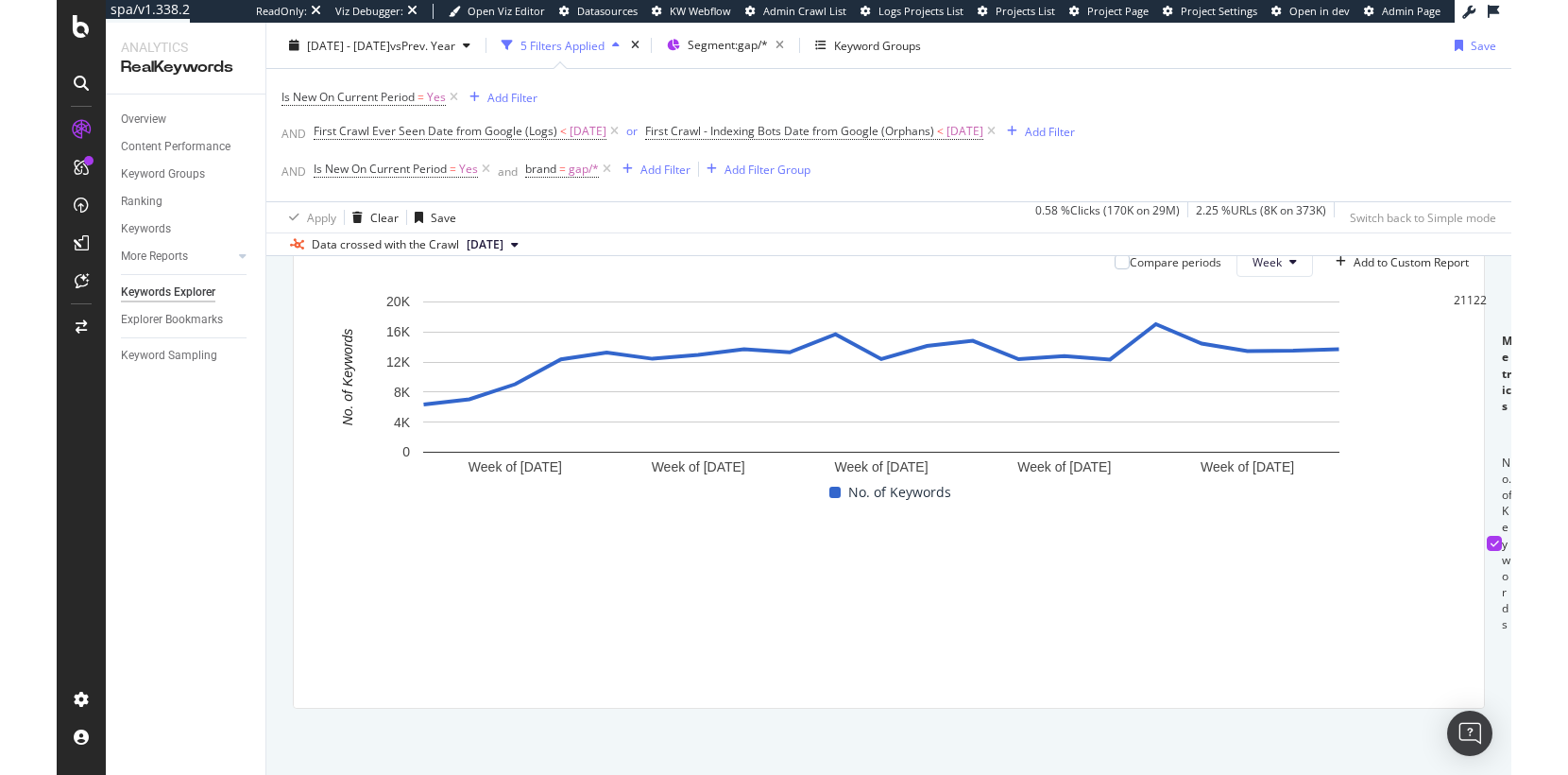
scroll to position [0, 1074]
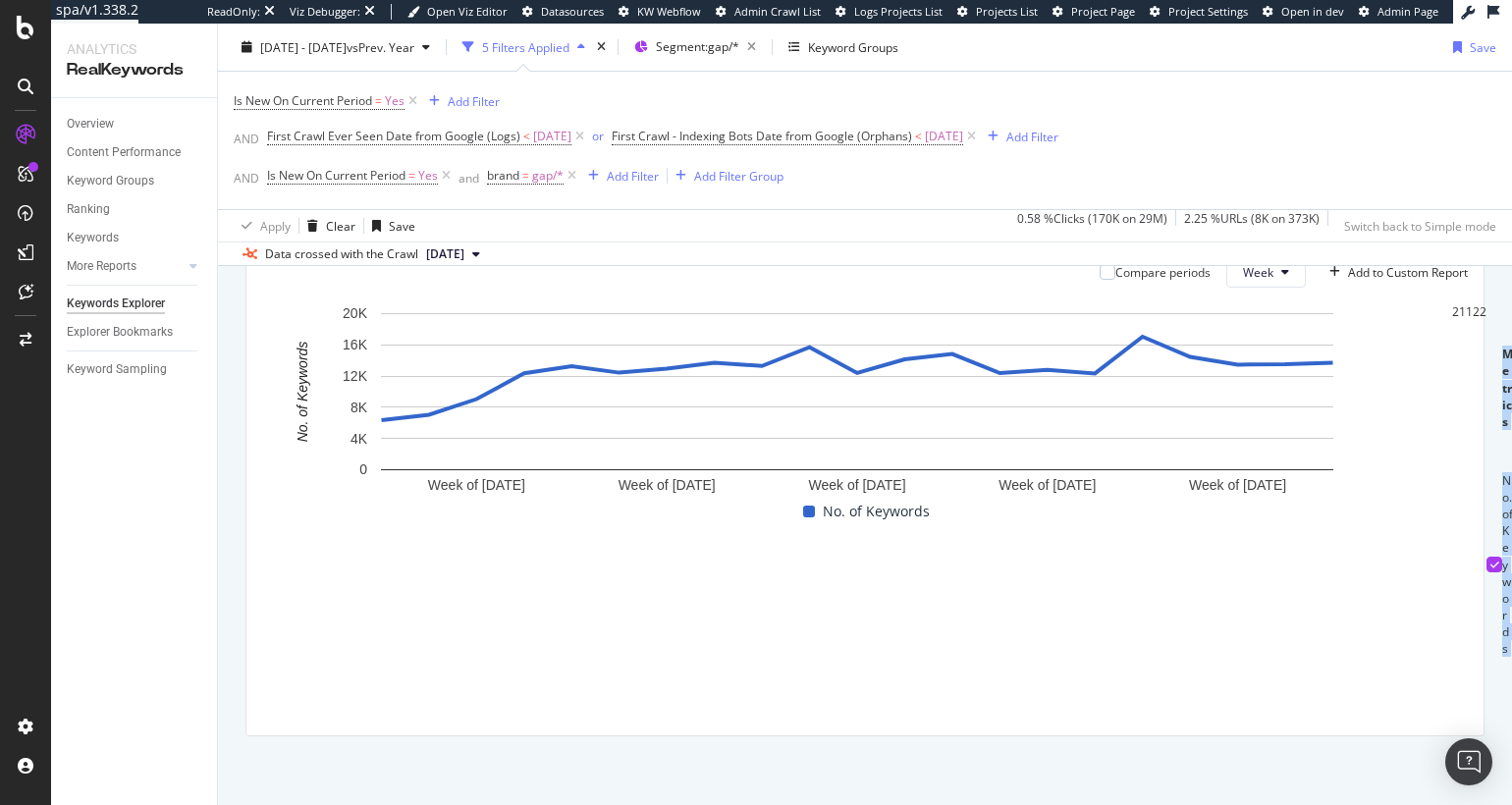
drag, startPoint x: 1003, startPoint y: 659, endPoint x: 1478, endPoint y: 658, distance: 475.0
click at [1478, 658] on div "By URL Top Charts Clicks By pagetype Level 1 By: pagetype Level 1 Hold CMD (⌘) …" at bounding box center [865, 342] width 1294 height 926
copy table "Metrics Average Week of 5 May. 2025 Week of 12 May. 2025 Week of 19 May. 2025 W…"
drag, startPoint x: 1380, startPoint y: 599, endPoint x: 1432, endPoint y: 622, distance: 56.9
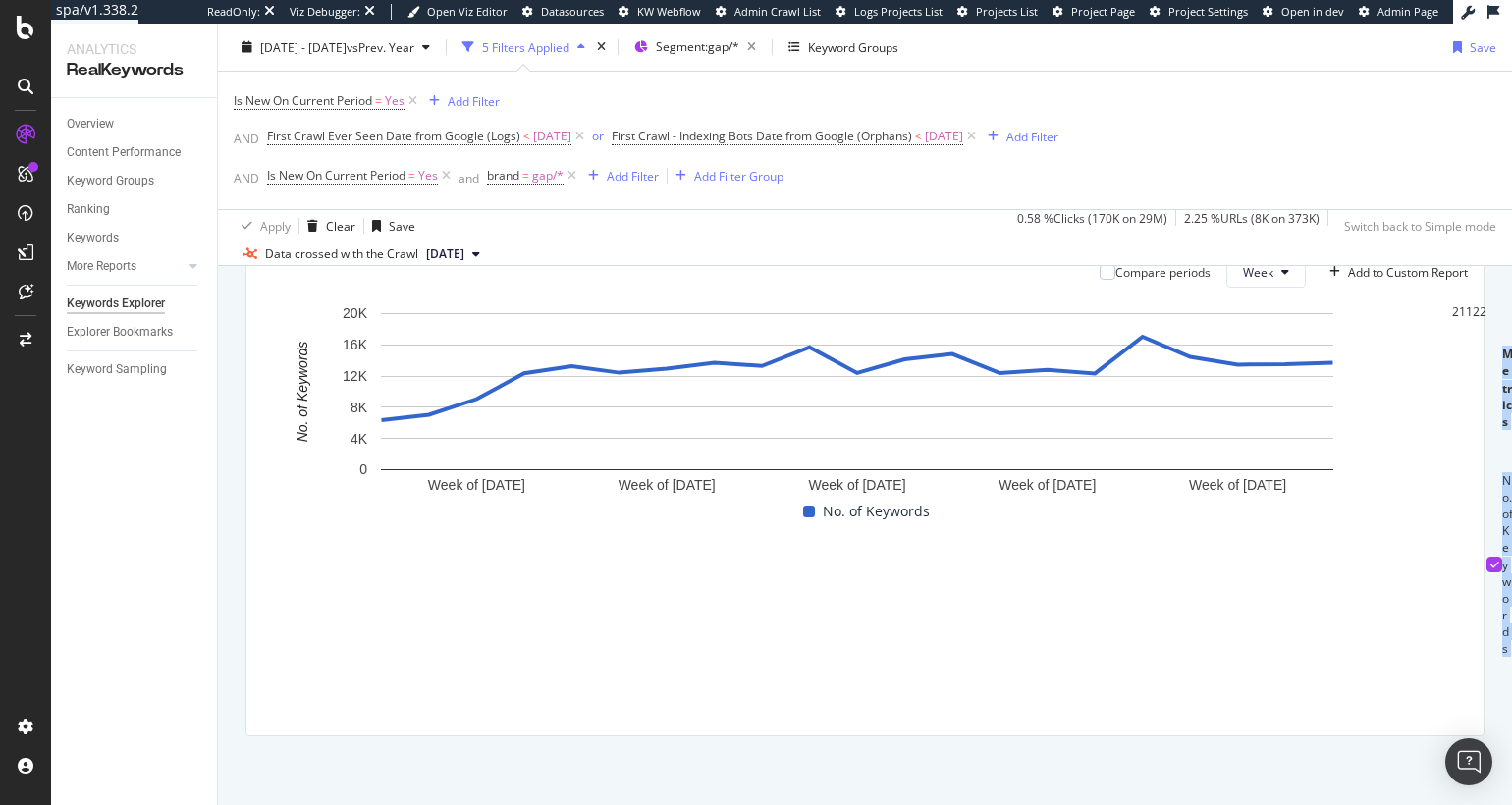
drag, startPoint x: 1359, startPoint y: 591, endPoint x: 1427, endPoint y: 619, distance: 73.5
copy div "Week of 22 Sep. 2025"
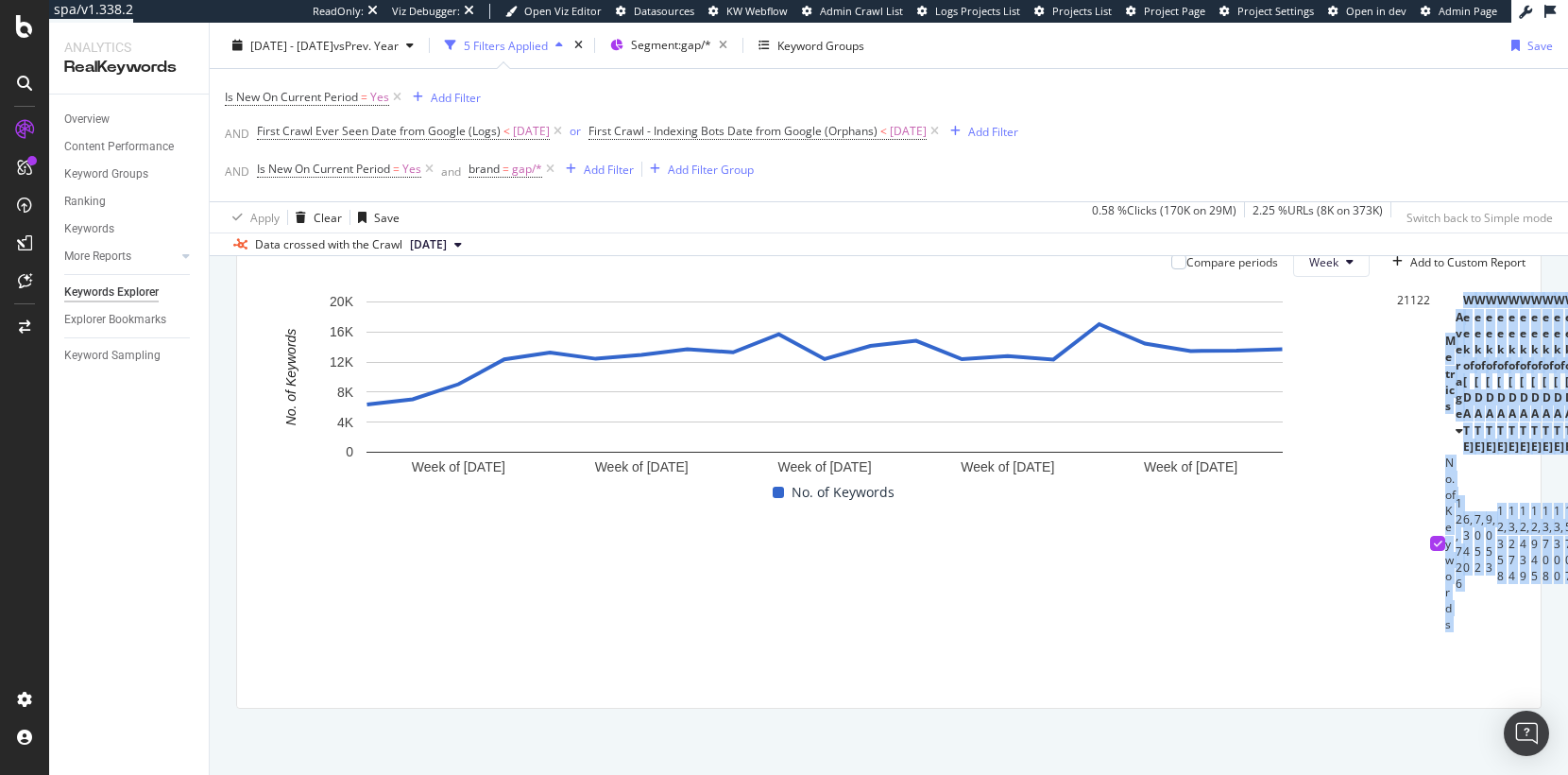
scroll to position [0, 961]
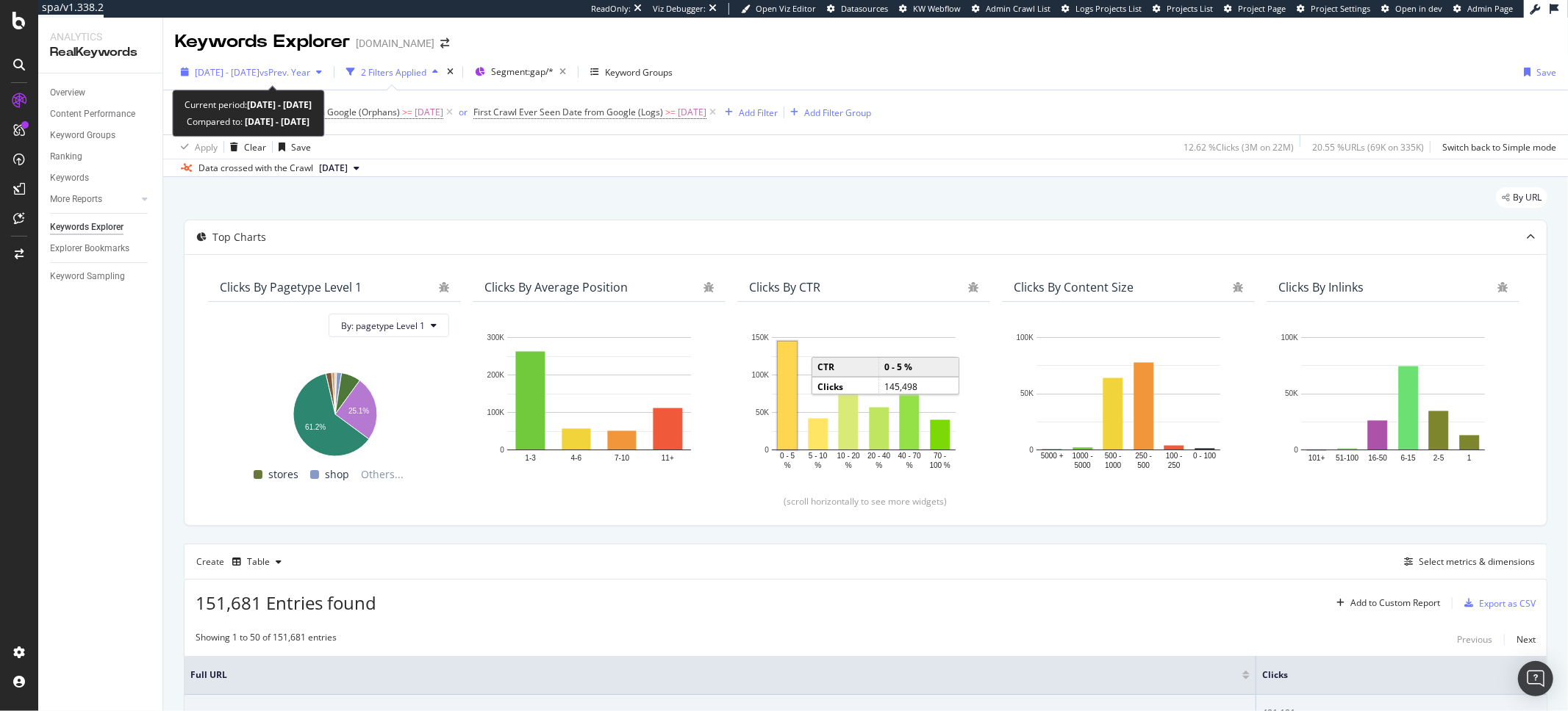
click at [260, 78] on span "[DATE] - [DATE]" at bounding box center [227, 72] width 65 height 13
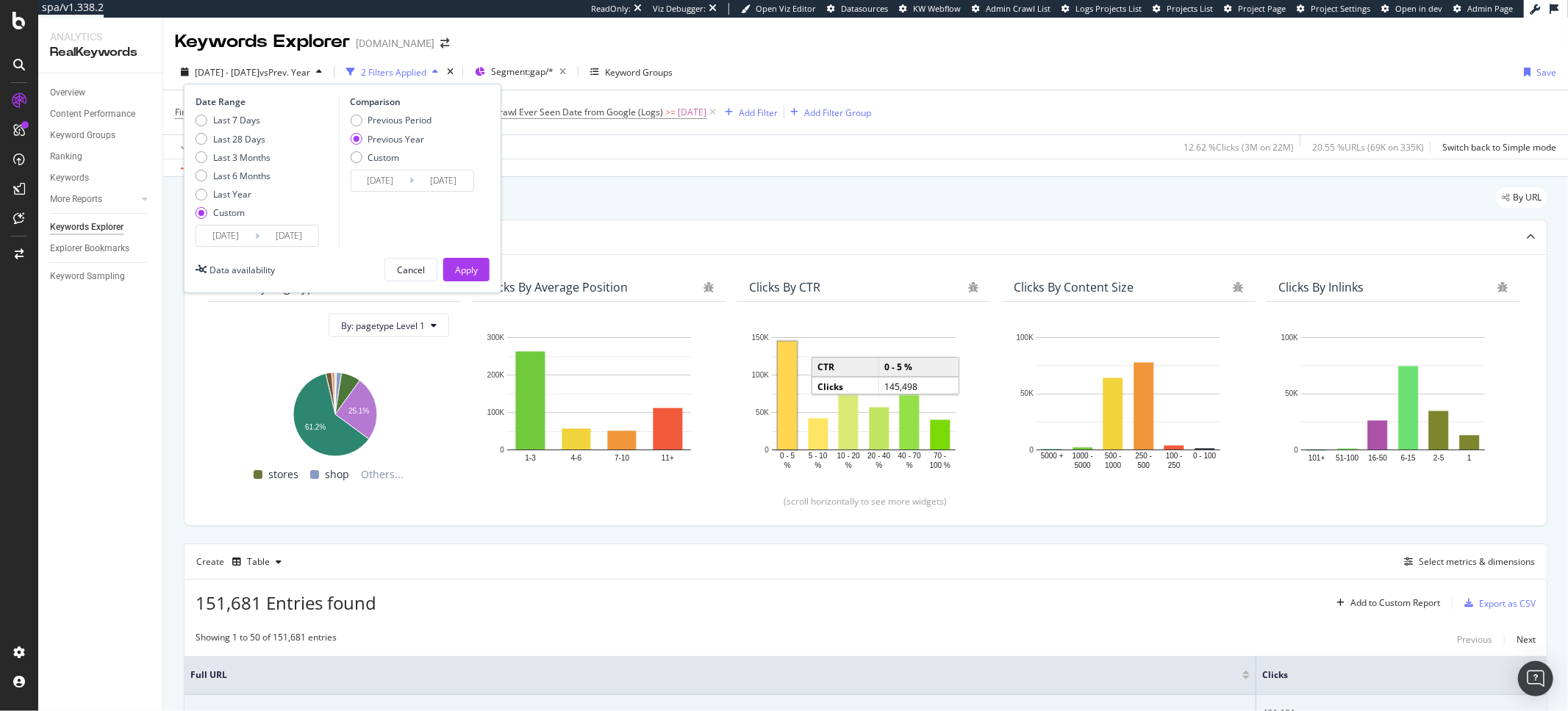
click at [295, 219] on div "Last 7 Days Last 28 Days Last 3 Months Last 6 Months Last Year Custom" at bounding box center [265, 169] width 140 height 111
click at [311, 247] on div "Date Range Last 7 Days Last 28 Days Last 3 Months Last 6 Months Last Year Custo…" at bounding box center [342, 188] width 317 height 210
click at [311, 241] on input "[DATE]" at bounding box center [289, 236] width 59 height 21
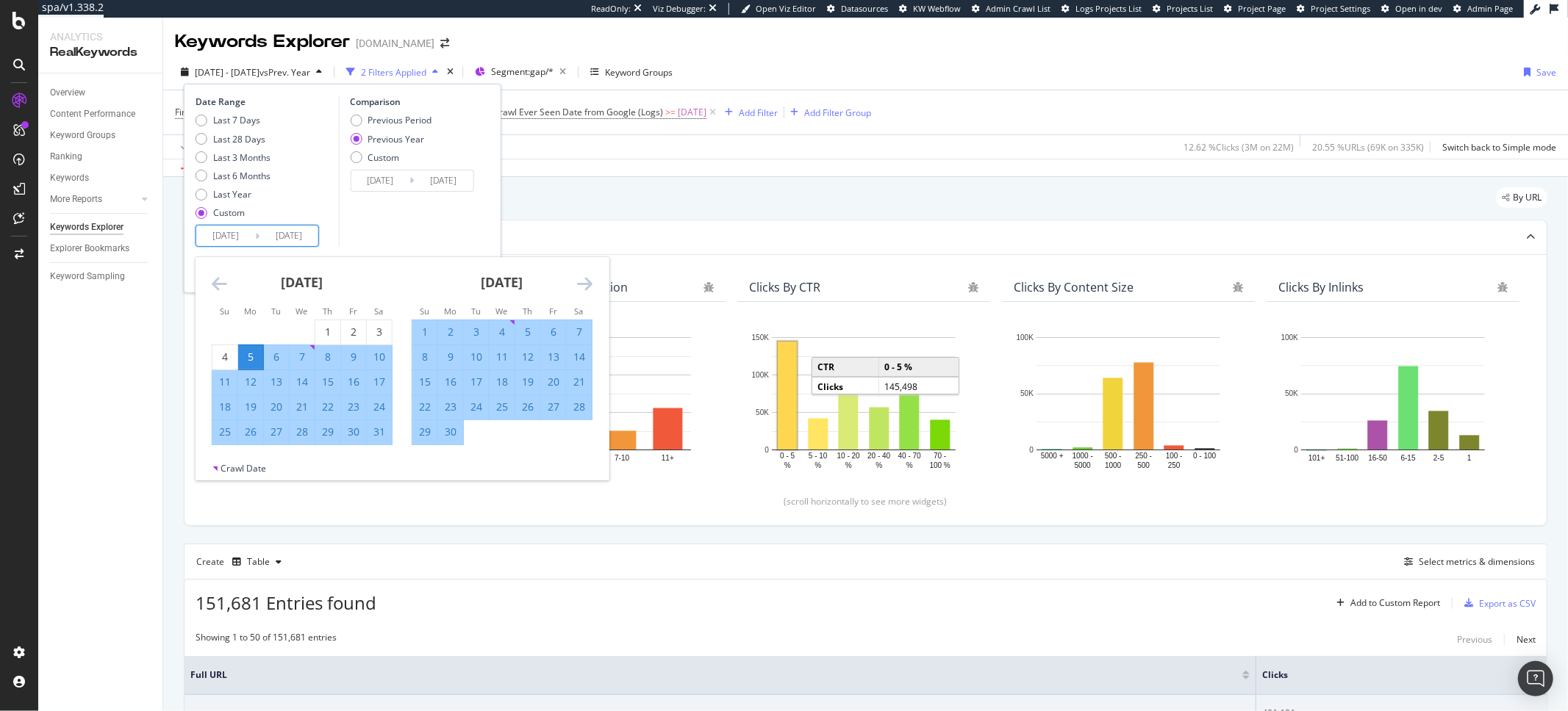
click at [584, 284] on icon "Move forward to switch to the next month." at bounding box center [584, 284] width 16 height 18
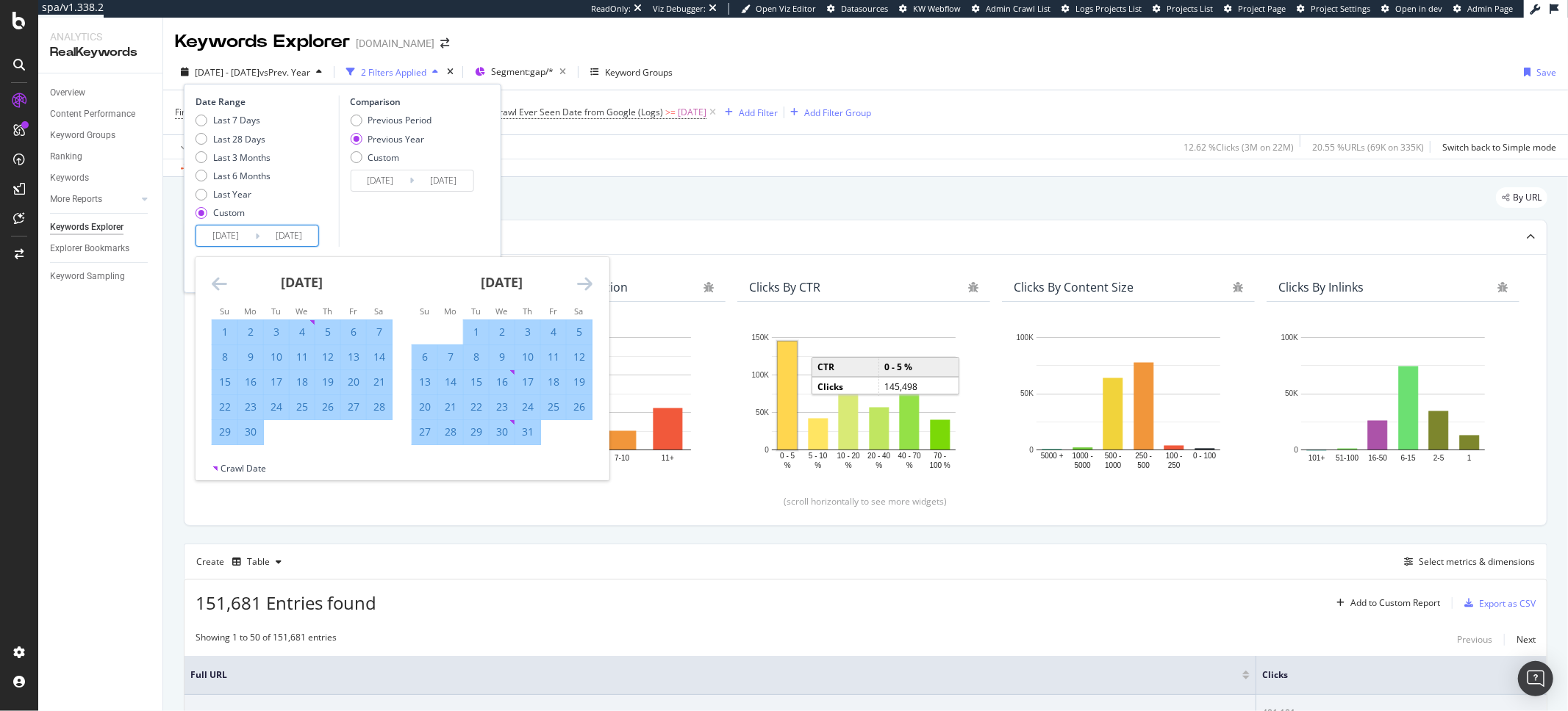
click at [584, 284] on icon "Move forward to switch to the next month." at bounding box center [584, 284] width 16 height 18
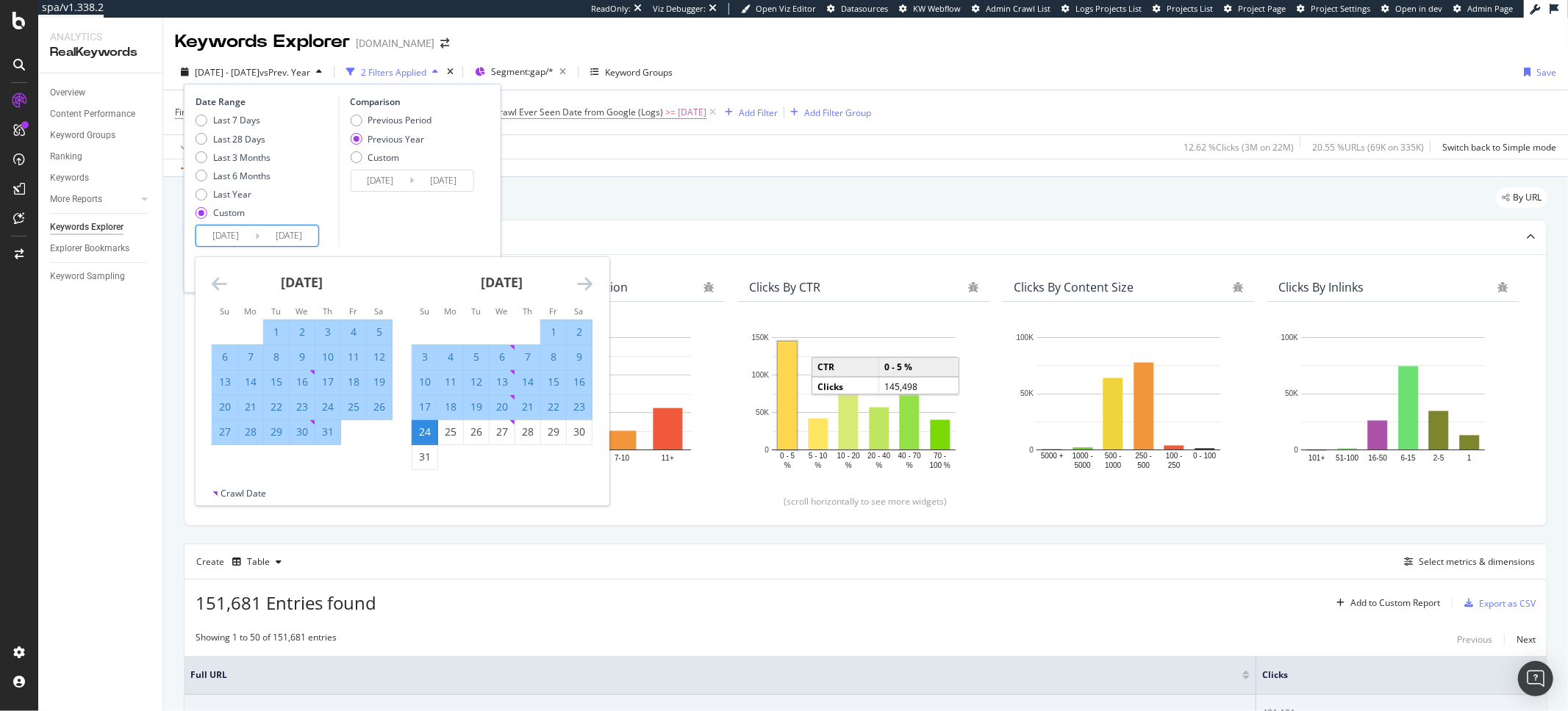
click at [584, 283] on icon "Move forward to switch to the next month." at bounding box center [584, 284] width 16 height 18
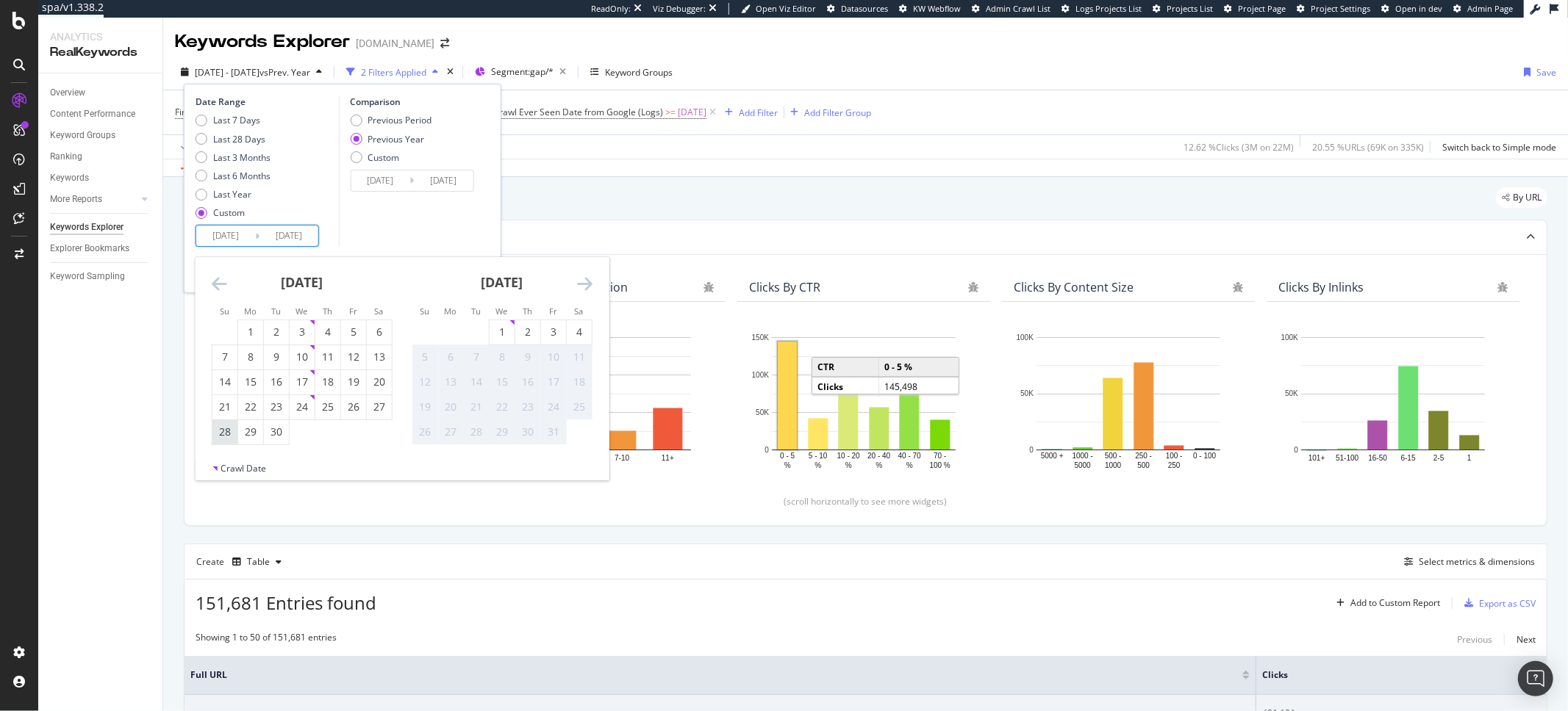
click at [221, 439] on div "28" at bounding box center [225, 432] width 25 height 15
type input "[DATE]"
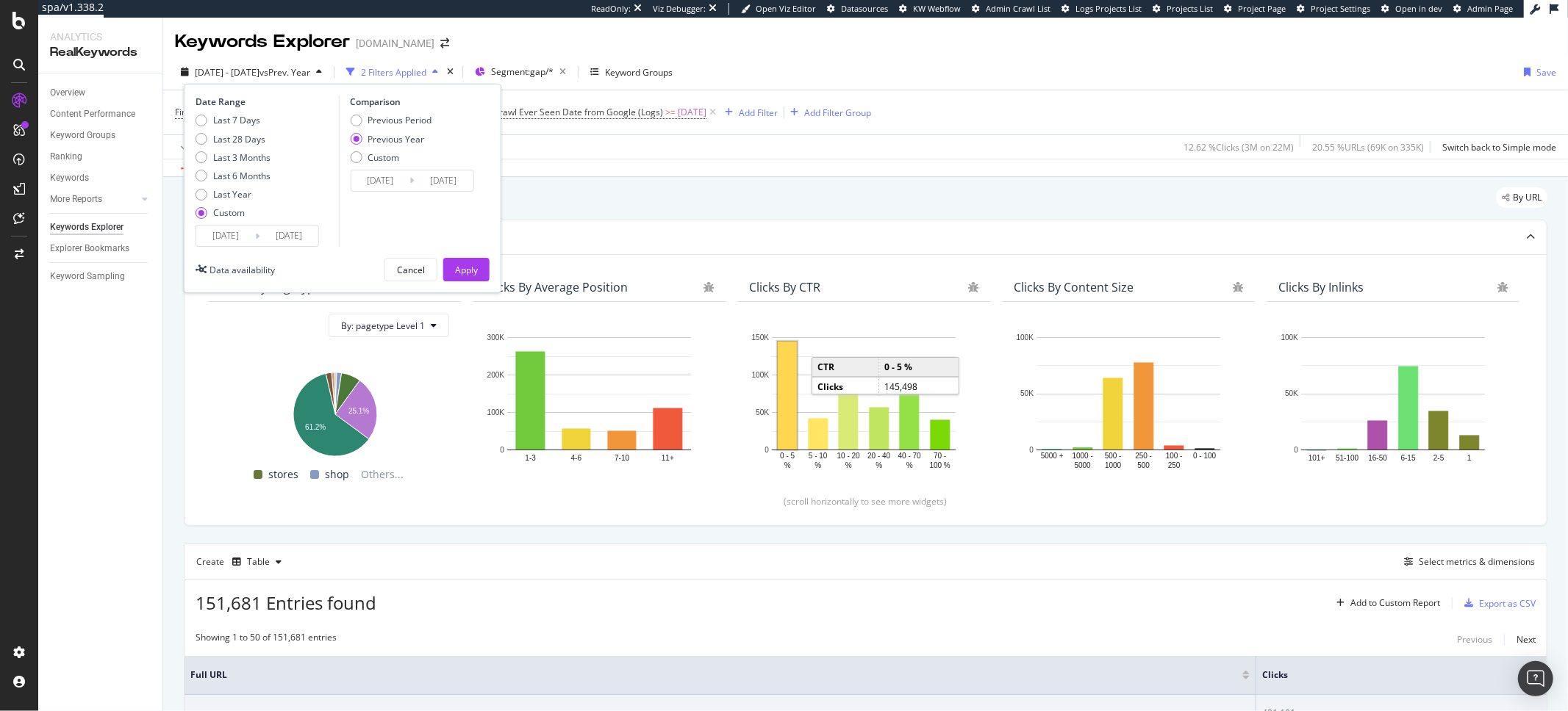
click at [457, 282] on div "Date Range Last 7 Days Last 28 Days Last 3 Months Last 6 Months Last Year Custo…" at bounding box center [342, 188] width 317 height 210
click at [464, 280] on div "Apply" at bounding box center [466, 270] width 23 height 22
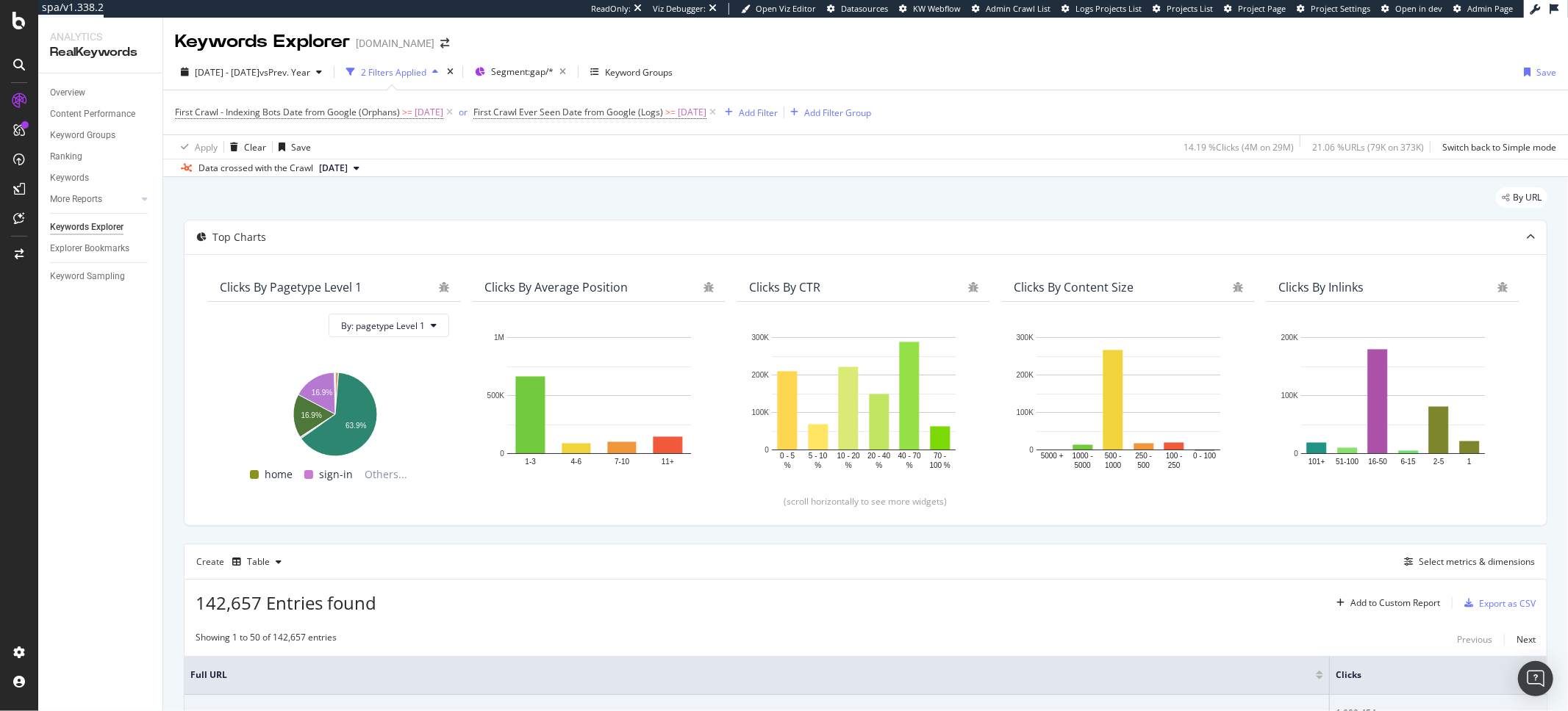
click at [348, 172] on span "[DATE]" at bounding box center [333, 169] width 28 height 13
click at [408, 279] on div "2025 Sep. 17th 460K URLs" at bounding box center [373, 273] width 138 height 22
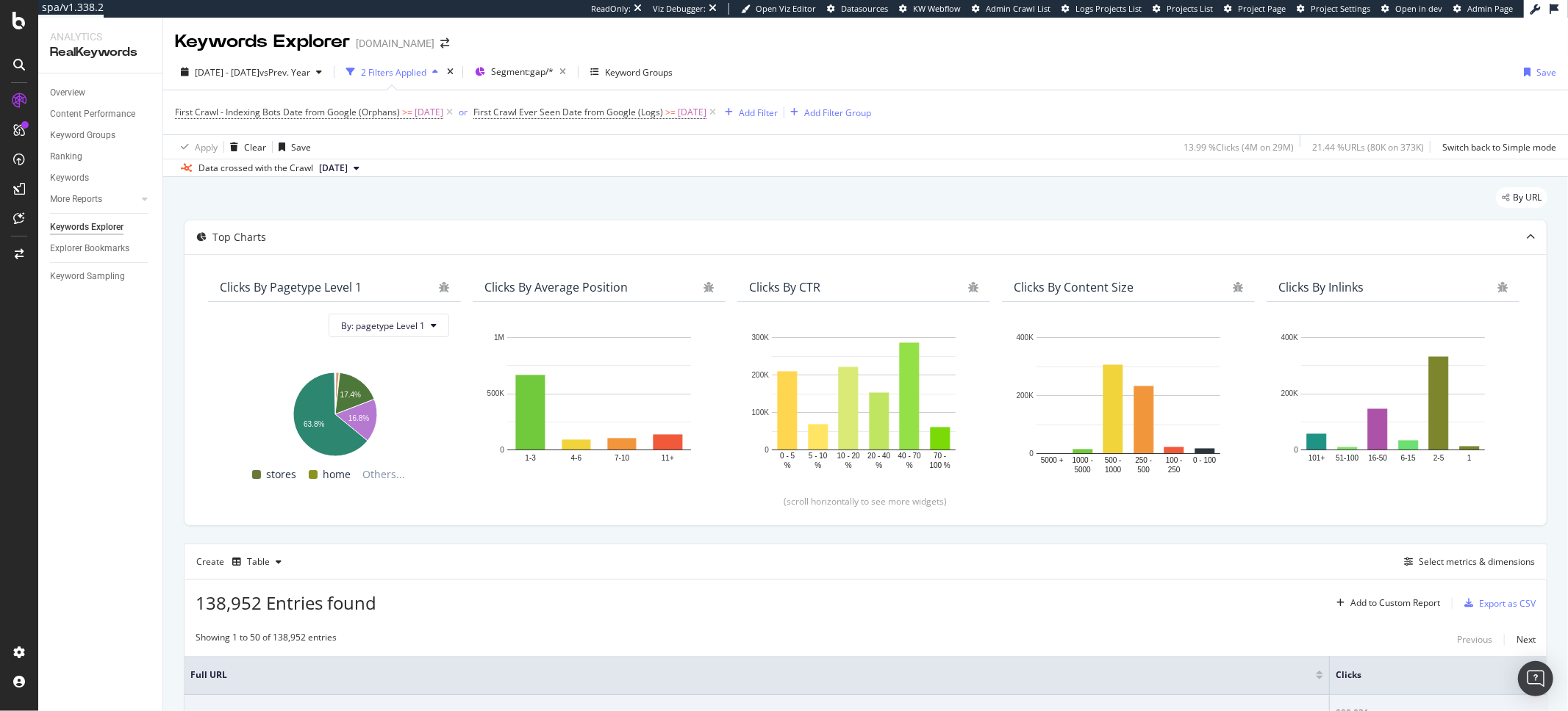
click at [330, 169] on span "2025 Sep. 17th" at bounding box center [333, 169] width 28 height 13
click at [410, 263] on div "337K URLs" at bounding box center [388, 264] width 43 height 13
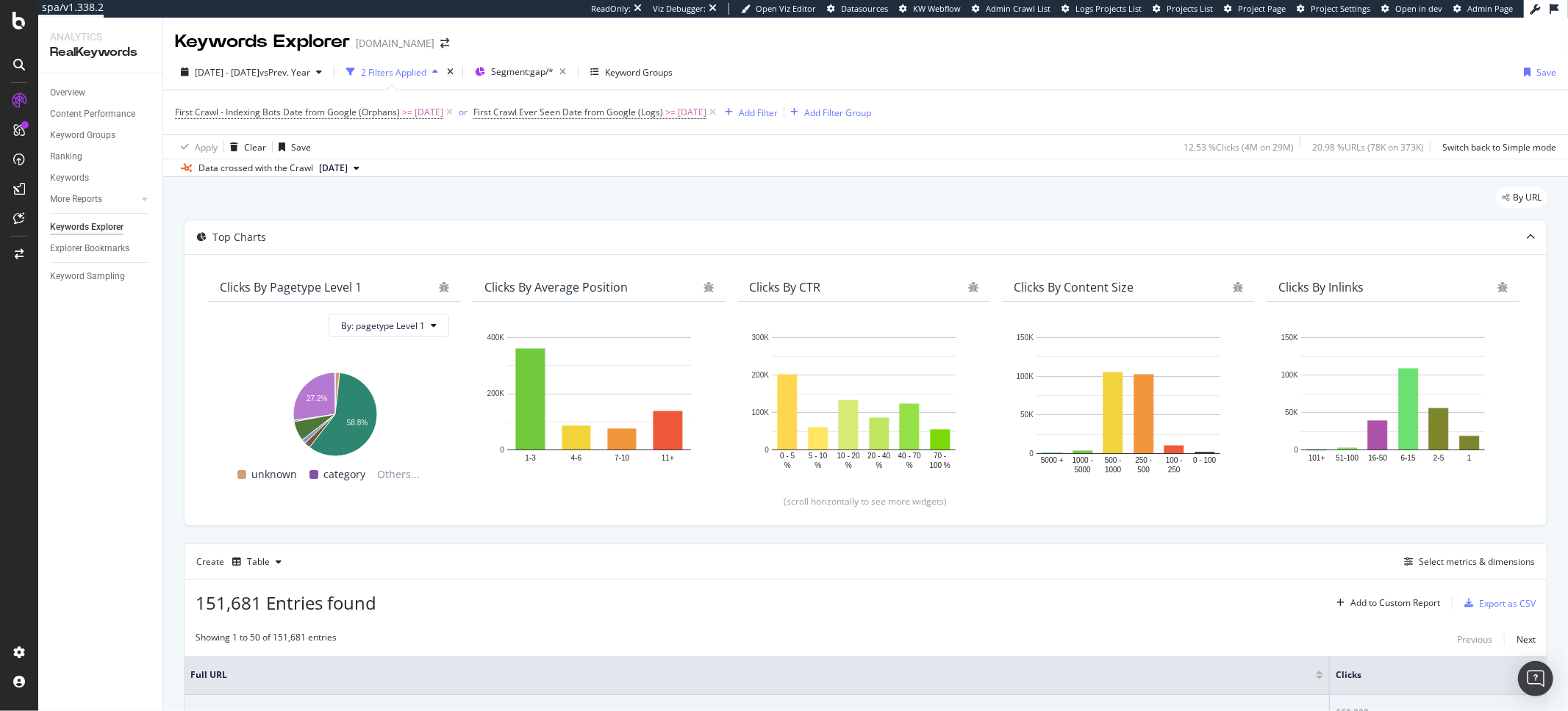
click at [366, 172] on button "[DATE]" at bounding box center [340, 169] width 52 height 18
click at [431, 301] on span at bounding box center [422, 300] width 18 height 18
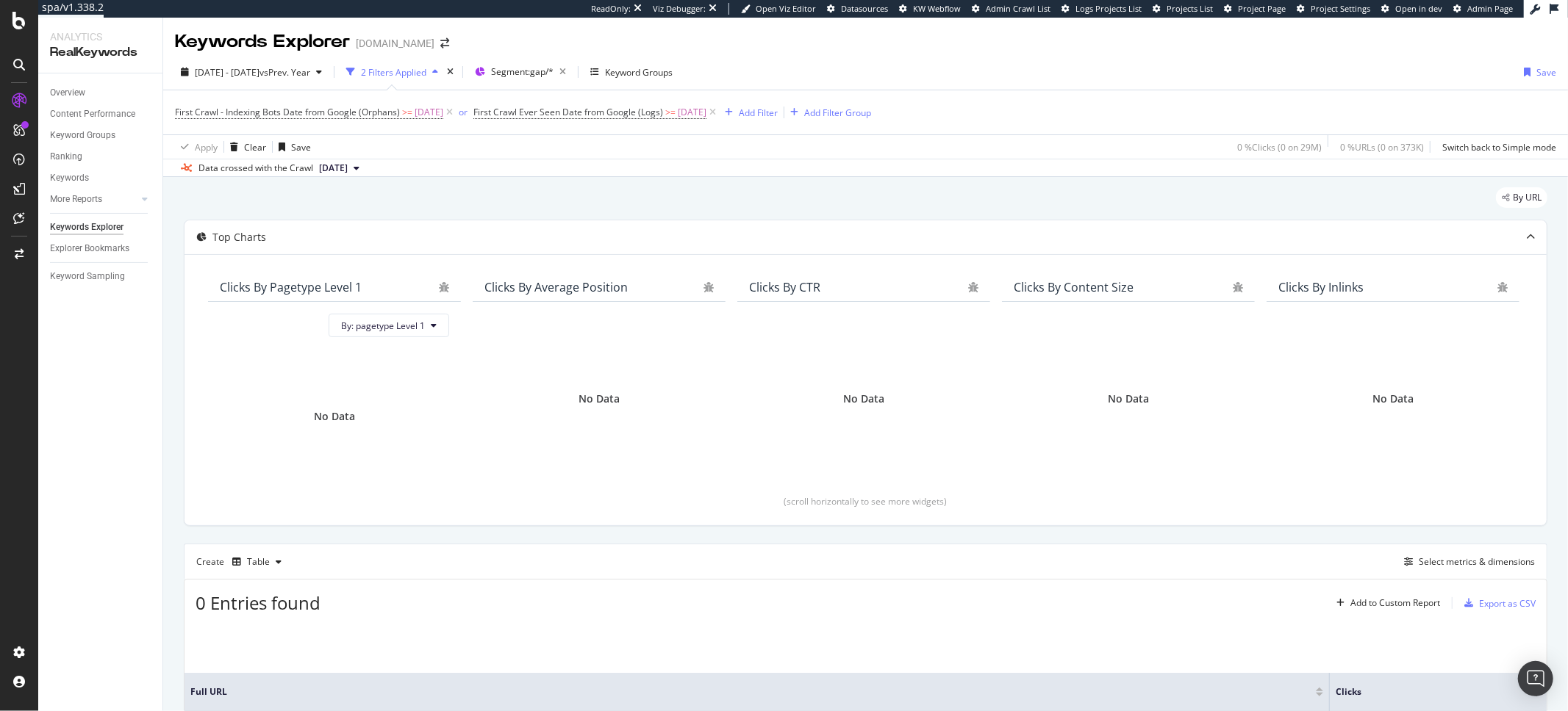
click at [348, 169] on span "2025 Apr. 16th" at bounding box center [333, 169] width 28 height 13
click at [410, 248] on div "501K URLs" at bounding box center [388, 246] width 43 height 13
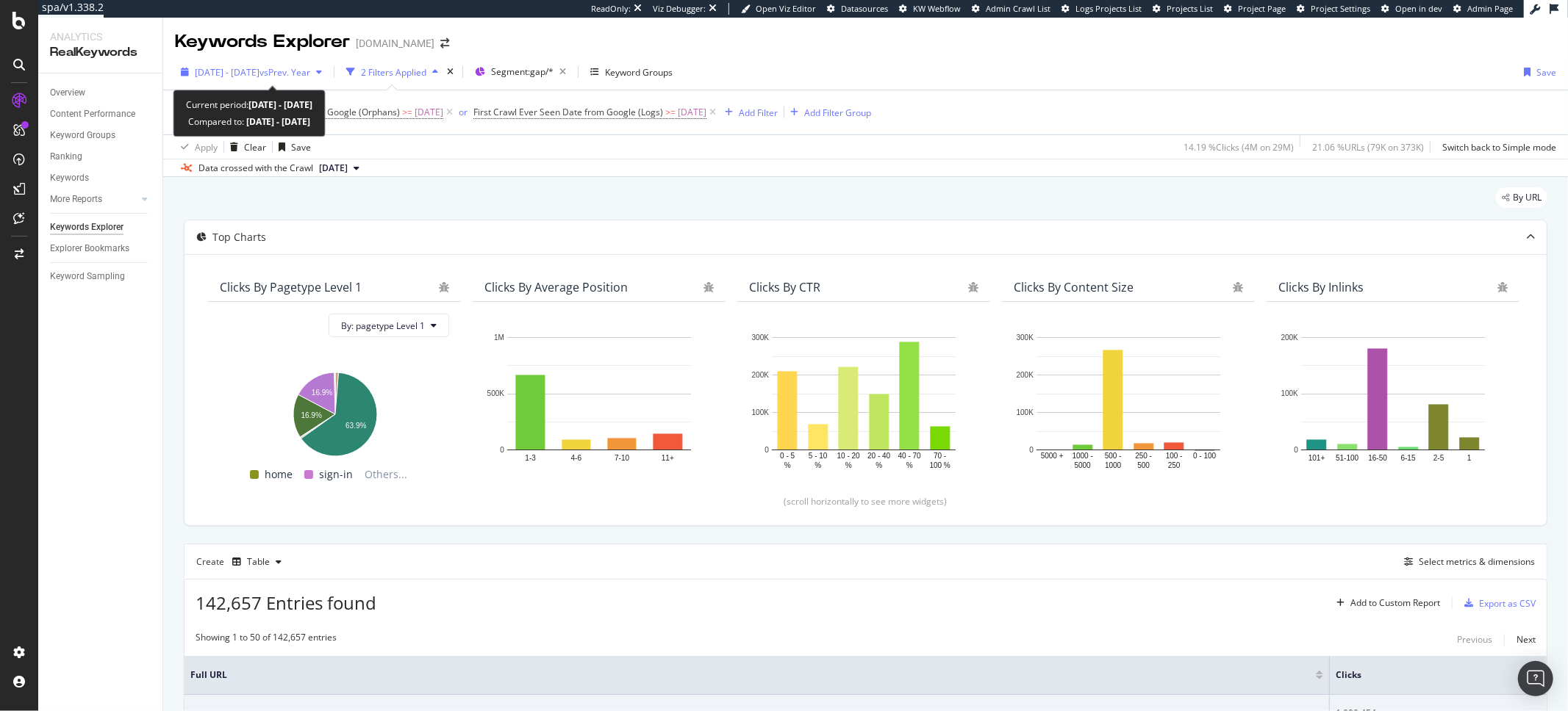
click at [236, 75] on span "[DATE] - [DATE]" at bounding box center [227, 72] width 65 height 13
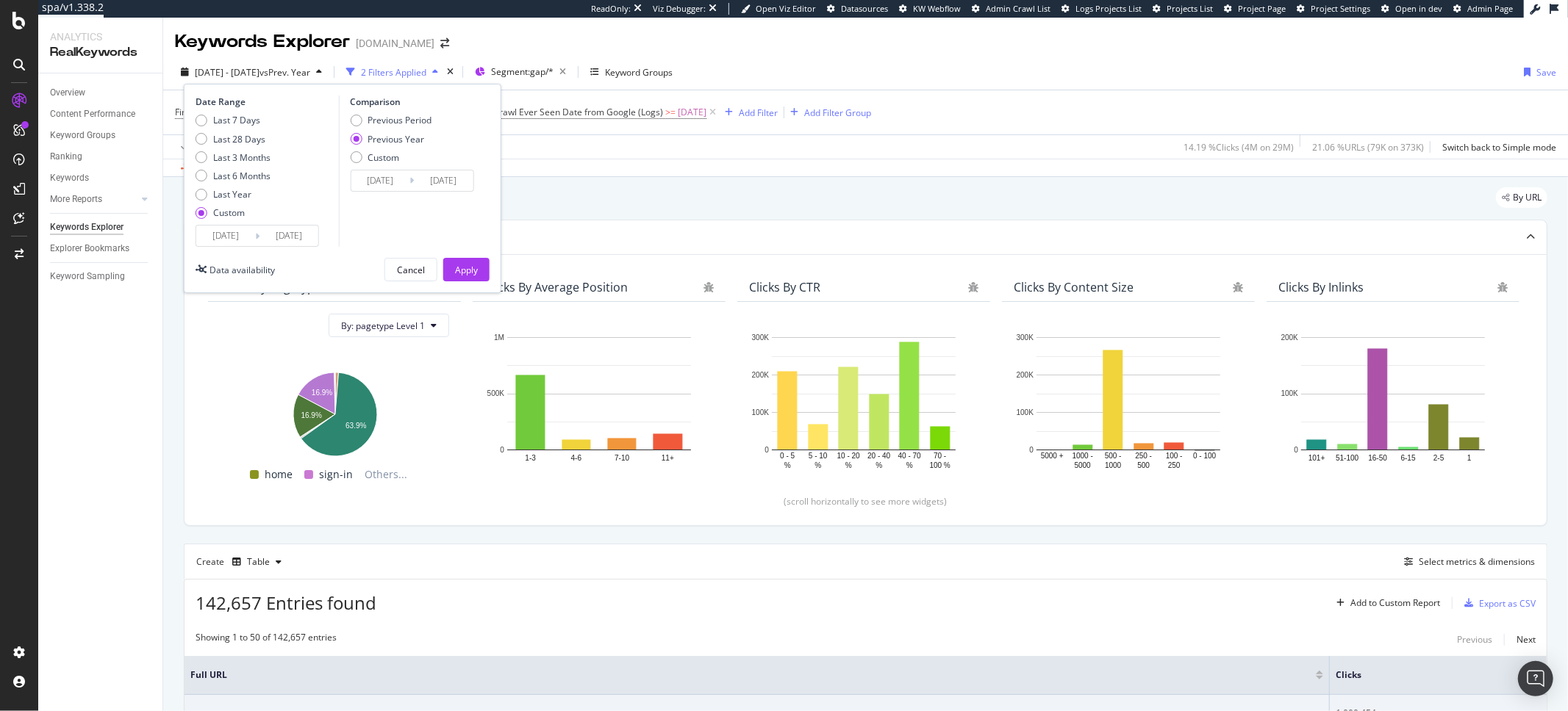
click at [248, 239] on input "2025/05/05" at bounding box center [225, 236] width 59 height 21
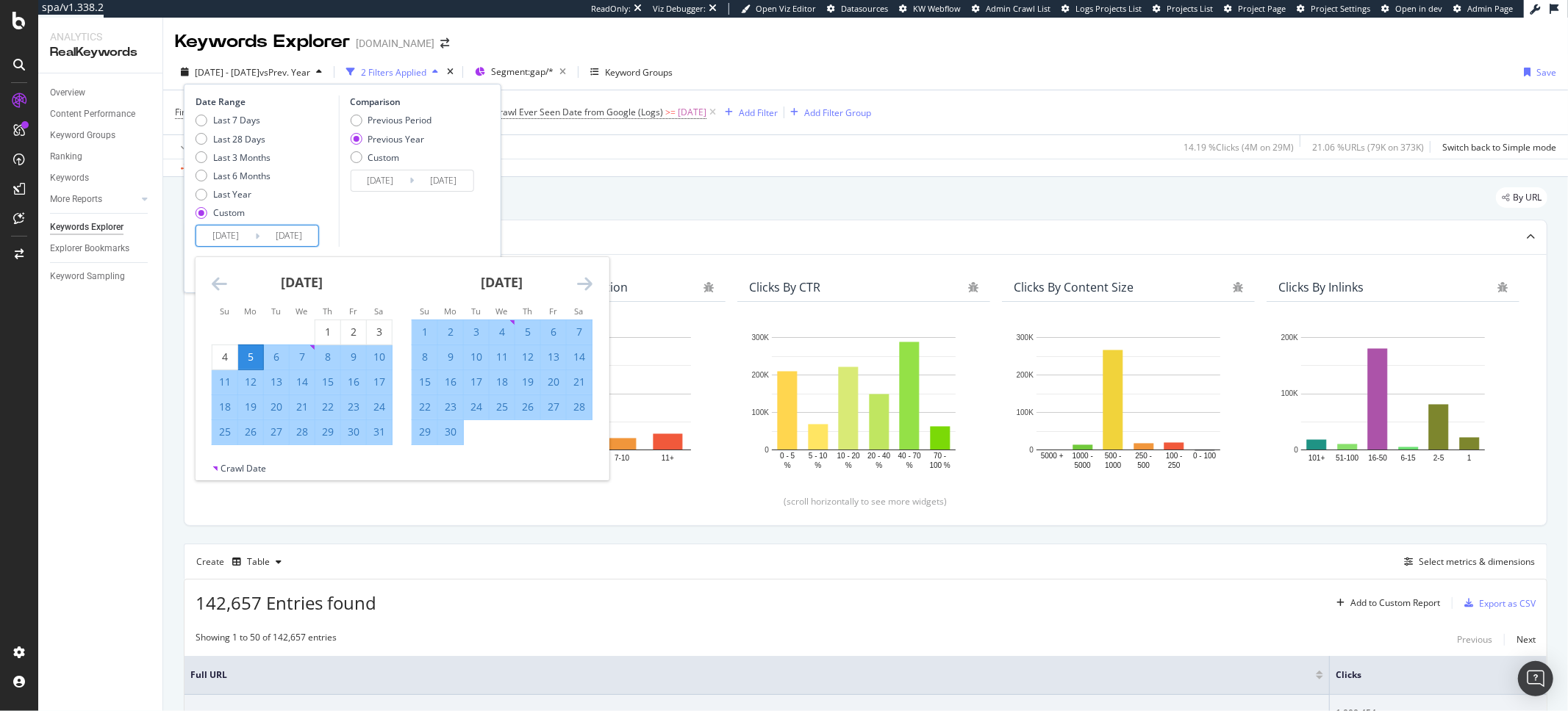
click at [224, 280] on icon "Move backward to switch to the previous month." at bounding box center [219, 284] width 16 height 18
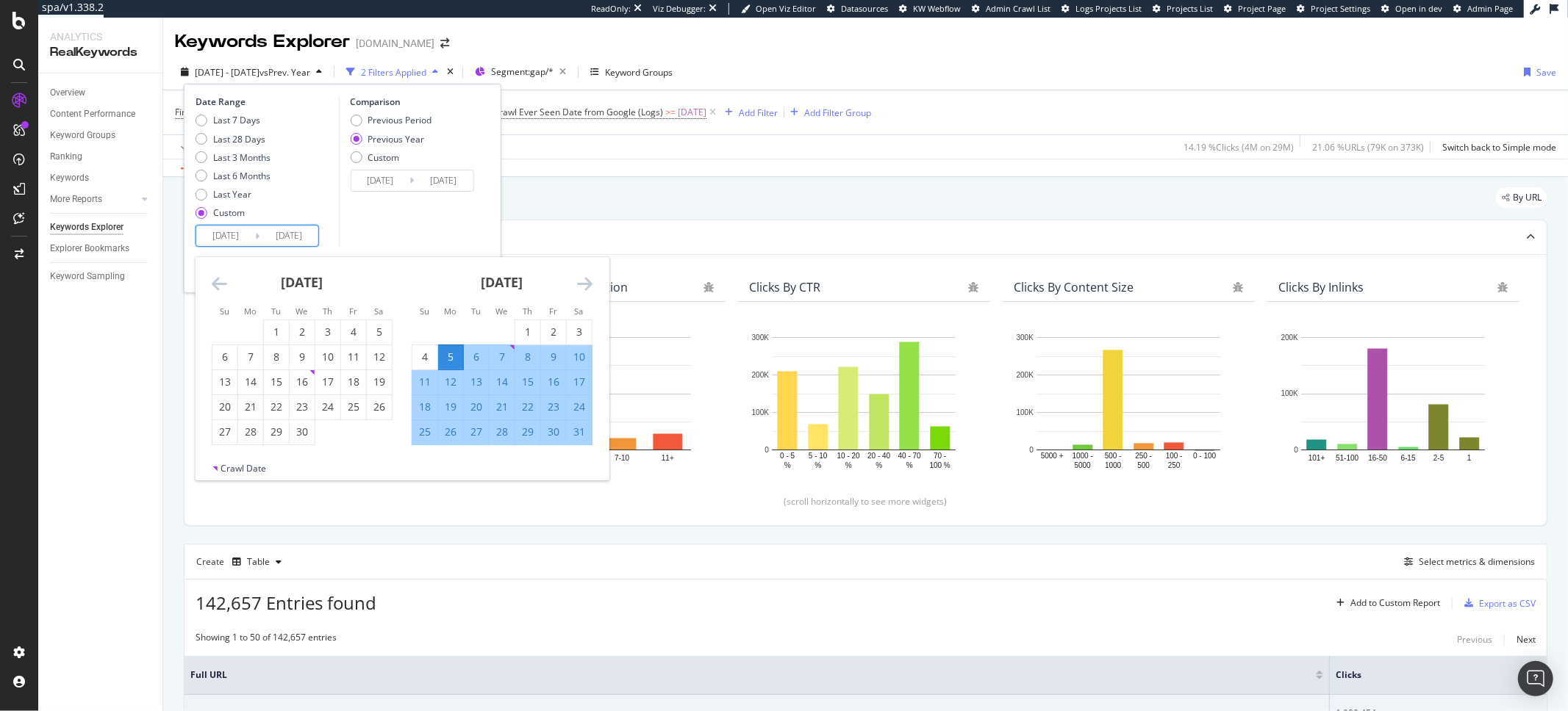
click at [224, 280] on icon "Move backward to switch to the previous month." at bounding box center [219, 284] width 16 height 18
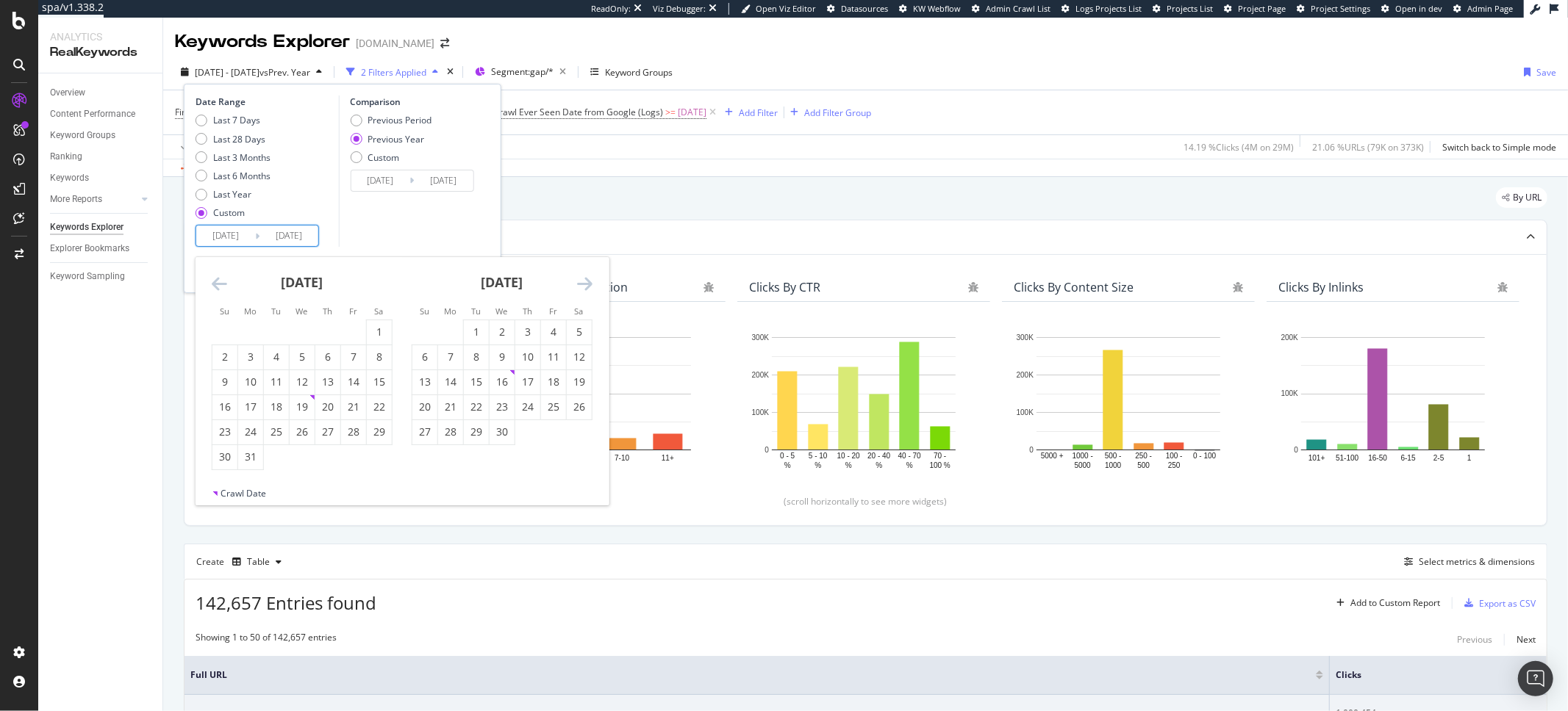
click at [224, 280] on icon "Move backward to switch to the previous month." at bounding box center [219, 284] width 16 height 18
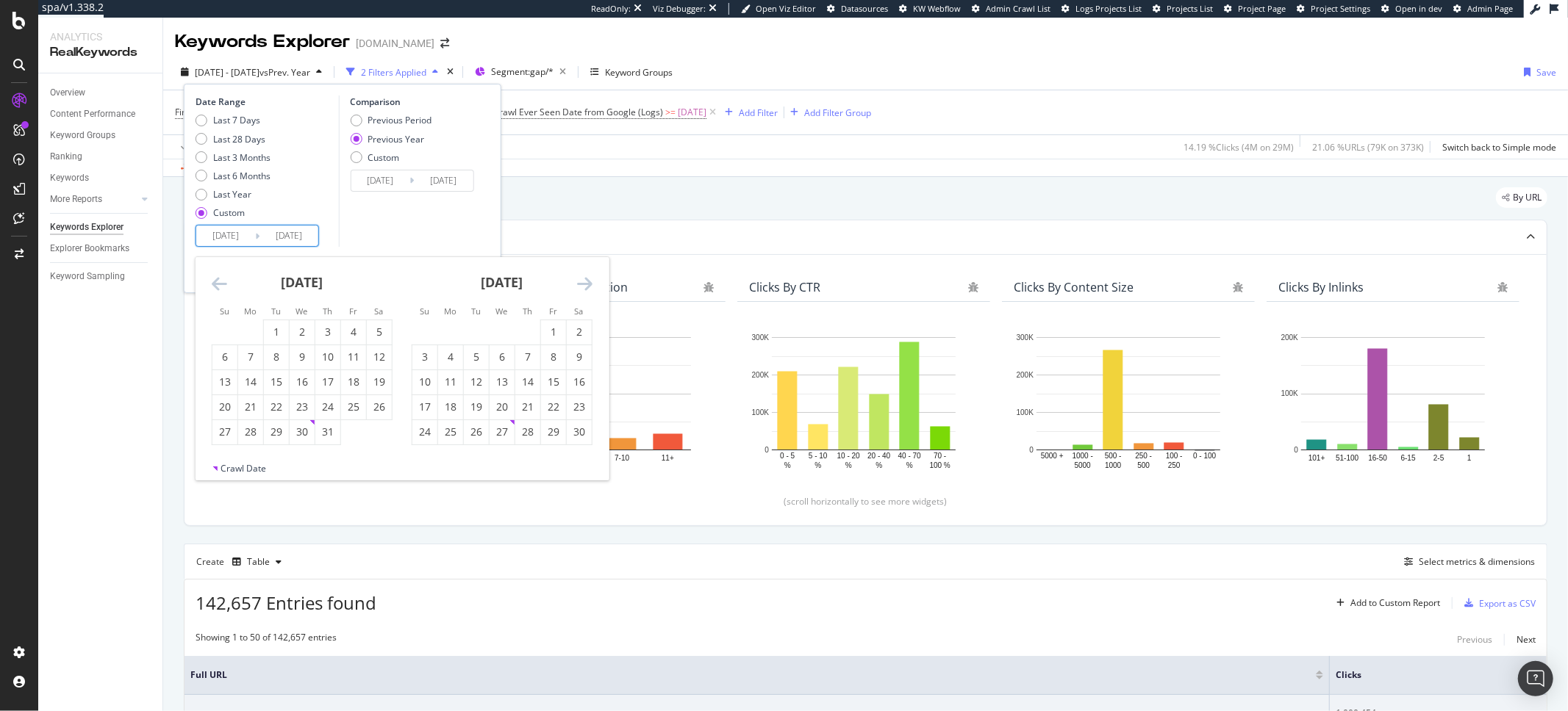
click at [222, 281] on icon "Move backward to switch to the previous month." at bounding box center [219, 284] width 16 height 18
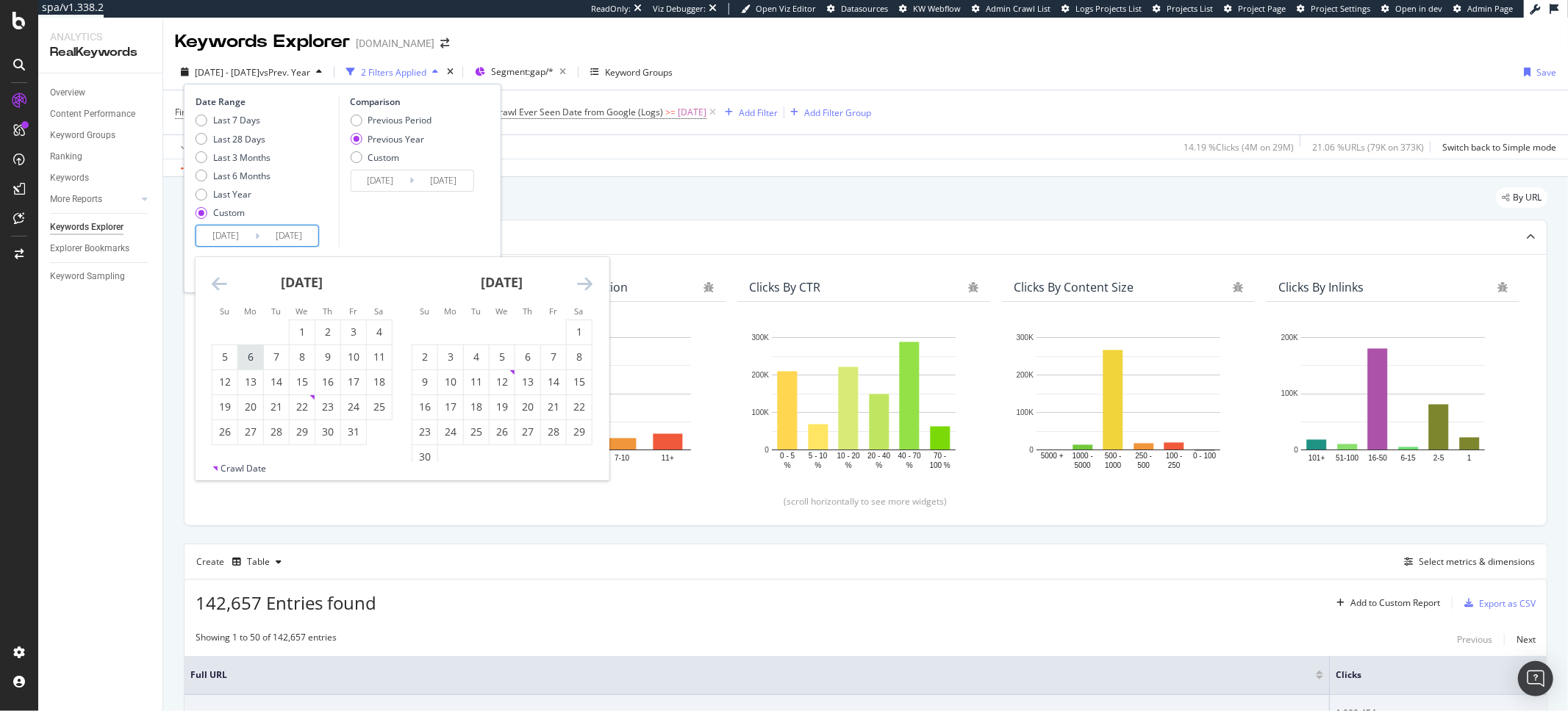
click at [245, 360] on div "6" at bounding box center [250, 357] width 25 height 15
type input "2024/05/06"
type input "2023/05/08"
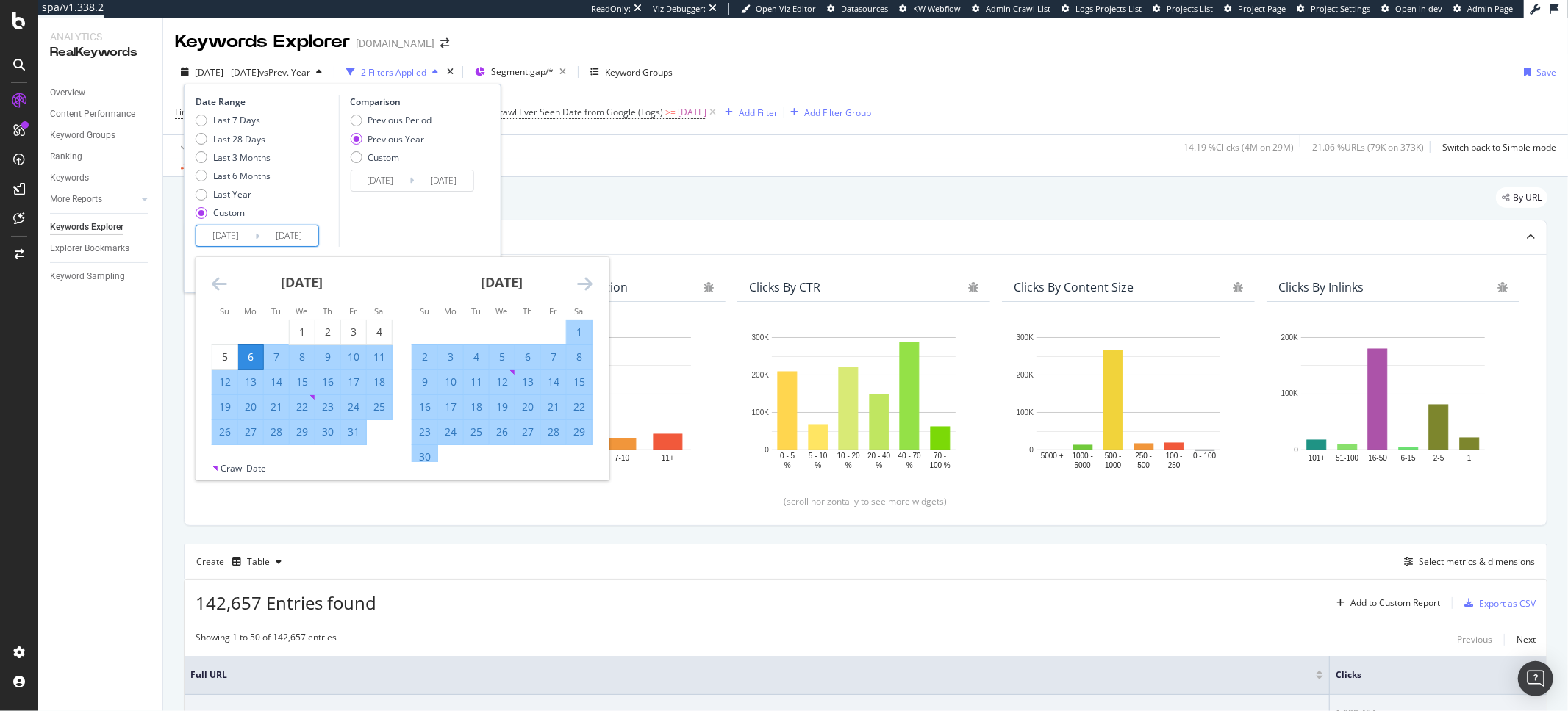
click at [588, 293] on div "June 2024" at bounding box center [502, 289] width 181 height 63
click at [585, 284] on icon "Move forward to switch to the next month." at bounding box center [584, 284] width 16 height 18
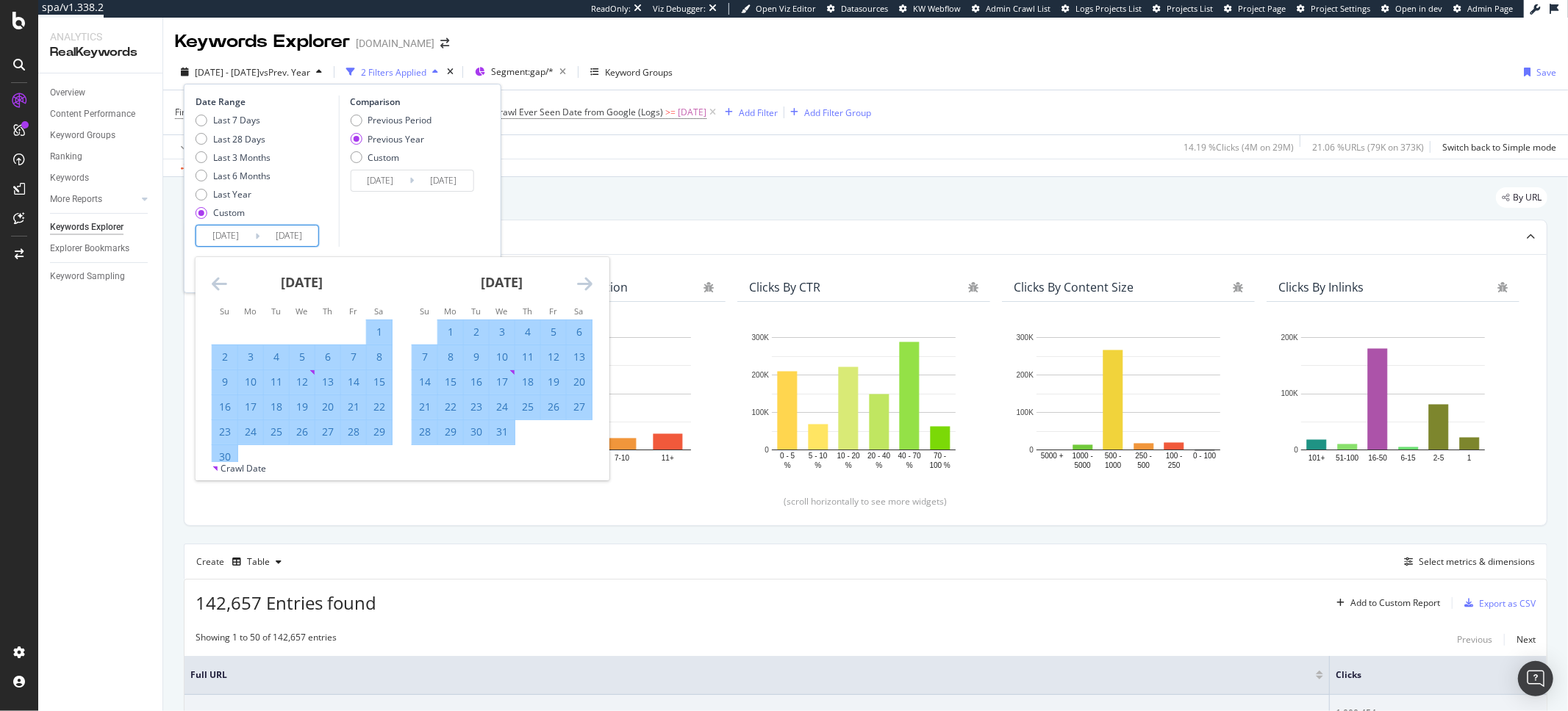
click at [585, 284] on icon "Move forward to switch to the next month." at bounding box center [584, 284] width 16 height 18
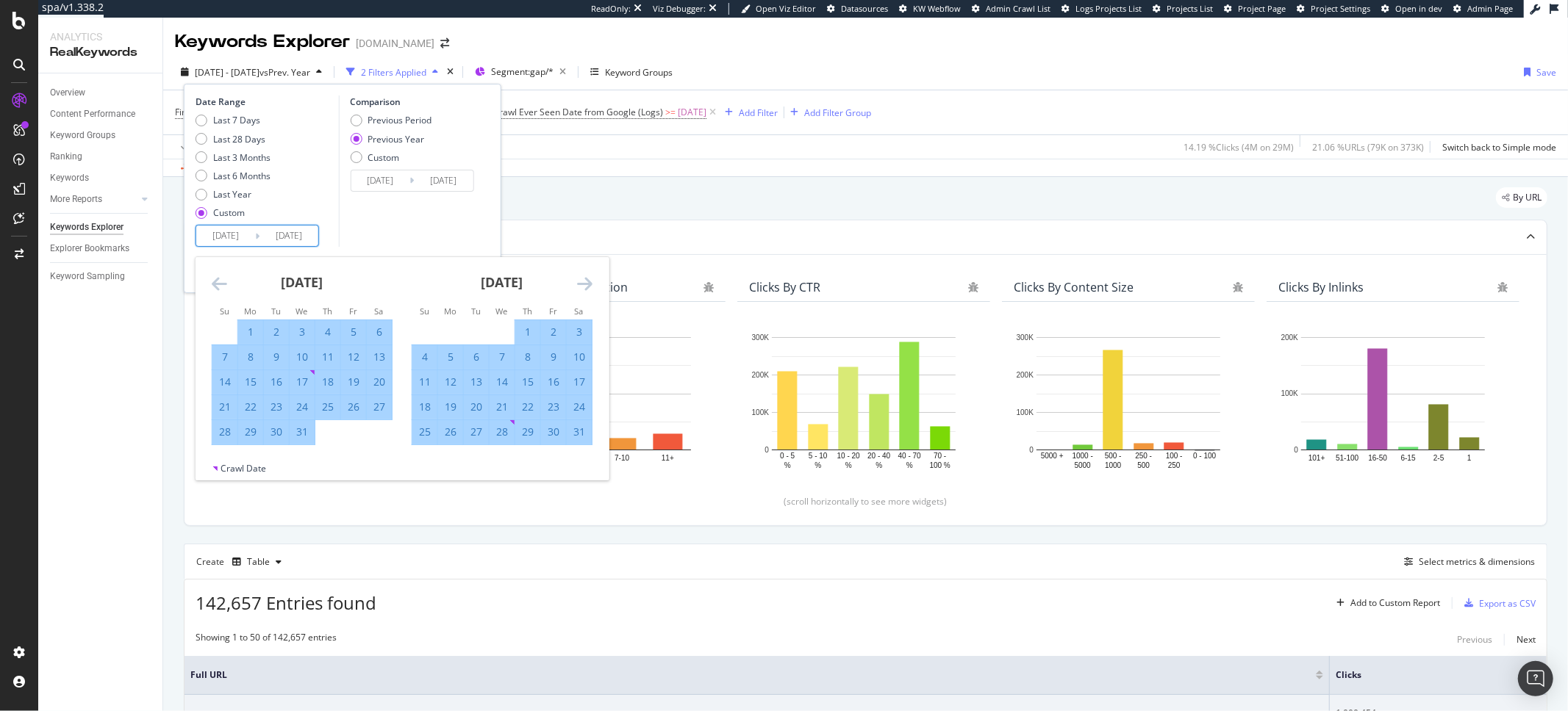
click at [585, 284] on icon "Move forward to switch to the next month." at bounding box center [584, 284] width 16 height 18
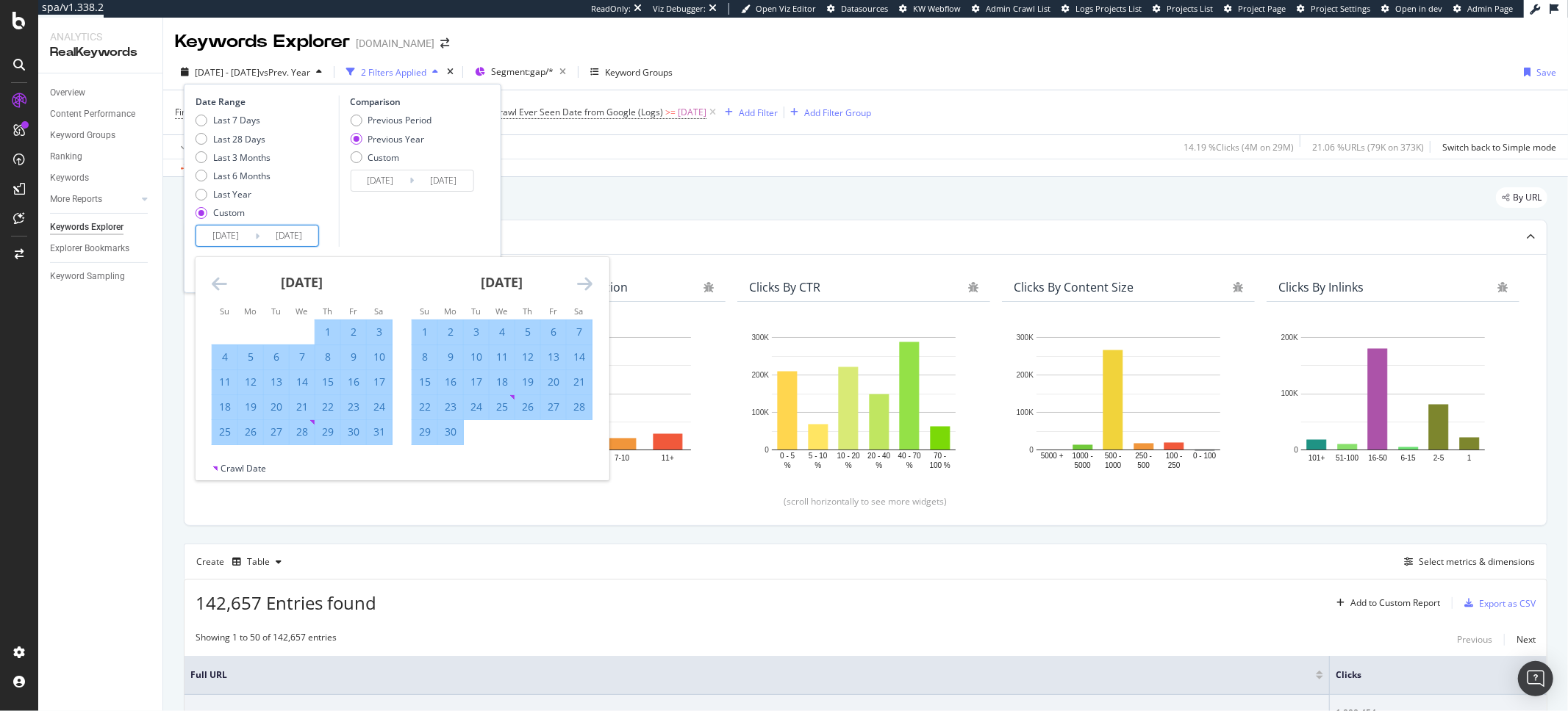
click at [426, 442] on div "29" at bounding box center [425, 432] width 25 height 25
type input "2024/09/29"
type input "2023/10/01"
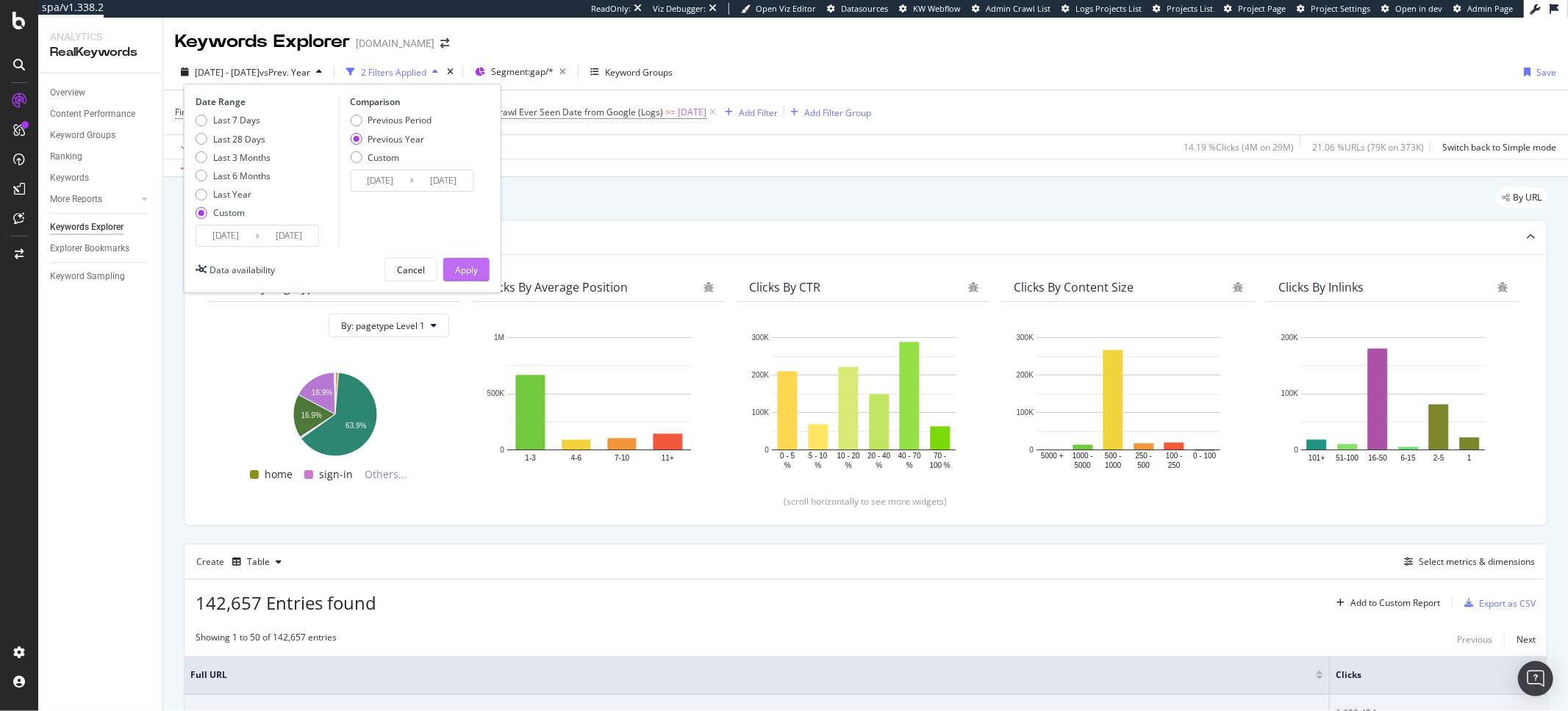
click at [475, 268] on div "Apply" at bounding box center [466, 270] width 23 height 13
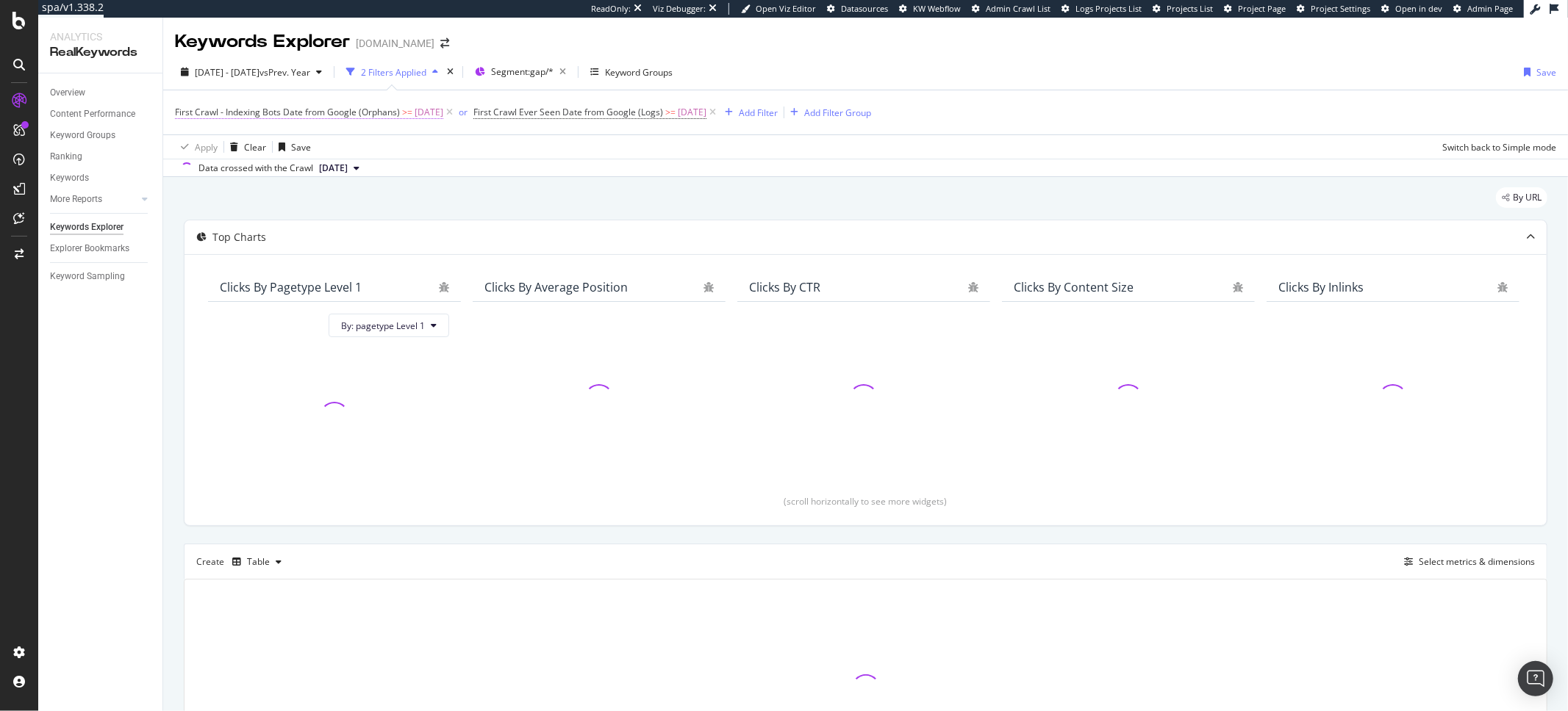
click at [346, 115] on span "First Crawl - Indexing Bots Date from Google (Orphans)" at bounding box center [287, 112] width 225 height 13
click at [214, 195] on input "2025-05-06 00:00:00" at bounding box center [268, 197] width 162 height 24
click at [214, 195] on input "2025-05-06 00:00:00" at bounding box center [268, 197] width 162 height 24
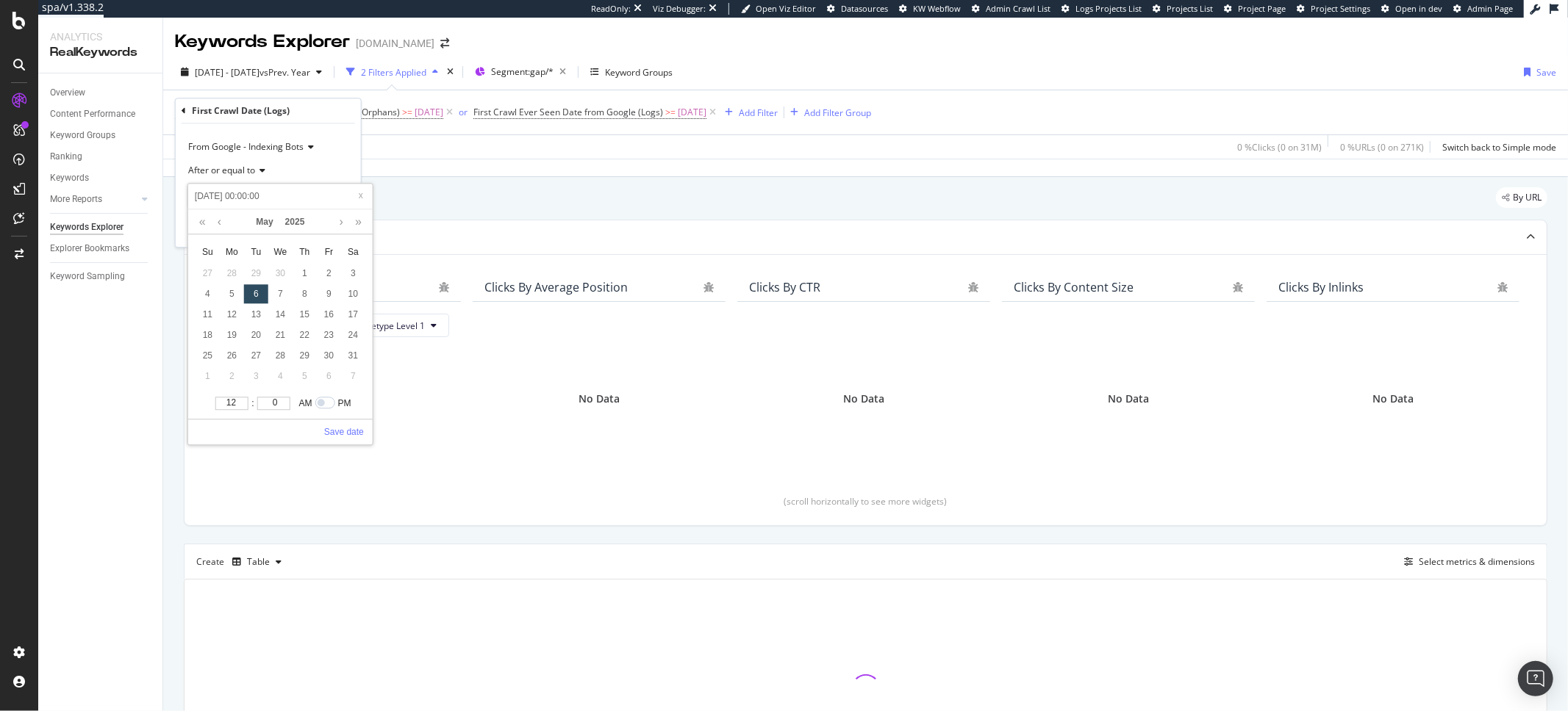
click at [215, 193] on input "2025-05-06 00:00:00" at bounding box center [280, 197] width 175 height 16
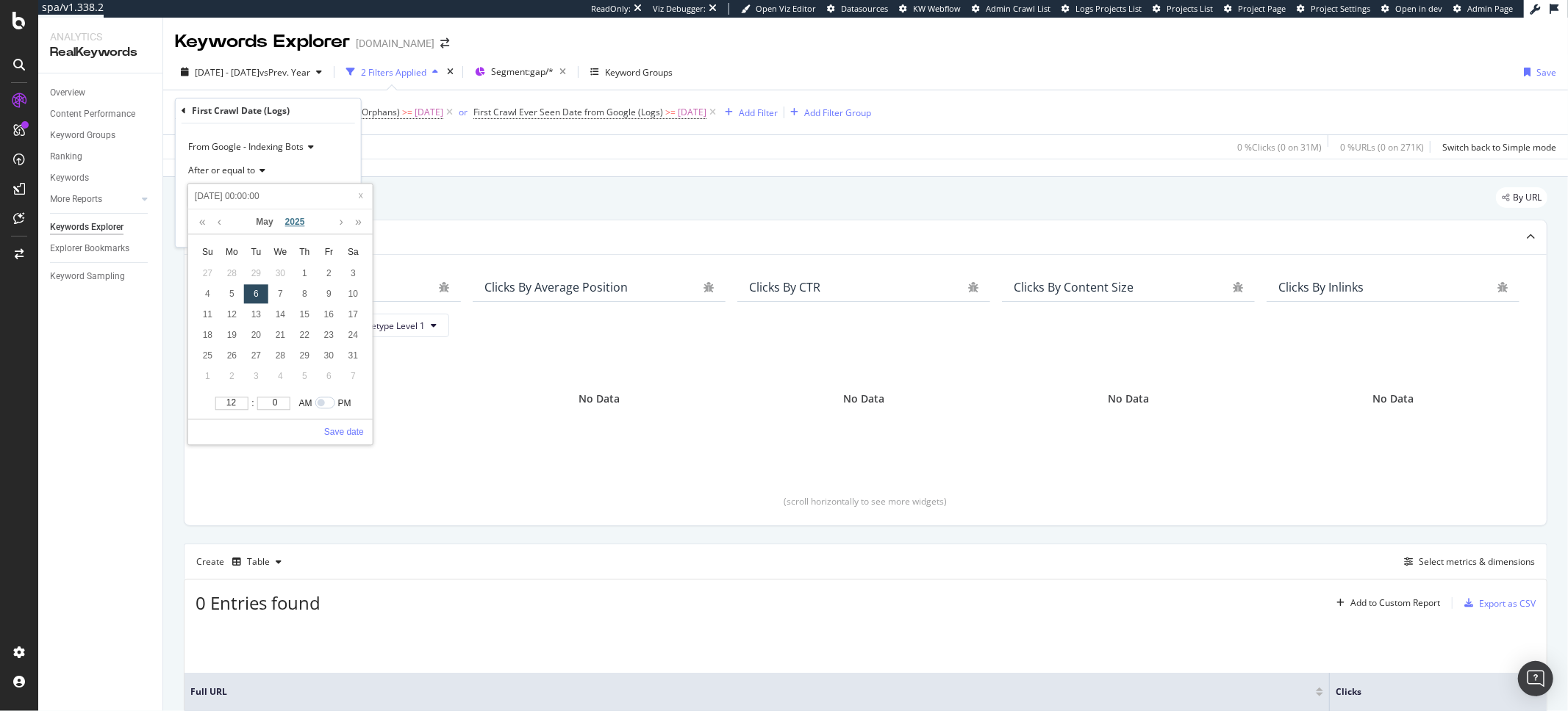
type input "202-05-06 00:00:00"
type input "2024-05-07 00:00:00"
click at [343, 431] on link "Save date" at bounding box center [343, 432] width 40 height 13
click at [344, 230] on div "Apply" at bounding box center [337, 228] width 23 height 13
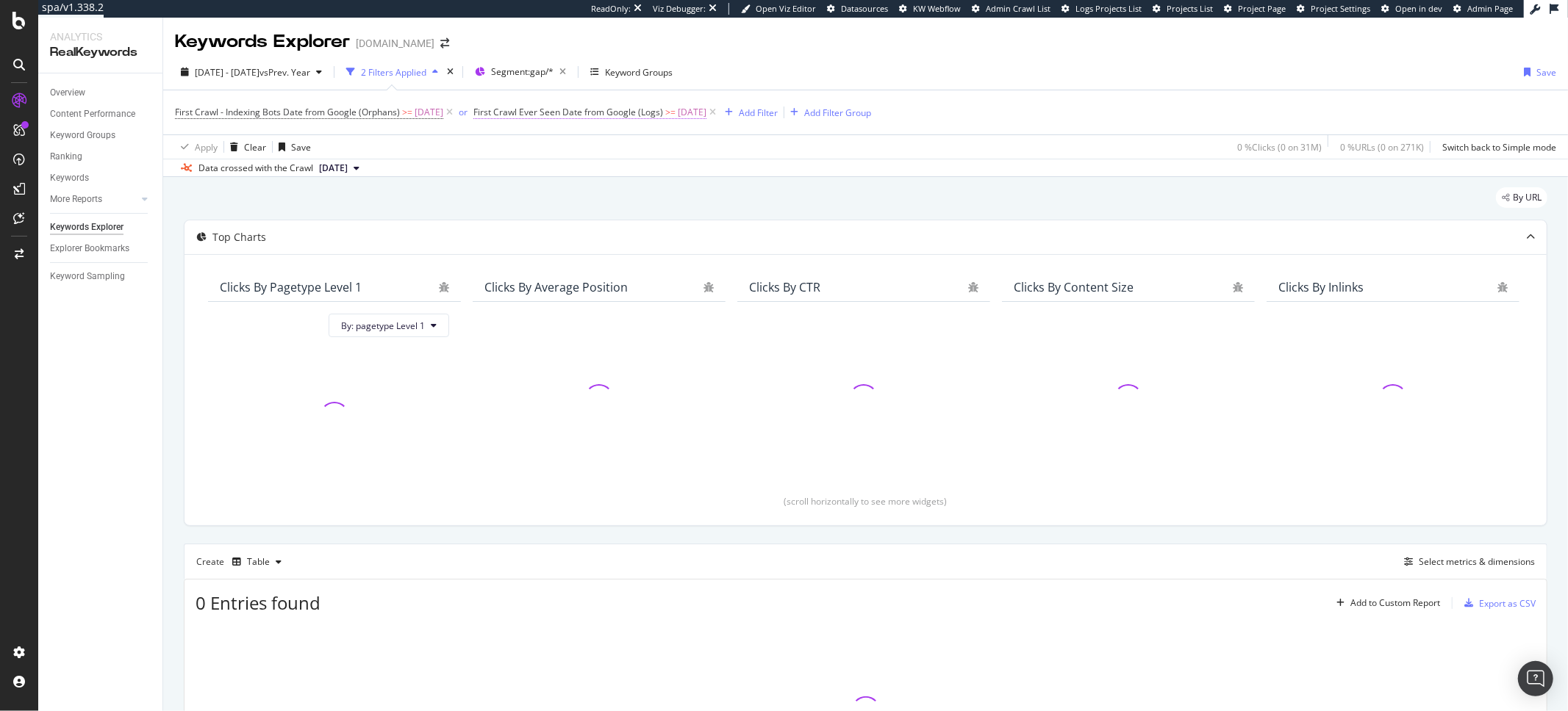
click at [663, 117] on span "First Crawl Ever Seen Date from Google (Logs)" at bounding box center [568, 112] width 190 height 13
click at [528, 219] on input "[DATE]" at bounding box center [552, 221] width 96 height 24
click at [527, 222] on input "[DATE]" at bounding box center [552, 221] width 96 height 24
click at [528, 219] on input "2025-05-05" at bounding box center [596, 221] width 175 height 16
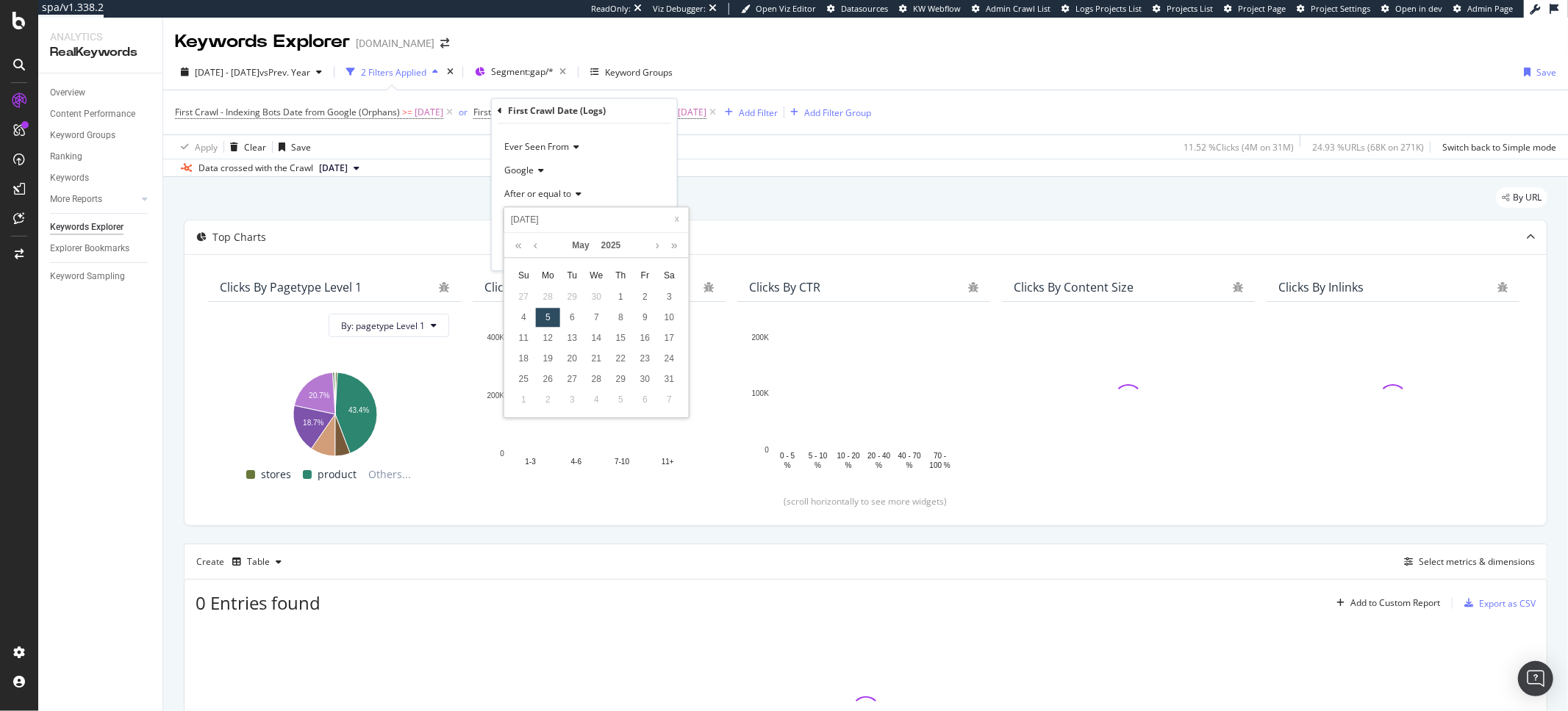
type input "202-05-05"
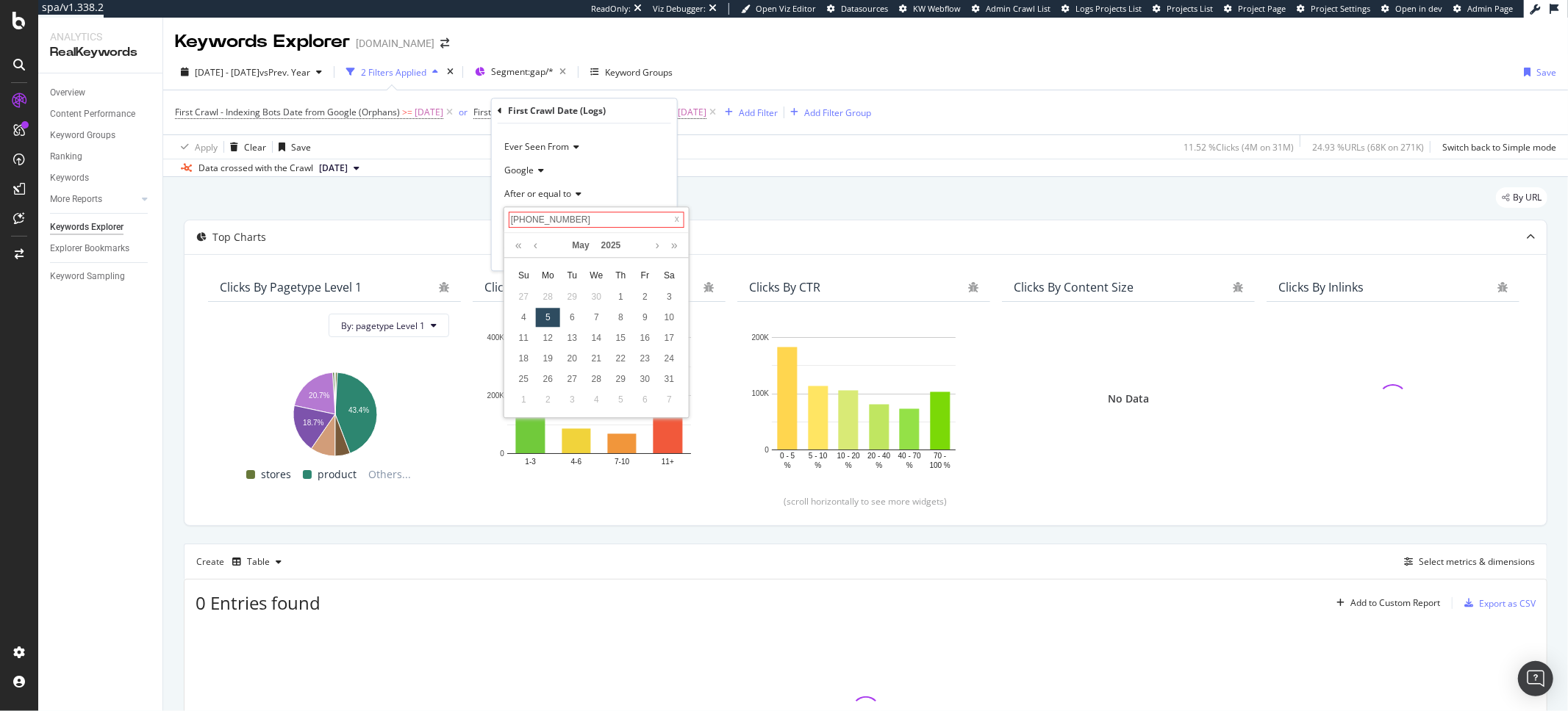
type input "2024-05-05"
click at [658, 184] on div "After or equal to" at bounding box center [584, 194] width 162 height 24
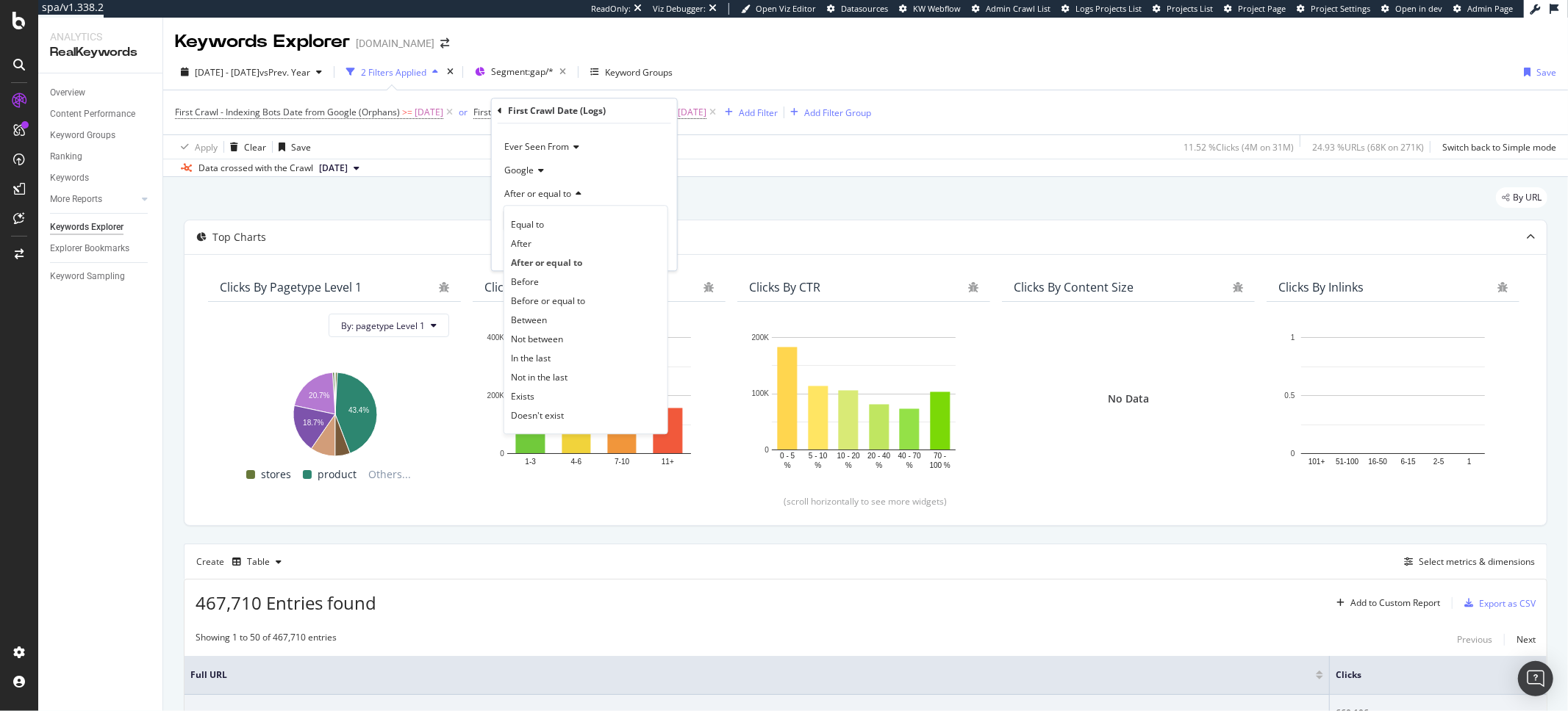
click at [632, 163] on div "Google" at bounding box center [584, 171] width 162 height 24
click at [650, 253] on div "Apply" at bounding box center [654, 251] width 23 height 13
click at [650, 253] on div "Top Charts" at bounding box center [865, 237] width 1362 height 34
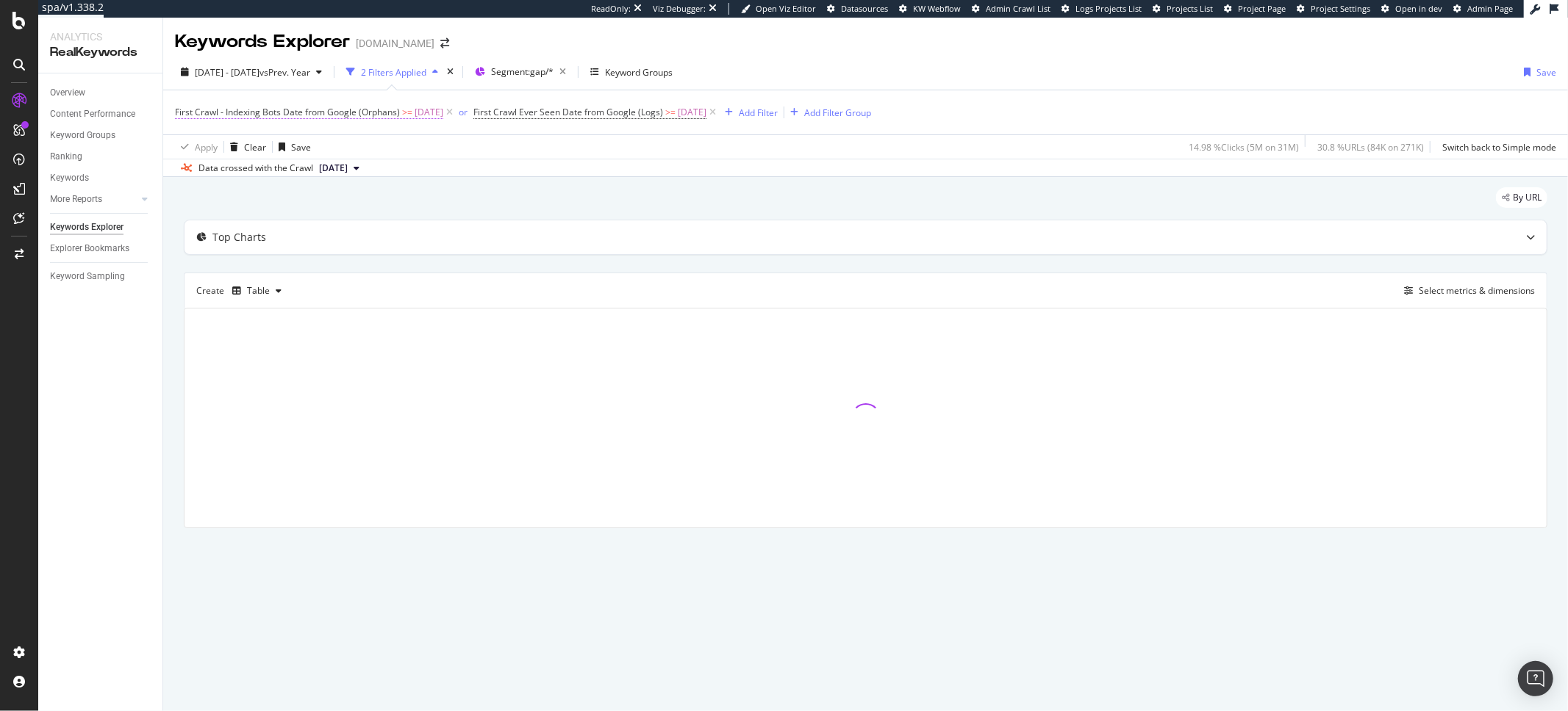
click at [443, 109] on span "2024-05-07" at bounding box center [429, 113] width 28 height 21
click at [243, 199] on input "2024-05-07 00:00:00" at bounding box center [268, 197] width 162 height 24
click at [238, 200] on input "2024-05-07 00:00:00" at bounding box center [280, 197] width 175 height 16
click at [233, 292] on div "6" at bounding box center [231, 295] width 25 height 19
type input "2024-05-06 00:00:00"
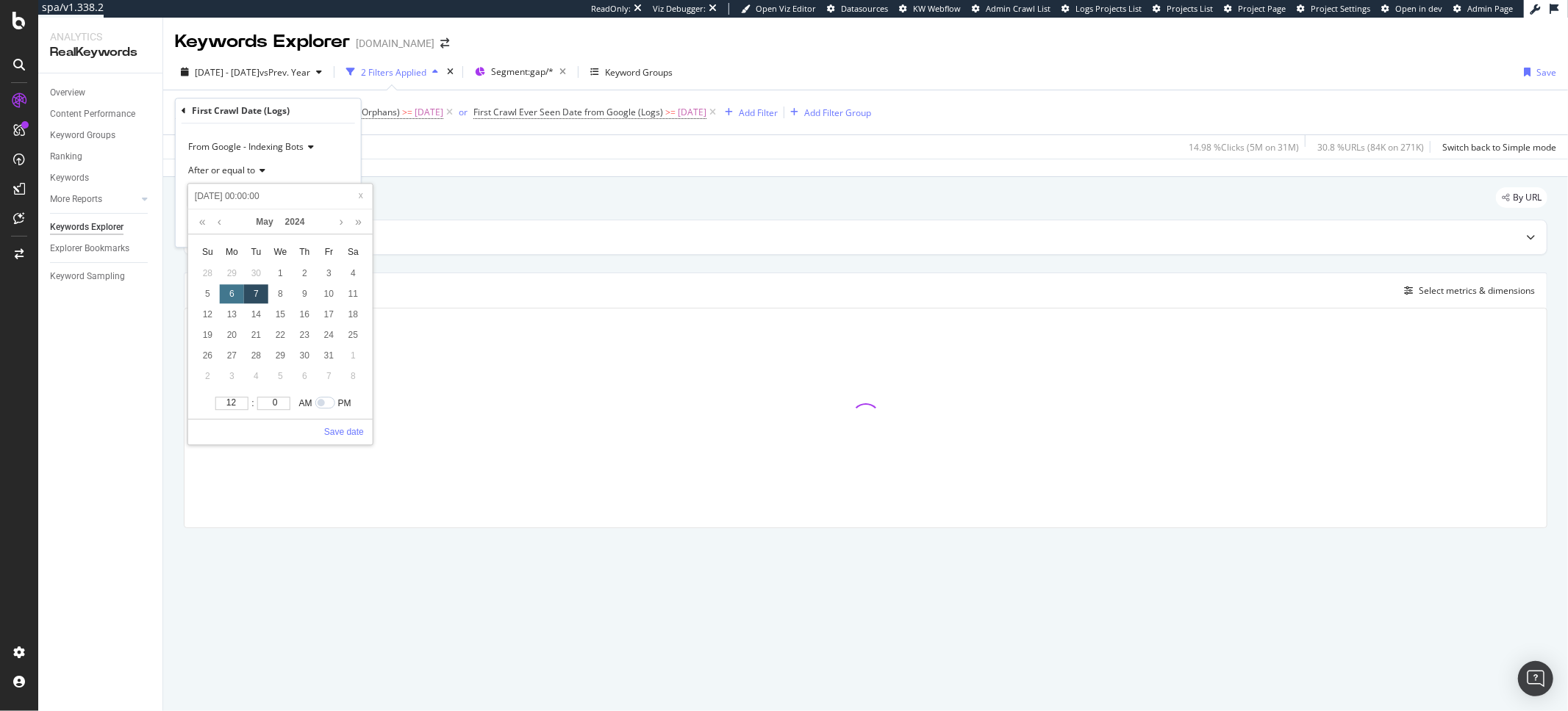
type input "2024-05-06 00:00:00"
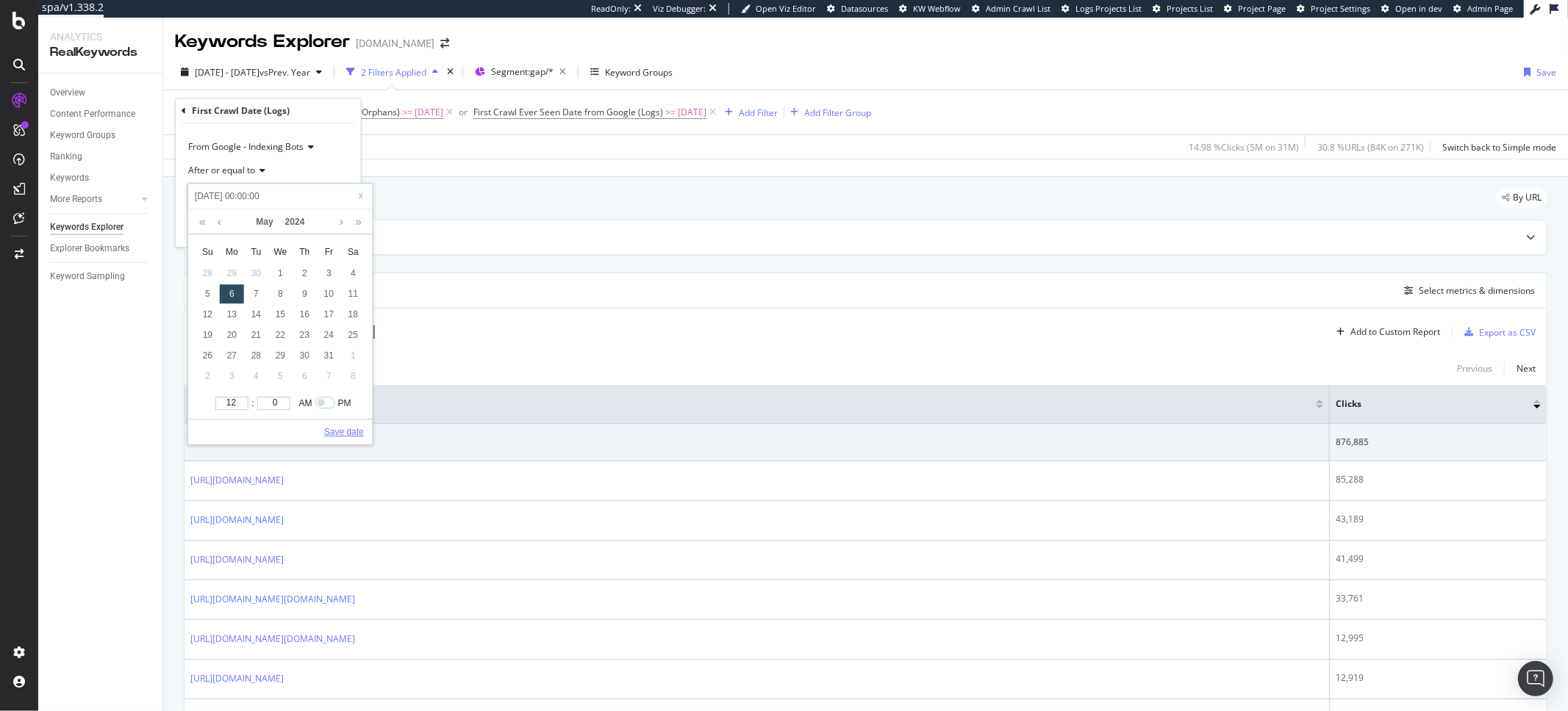
click at [349, 429] on link "Save date" at bounding box center [343, 432] width 40 height 13
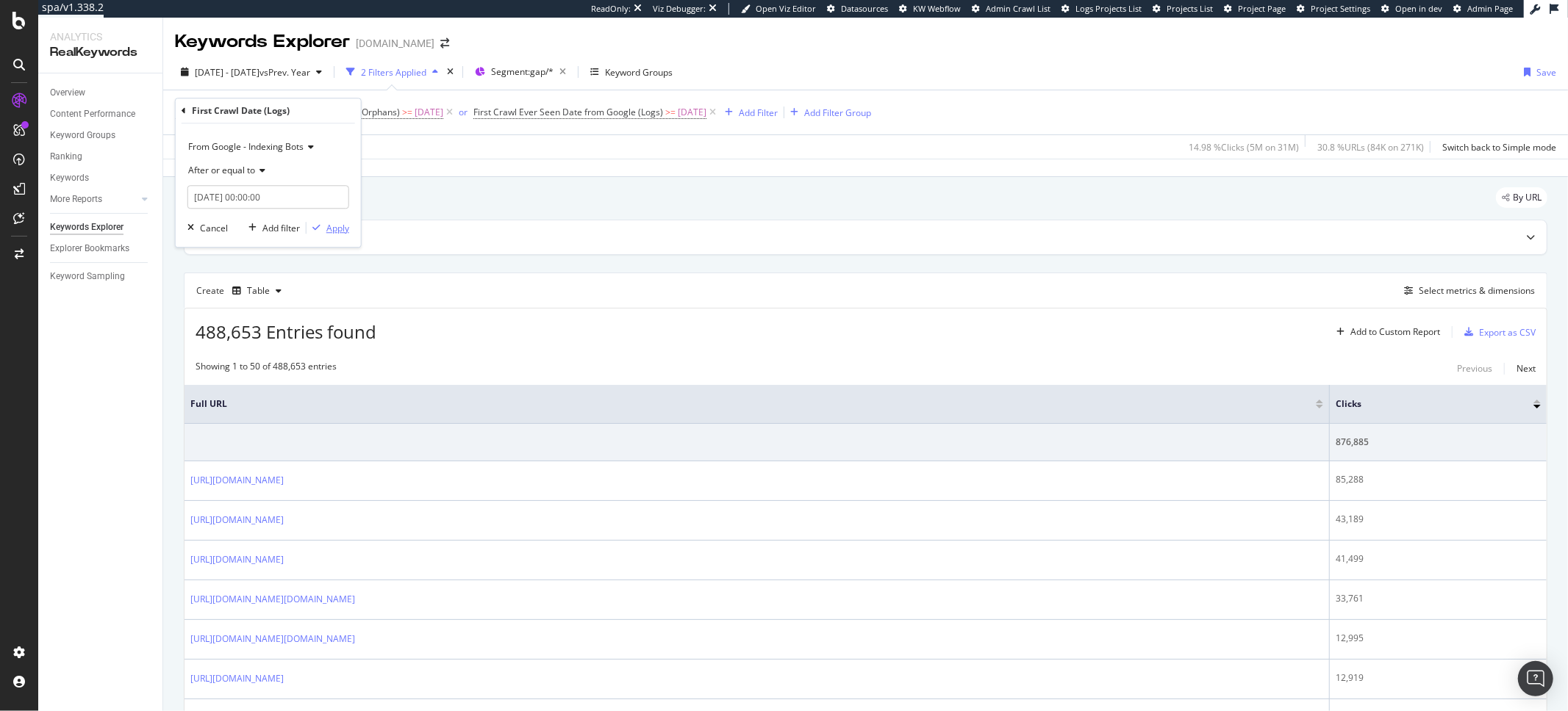
click at [334, 231] on div "Apply" at bounding box center [337, 228] width 23 height 13
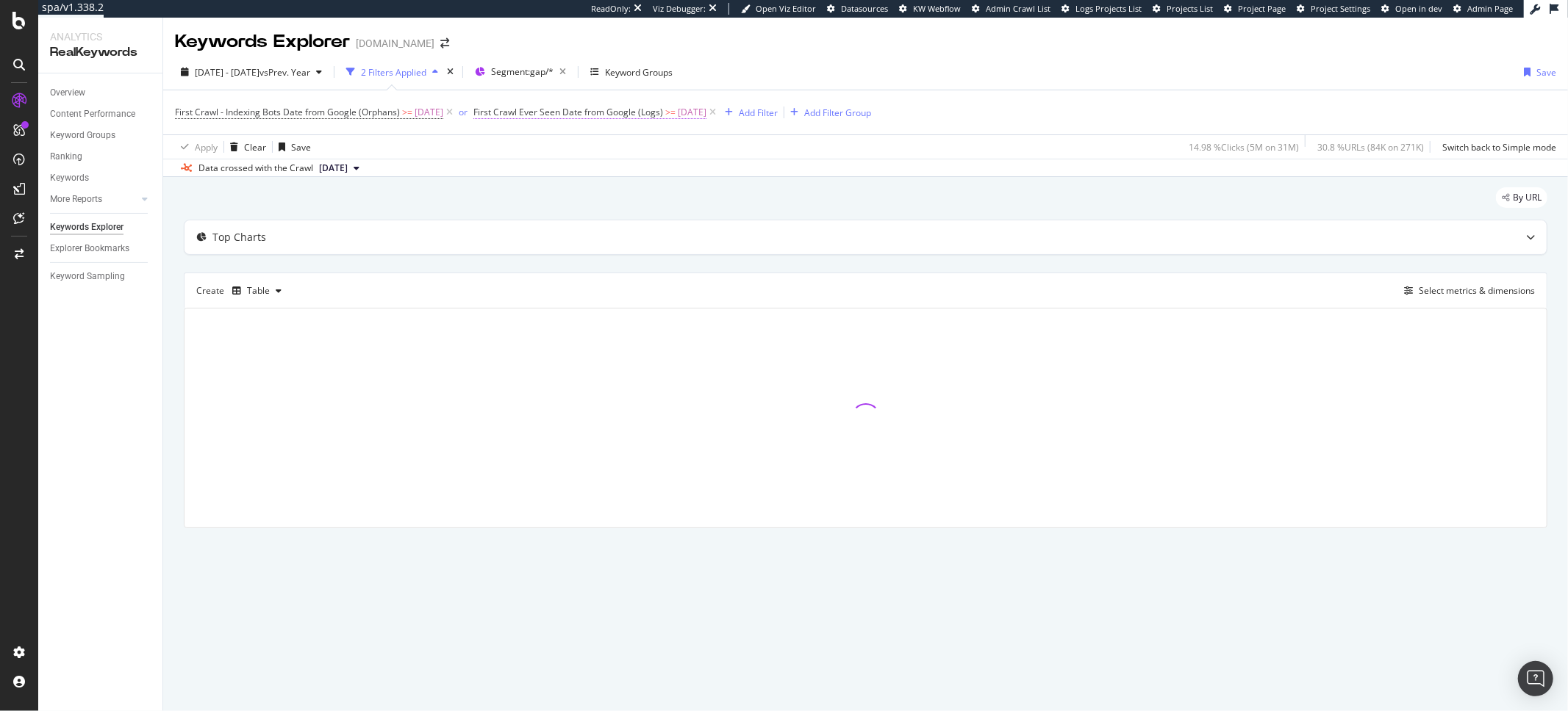
click at [707, 112] on span "2024-05-05" at bounding box center [692, 113] width 28 height 21
click at [566, 223] on input "2024-05-05" at bounding box center [552, 221] width 96 height 24
click at [552, 316] on div "6" at bounding box center [548, 319] width 25 height 19
type input "2024-05-07"
click at [649, 251] on div "Apply" at bounding box center [654, 251] width 23 height 13
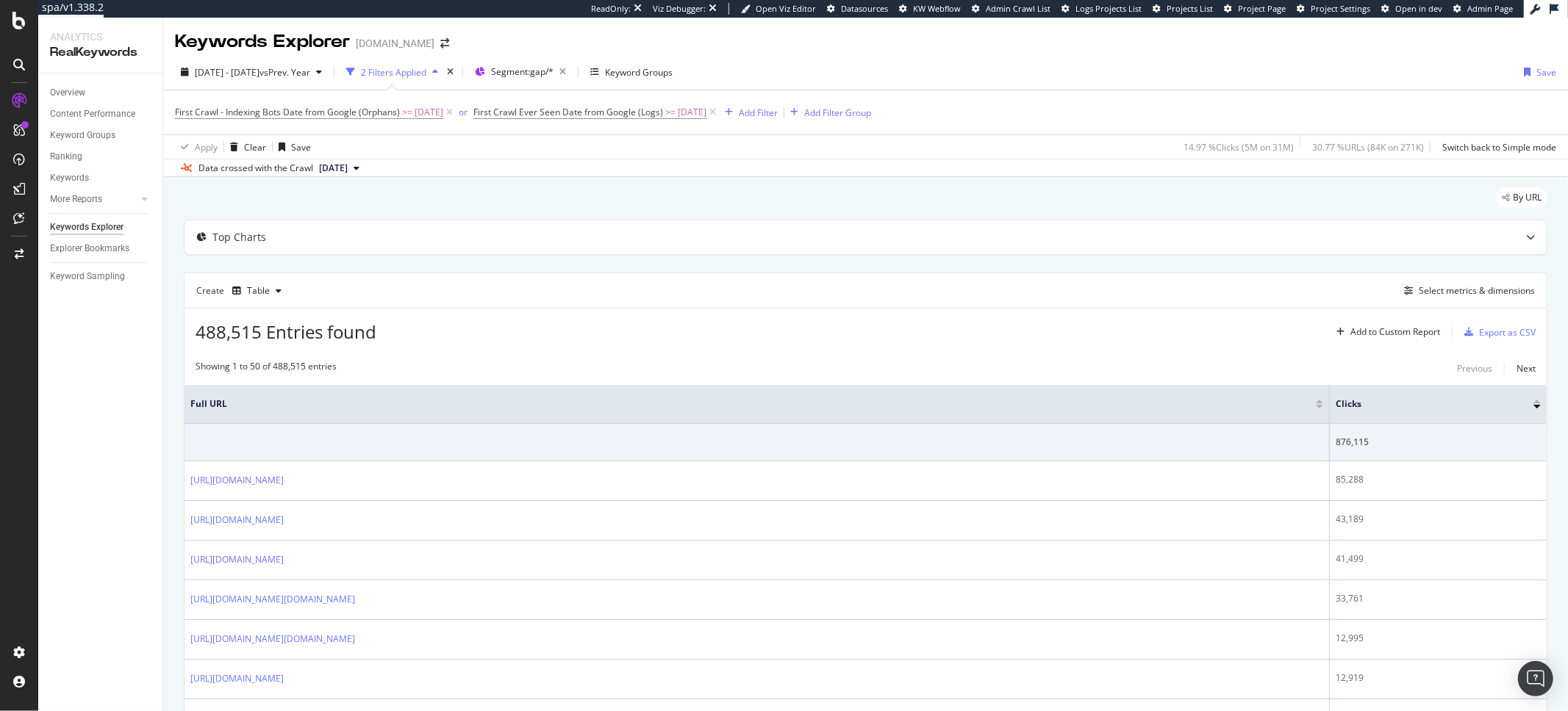
click at [348, 172] on span "2024 Sep. 25th" at bounding box center [333, 169] width 28 height 13
drag, startPoint x: 258, startPoint y: 333, endPoint x: 196, endPoint y: 326, distance: 62.4
click at [197, 328] on span "488,515 Entries found" at bounding box center [286, 331] width 181 height 25
copy span "488,515"
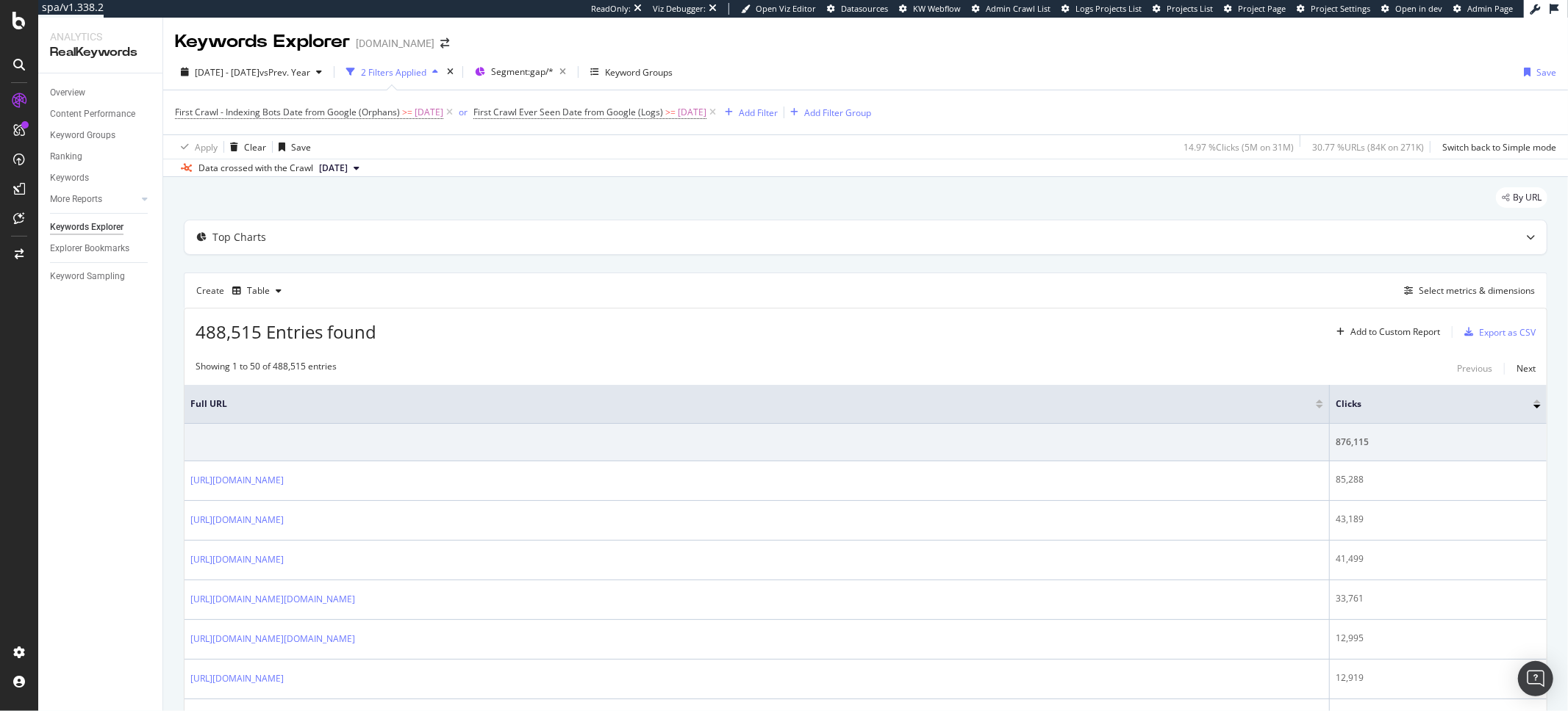
click at [921, 336] on div "488,515 Entries found Add to Custom Report Export as CSV" at bounding box center [865, 327] width 1362 height 36
drag, startPoint x: 259, startPoint y: 333, endPoint x: 190, endPoint y: 334, distance: 69.0
click at [190, 334] on div "488,515 Entries found Add to Custom Report Export as CSV" at bounding box center [865, 327] width 1362 height 36
copy span "488,515"
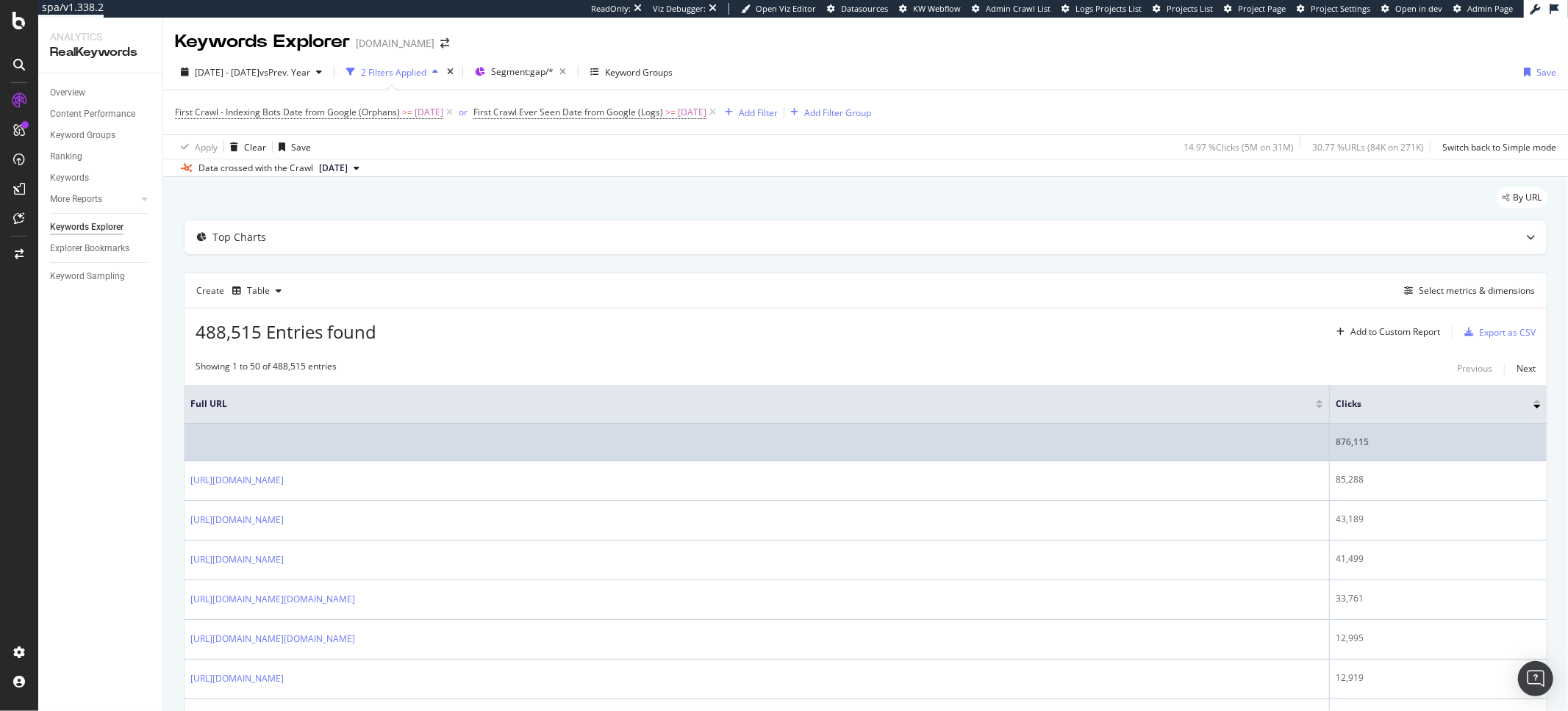
click at [1361, 442] on div "876,115" at bounding box center [1438, 442] width 205 height 13
drag, startPoint x: 1370, startPoint y: 442, endPoint x: 1332, endPoint y: 448, distance: 38.5
click at [1332, 448] on td "876,115" at bounding box center [1438, 442] width 217 height 37
copy div "876,115"
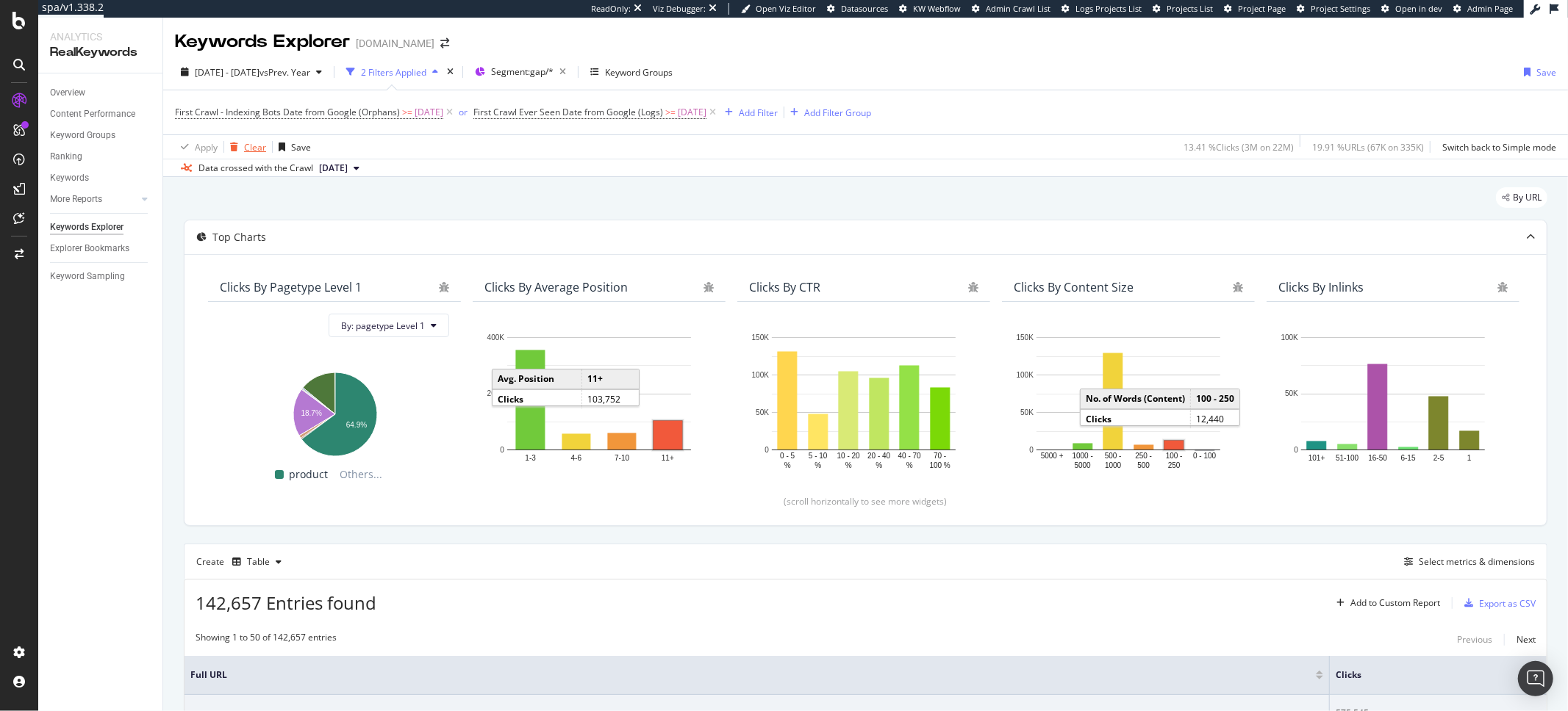
scroll to position [164, 0]
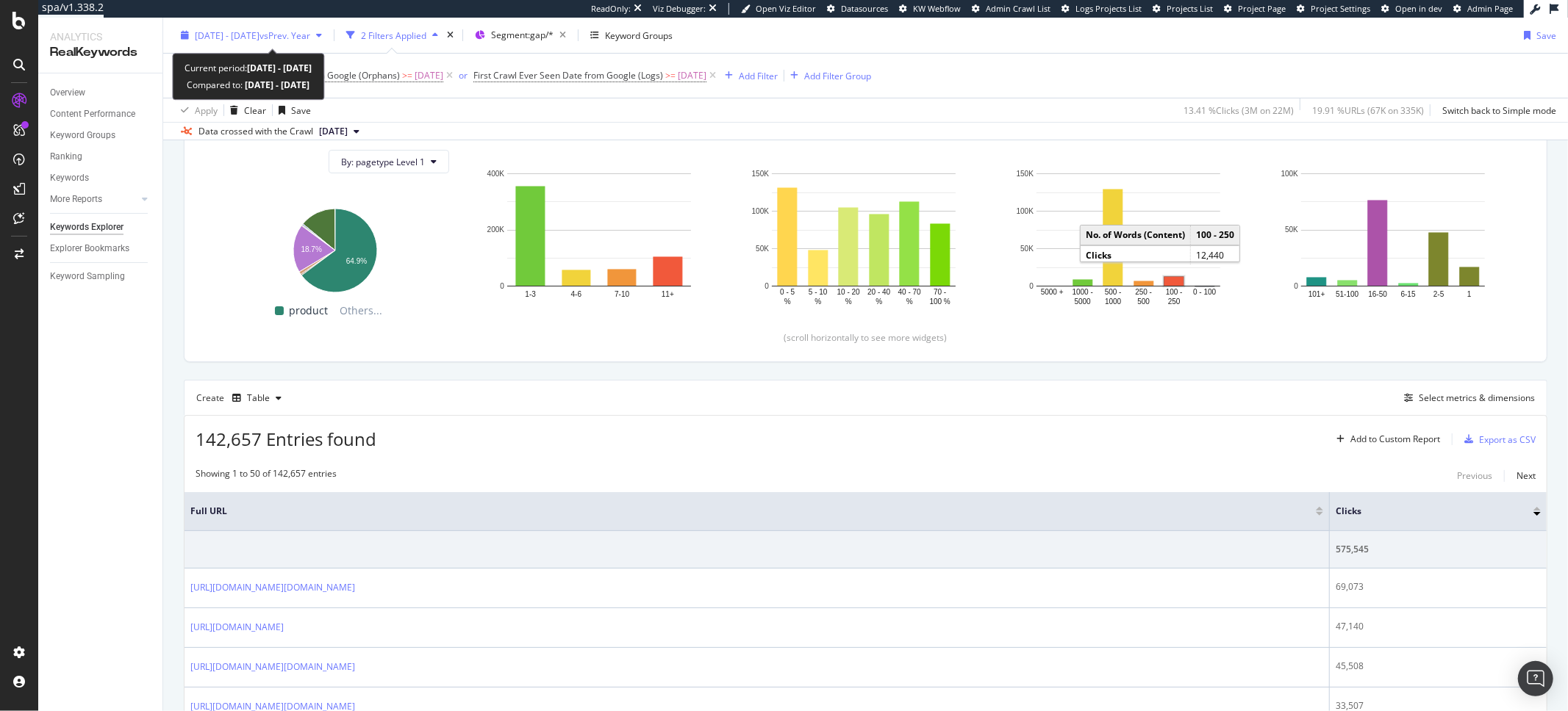
click at [249, 37] on span "[DATE] - [DATE]" at bounding box center [227, 34] width 65 height 13
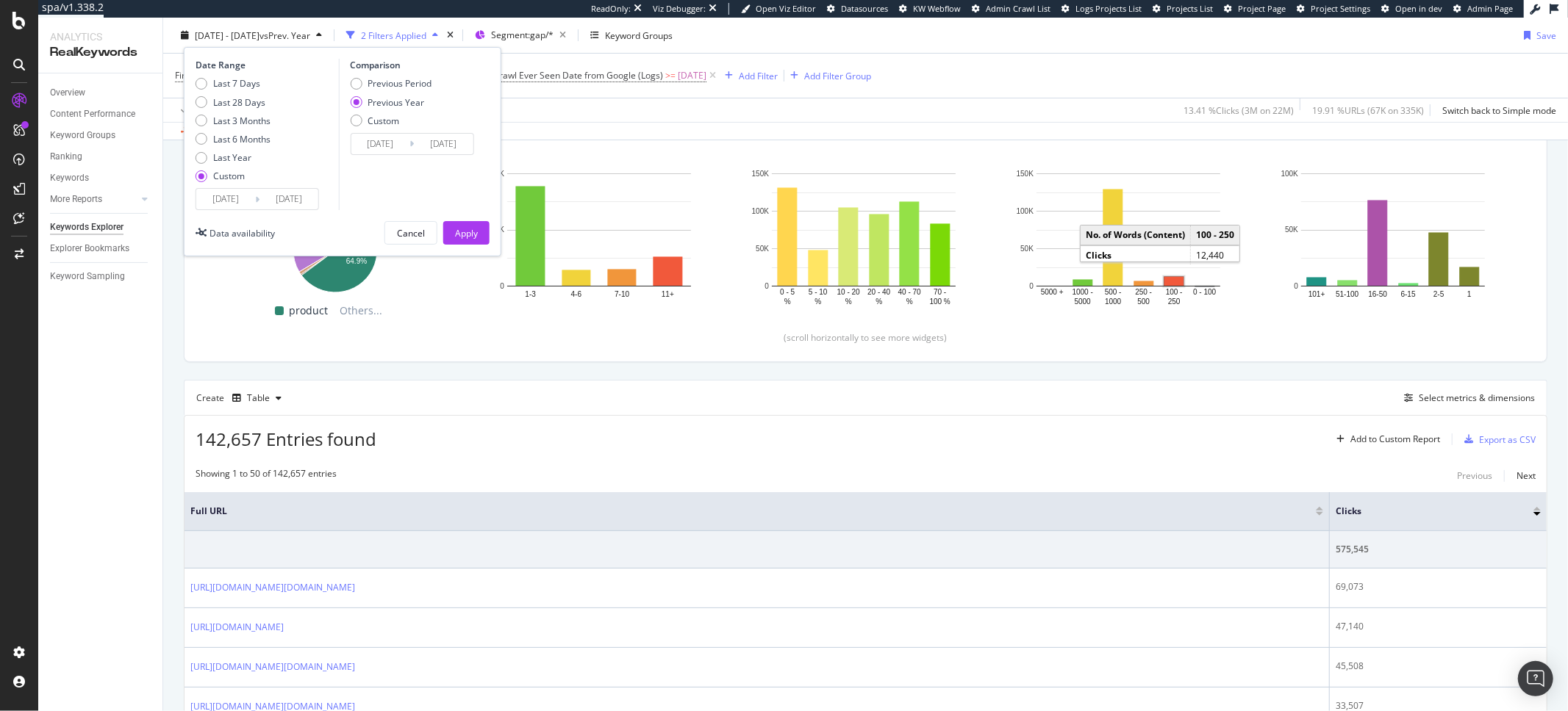
click at [315, 200] on input "[DATE]" at bounding box center [289, 199] width 59 height 21
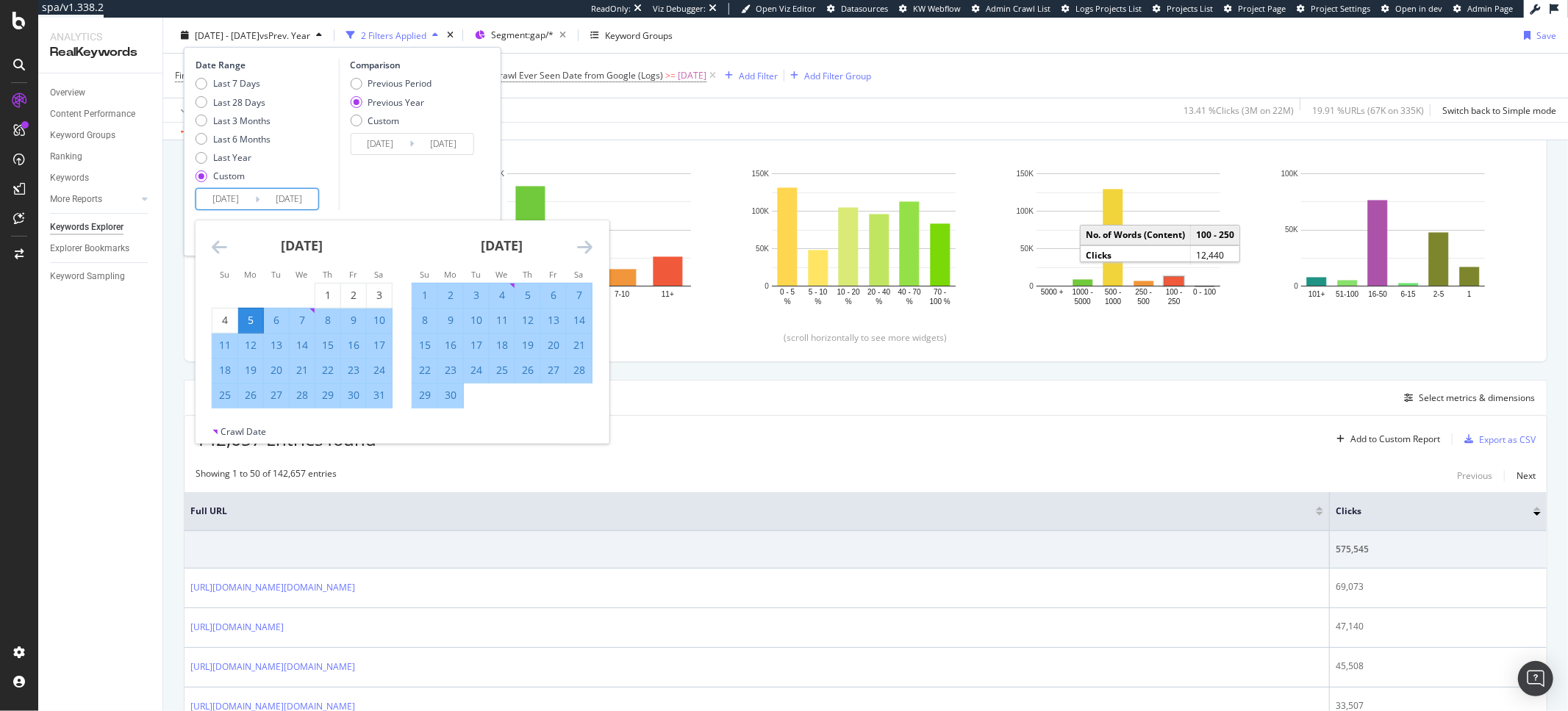
click at [579, 250] on icon "Move forward to switch to the next month." at bounding box center [584, 247] width 16 height 18
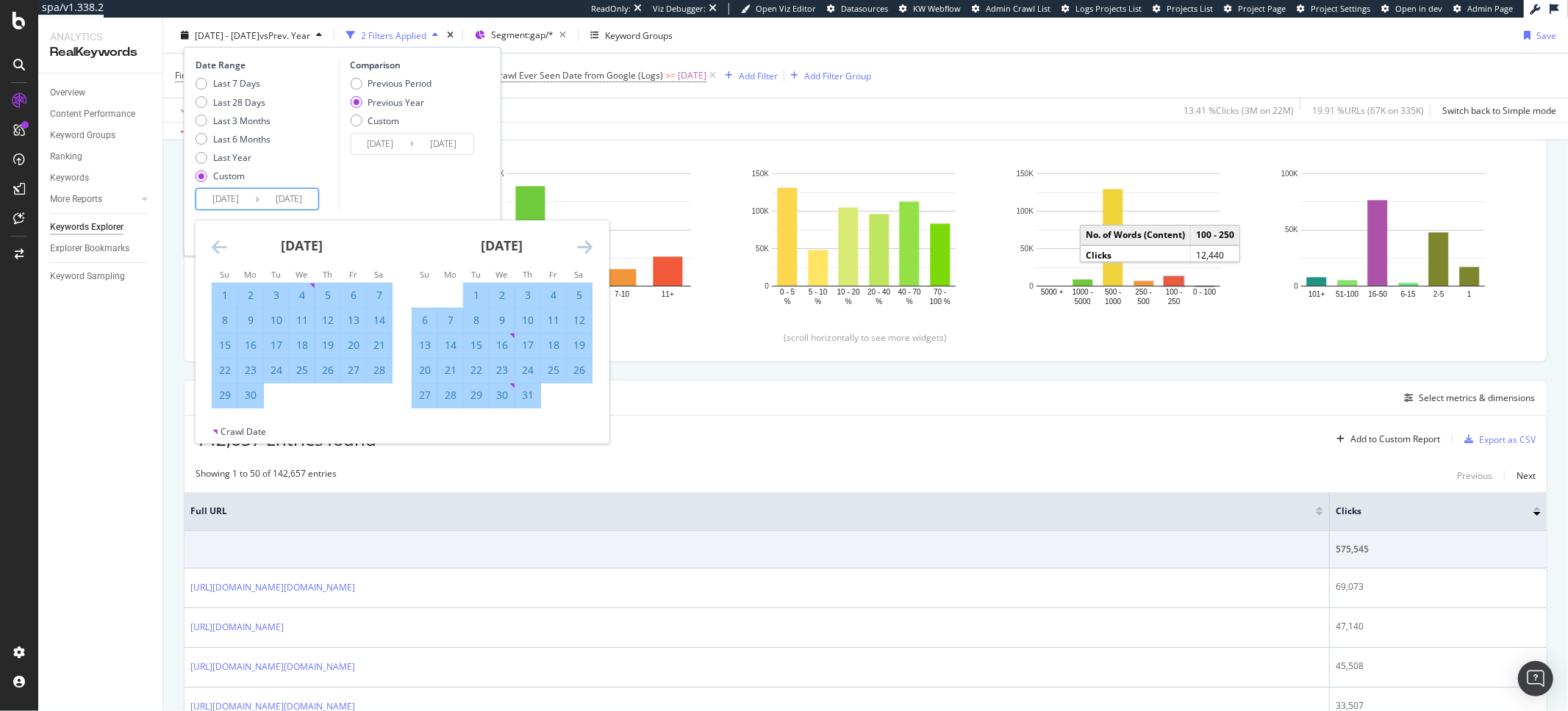
click at [579, 250] on icon "Move forward to switch to the next month." at bounding box center [584, 247] width 16 height 18
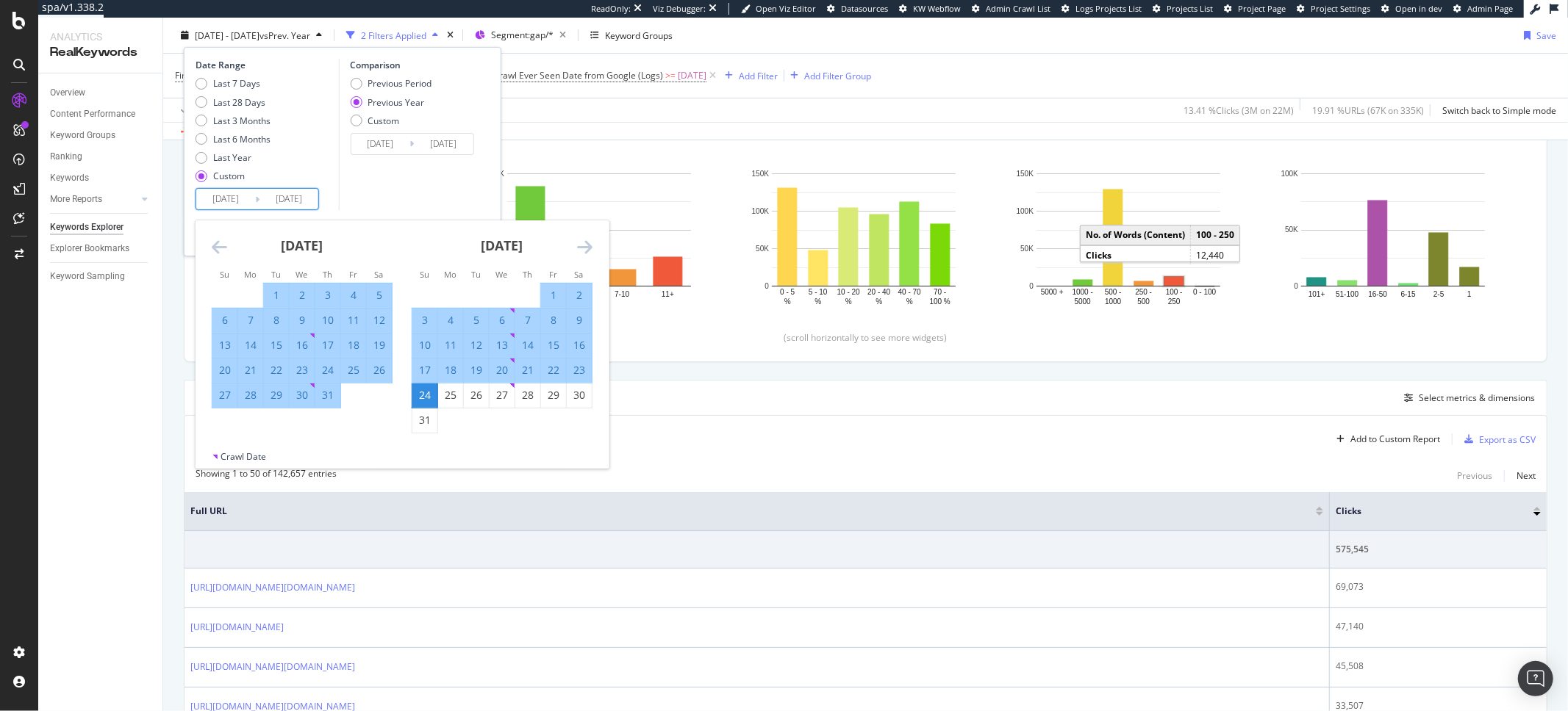
click at [579, 250] on icon "Move forward to switch to the next month." at bounding box center [584, 247] width 16 height 18
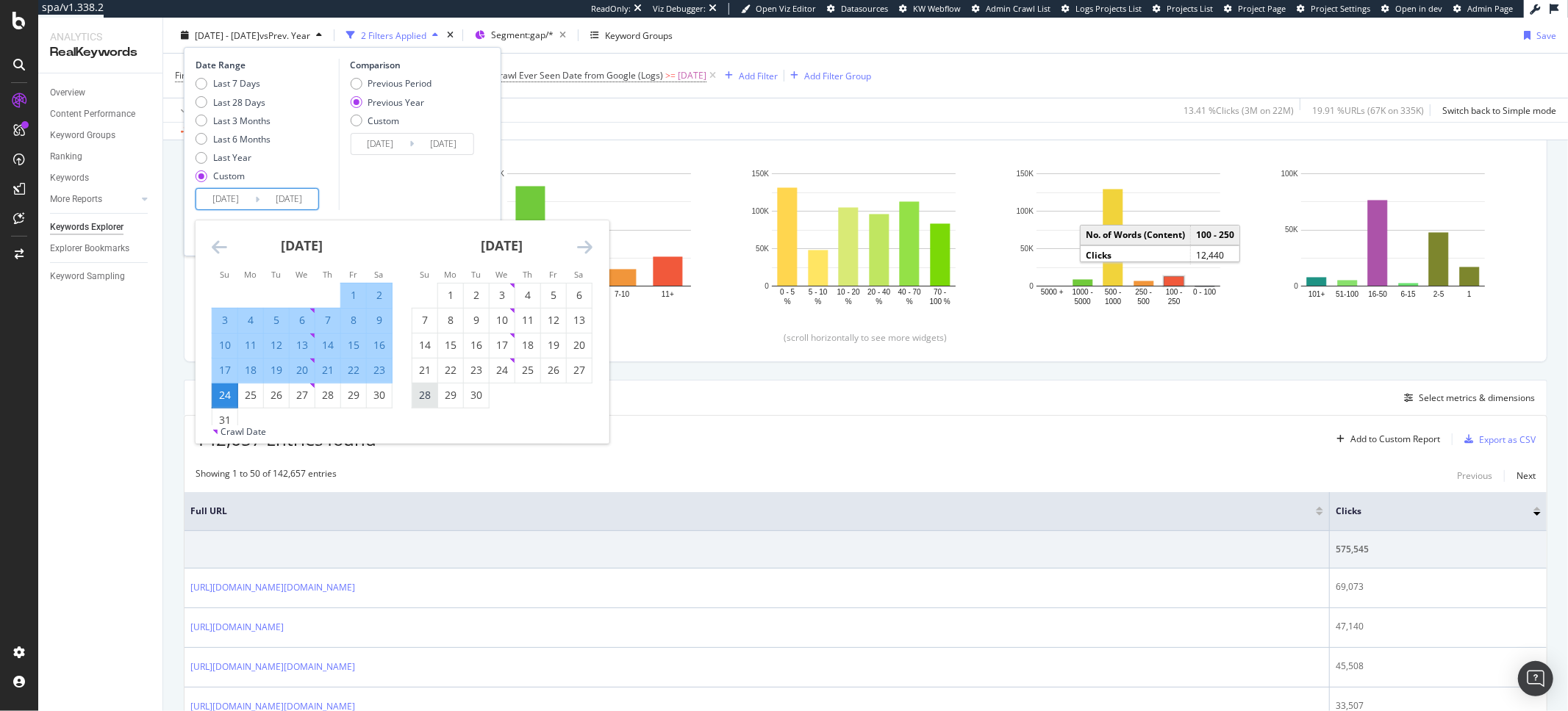
click at [416, 398] on div "28" at bounding box center [425, 395] width 25 height 15
type input "[DATE]"
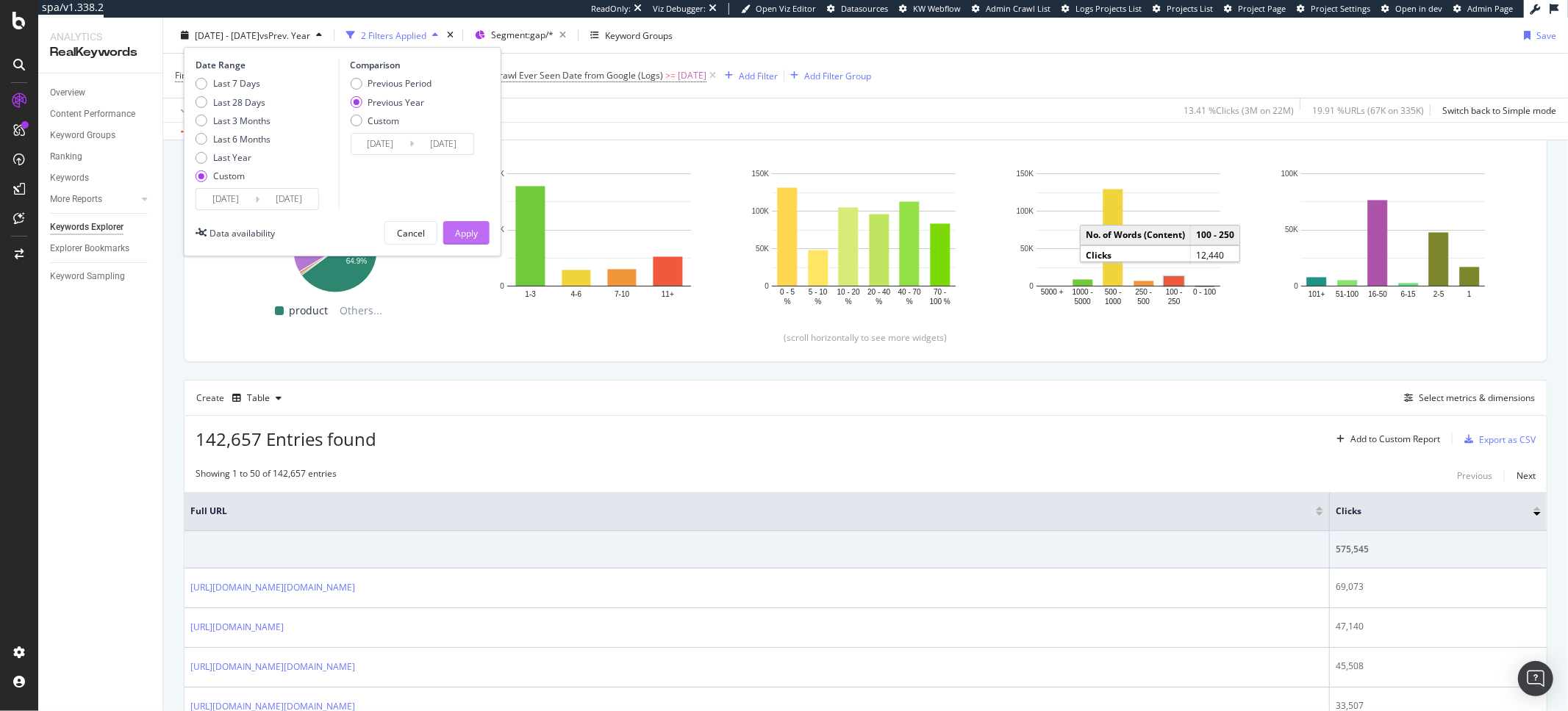
click at [462, 240] on div "Apply" at bounding box center [466, 233] width 23 height 22
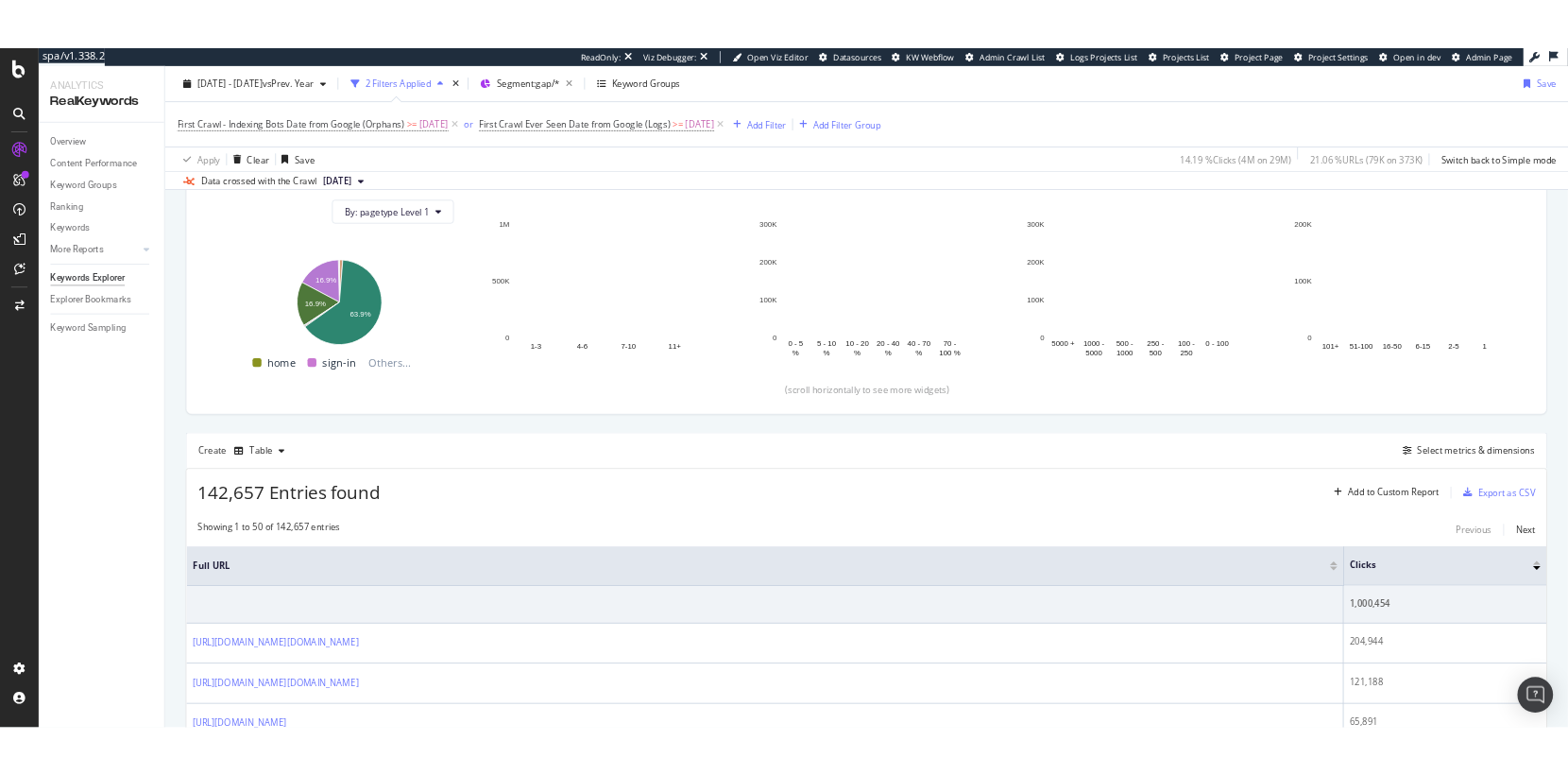
scroll to position [211, 0]
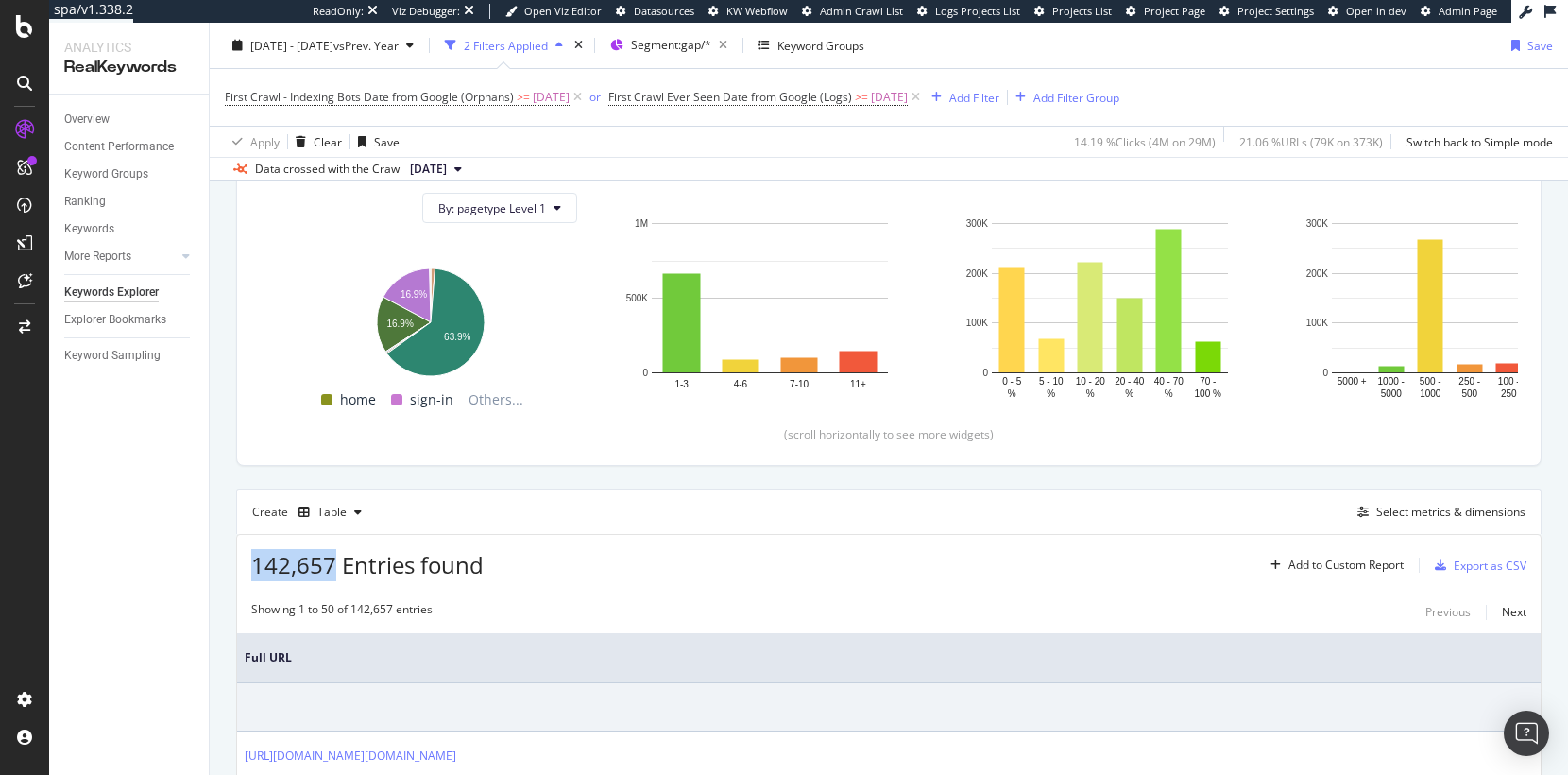
drag, startPoint x: 333, startPoint y: 561, endPoint x: 252, endPoint y: 560, distance: 81.0
click at [252, 560] on span "142,657 Entries found" at bounding box center [367, 564] width 232 height 32
copy span "142,657"
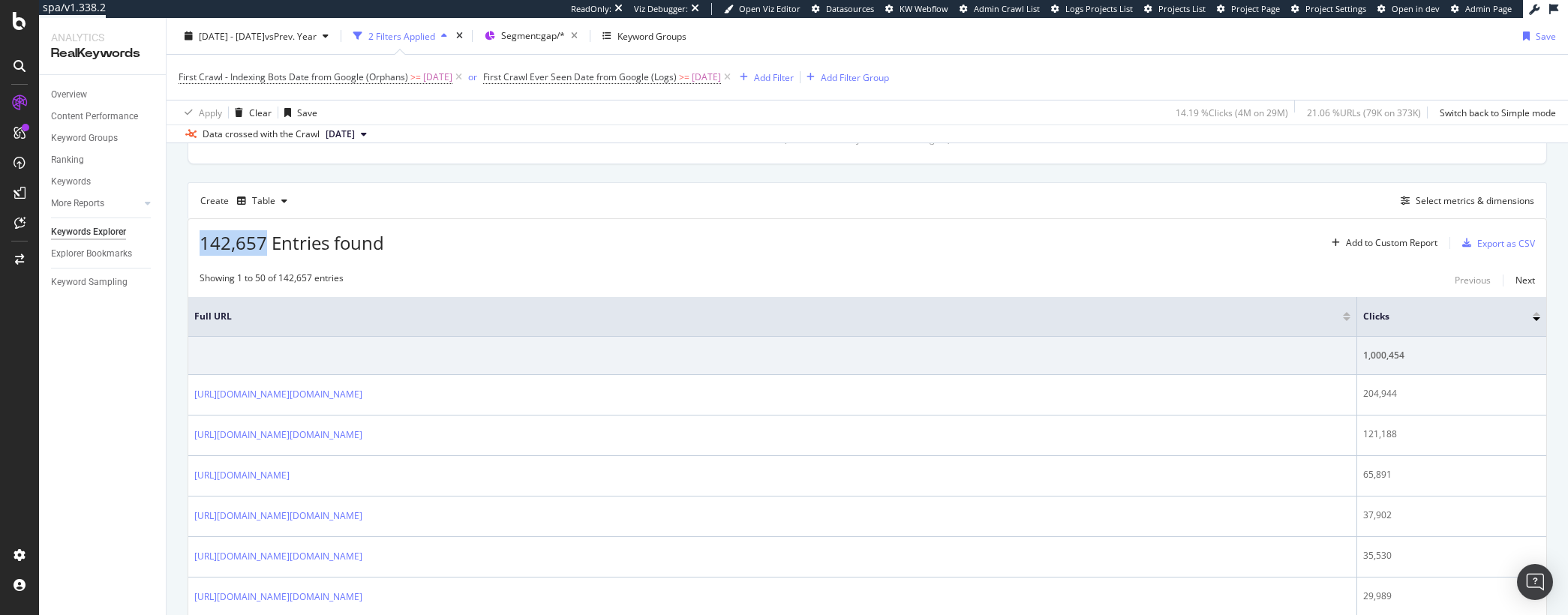
scroll to position [373, 0]
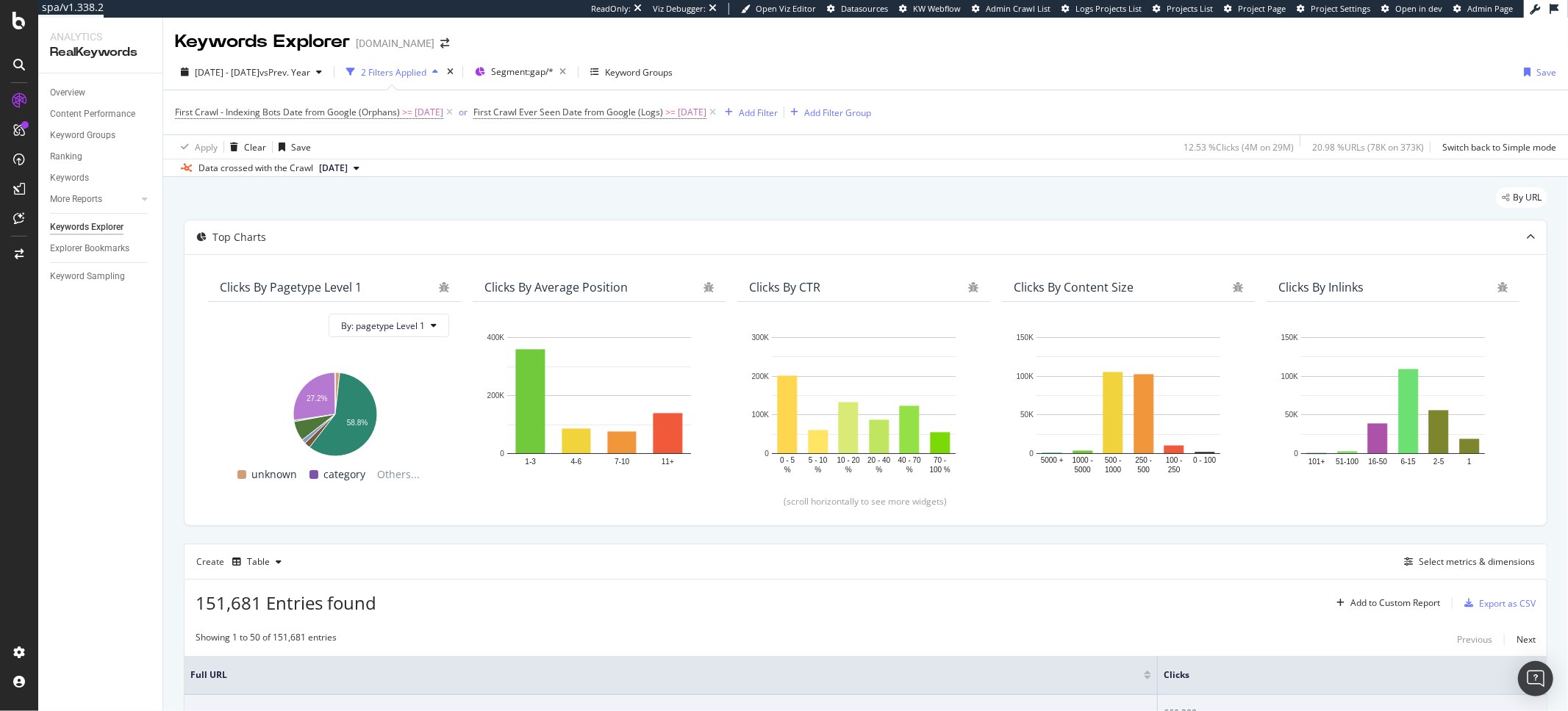
scroll to position [108, 0]
